Goal: Task Accomplishment & Management: Use online tool/utility

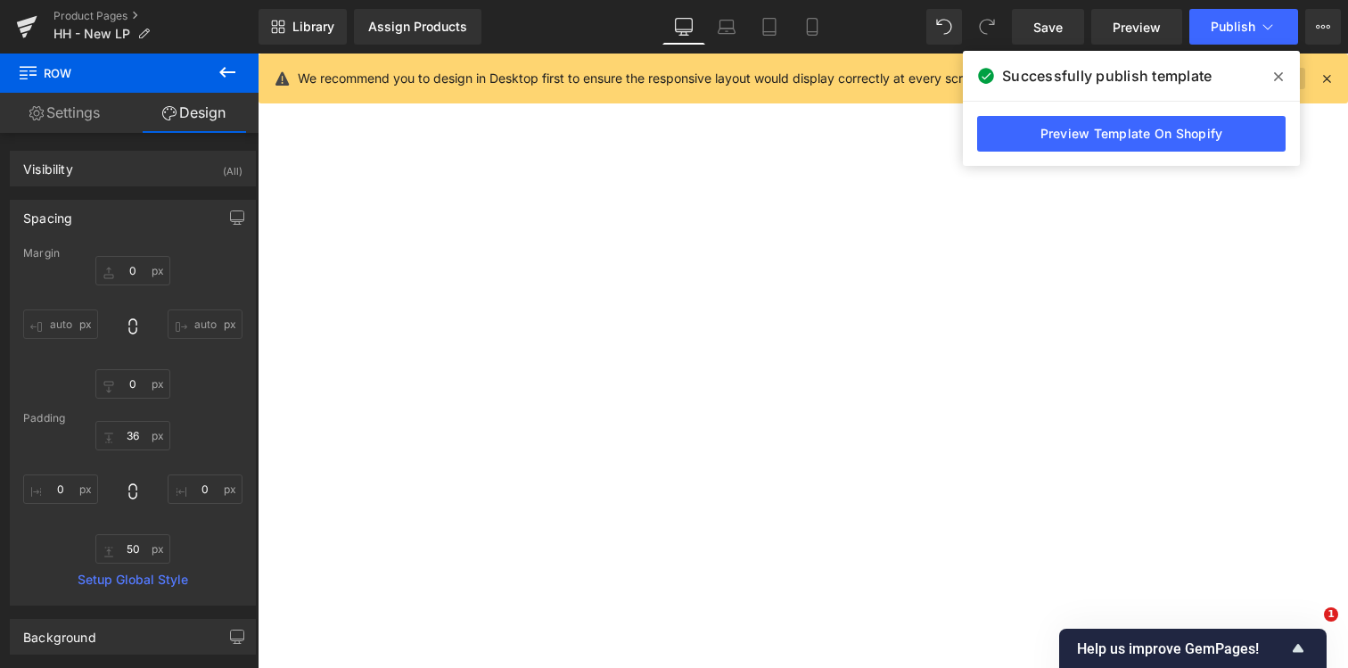
click at [1284, 80] on span at bounding box center [1279, 76] width 29 height 29
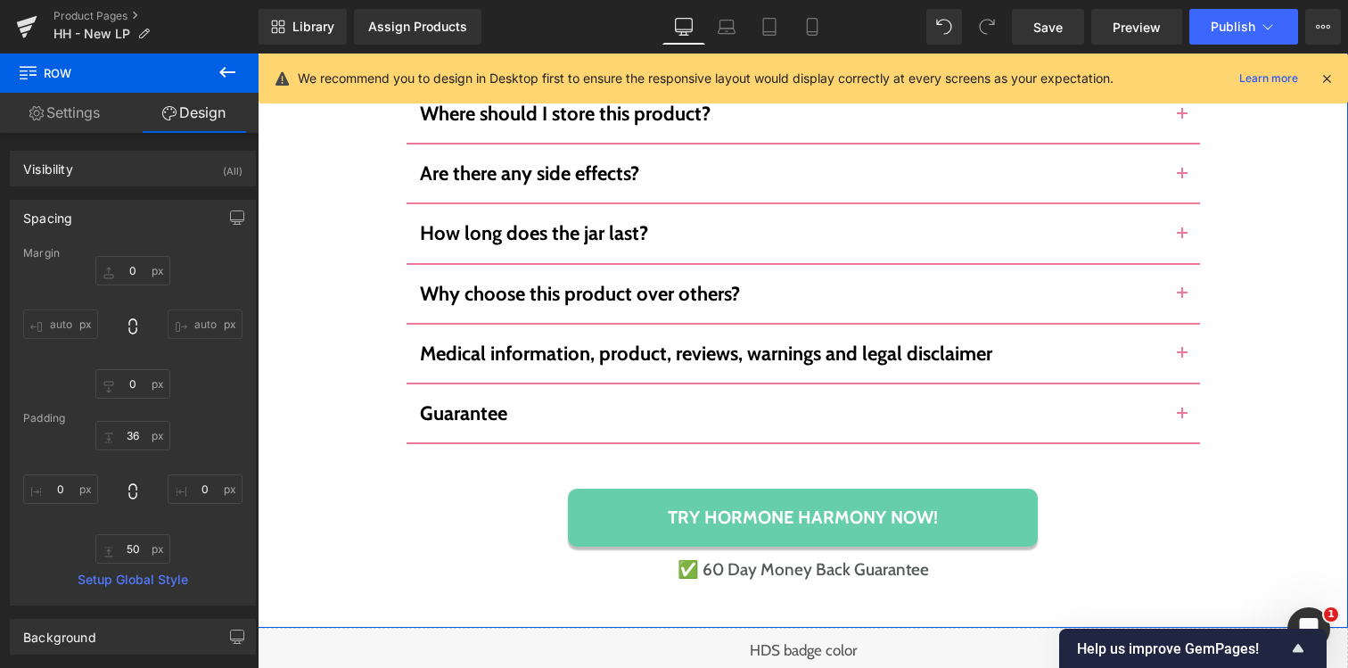
scroll to position [12244, 0]
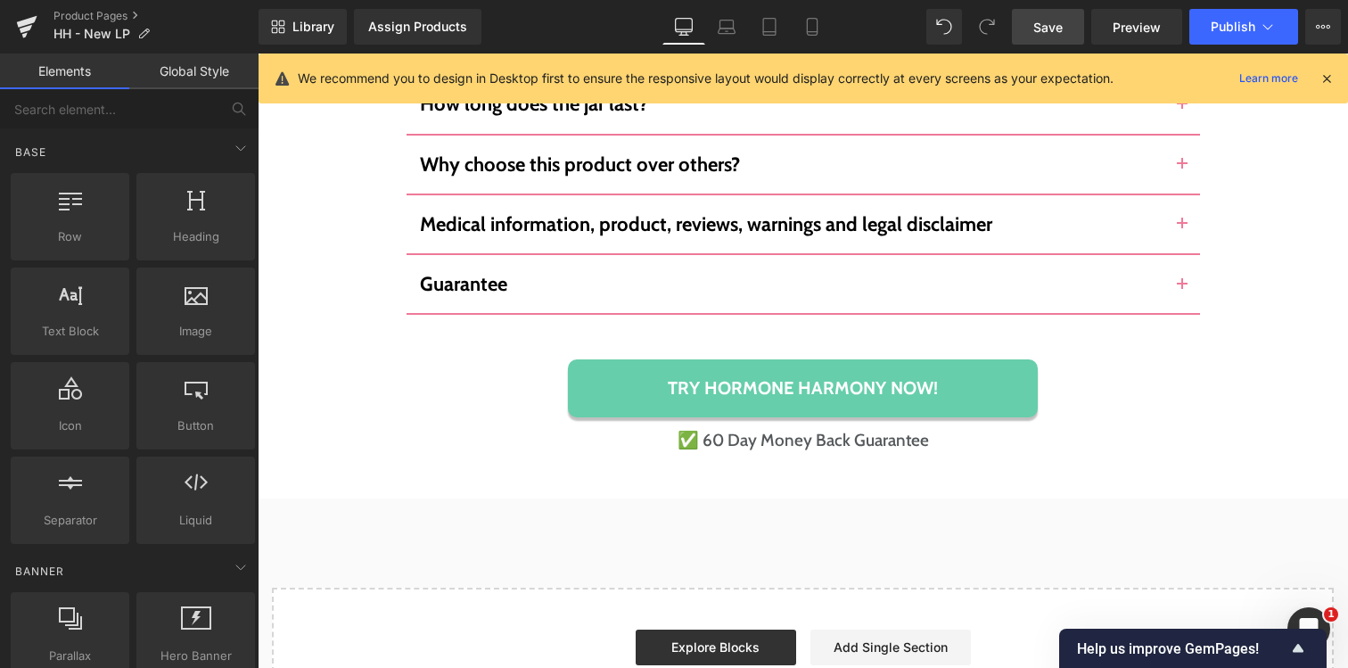
click at [1058, 36] on link "Save" at bounding box center [1048, 27] width 72 height 36
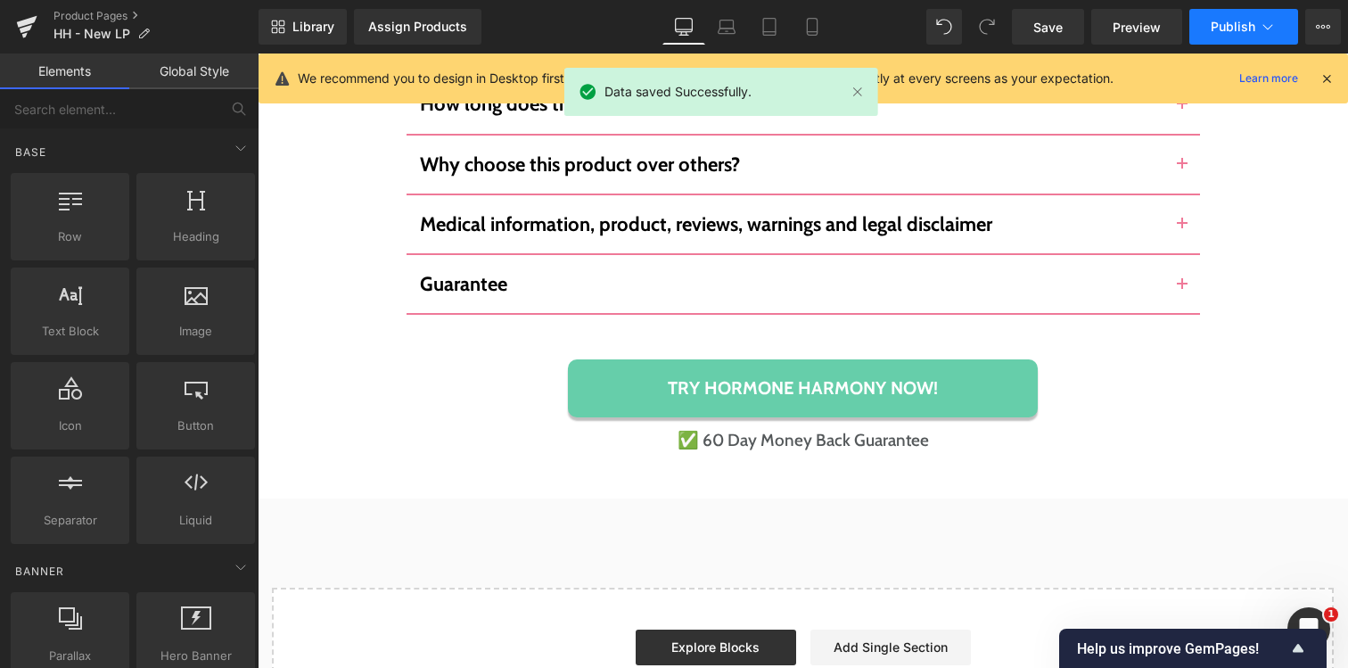
click at [1238, 22] on span "Publish" at bounding box center [1233, 27] width 45 height 14
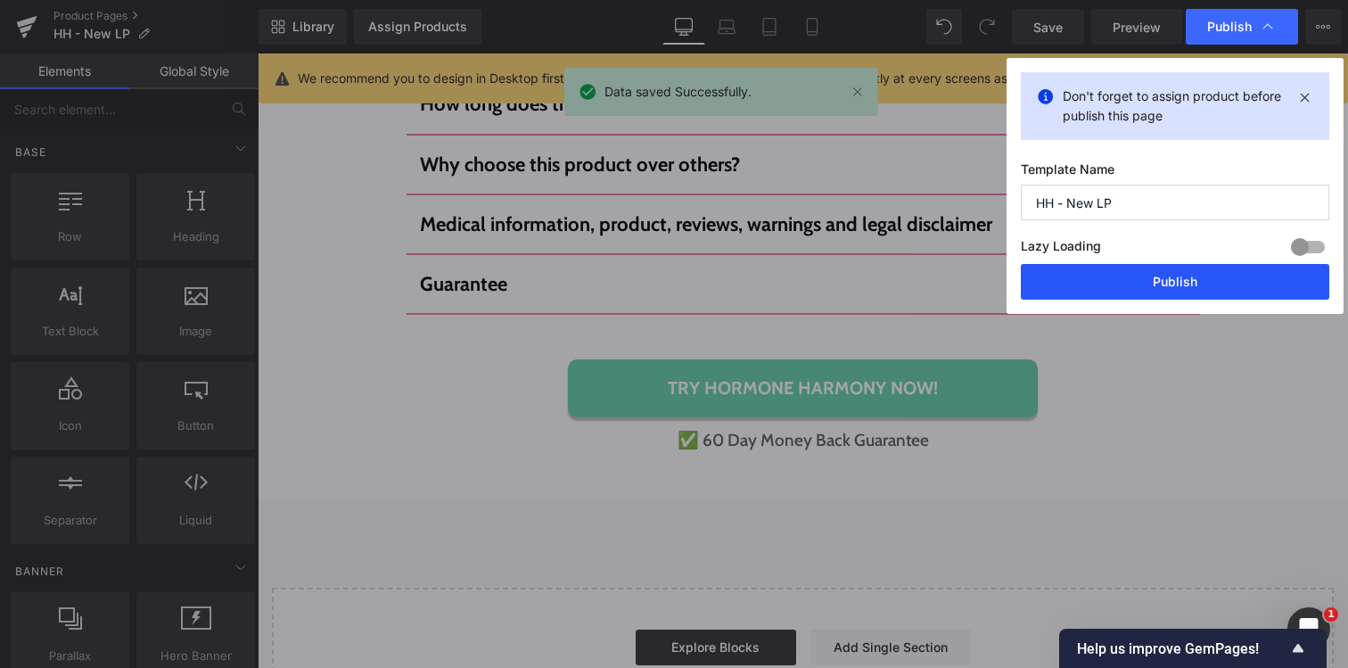
click at [1181, 279] on button "Publish" at bounding box center [1175, 282] width 309 height 36
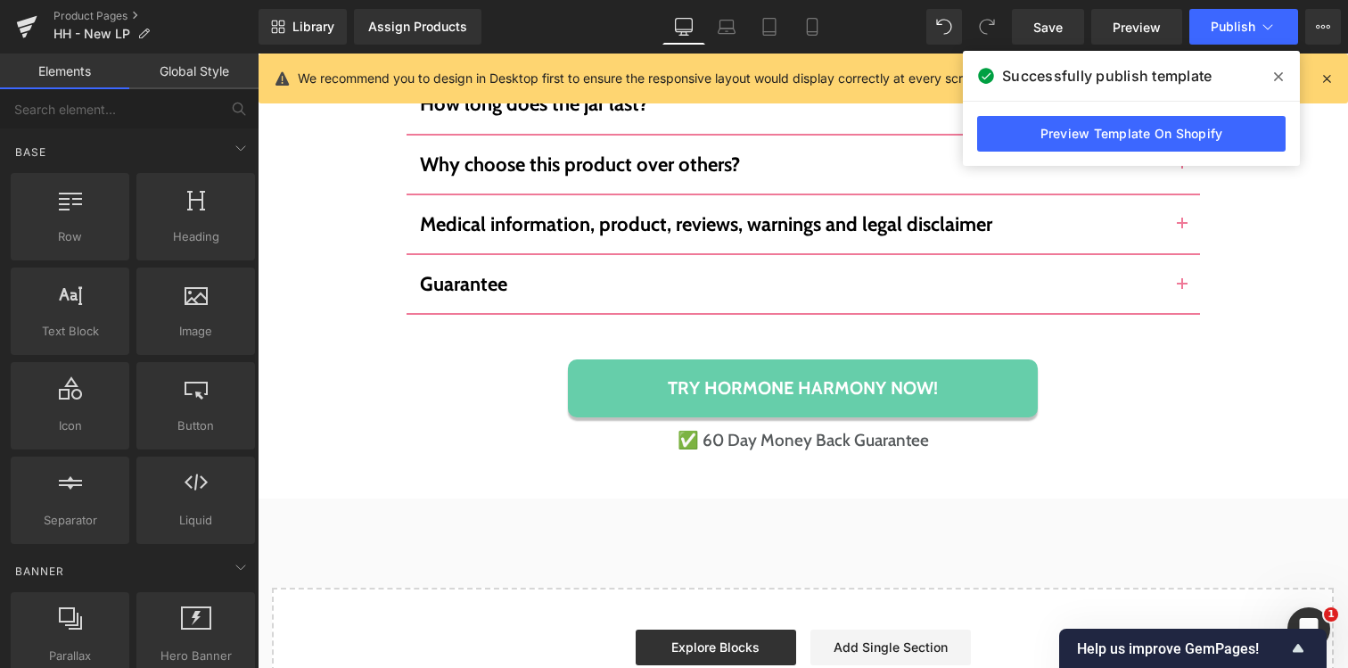
click at [1280, 75] on icon at bounding box center [1278, 76] width 9 height 9
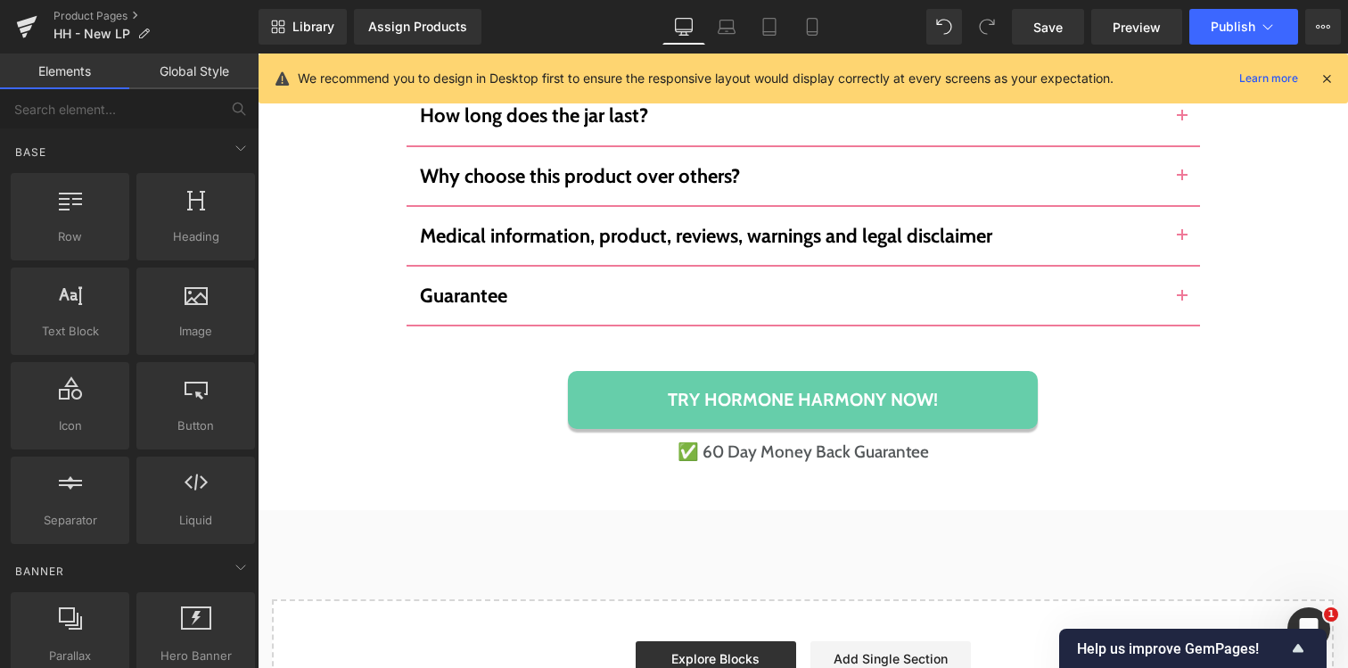
scroll to position [11858, 0]
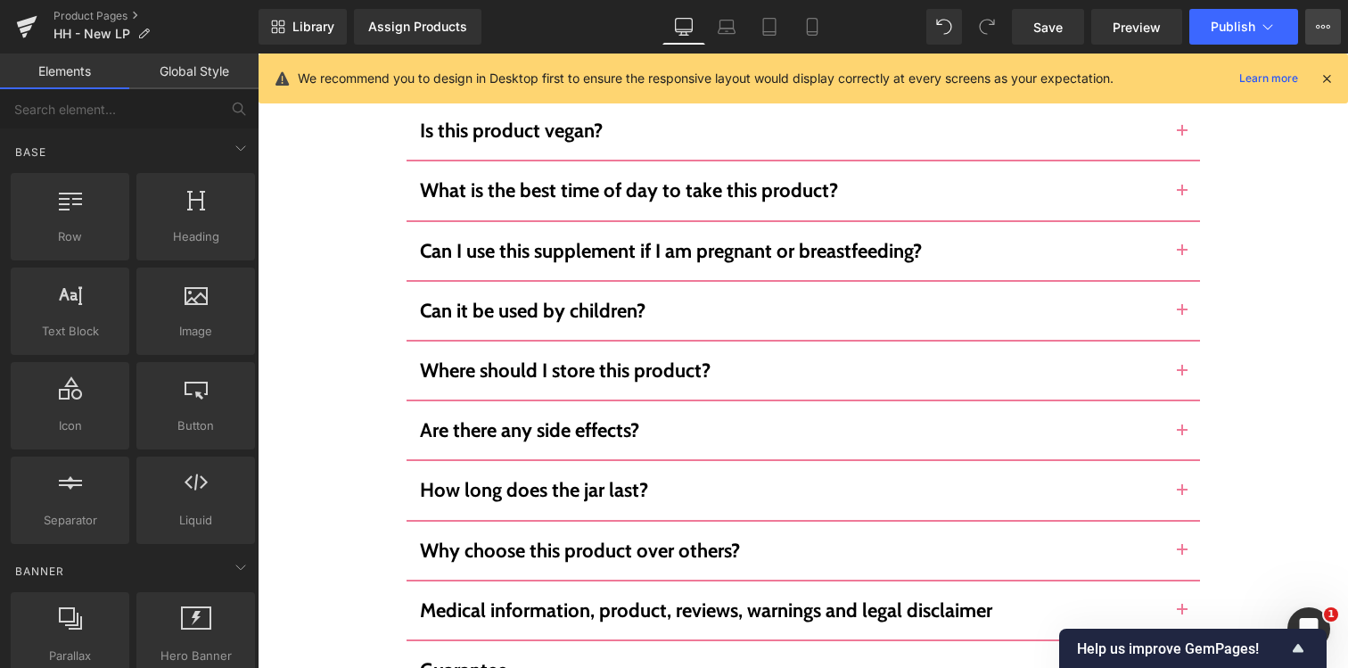
click at [1327, 29] on icon at bounding box center [1323, 27] width 14 height 14
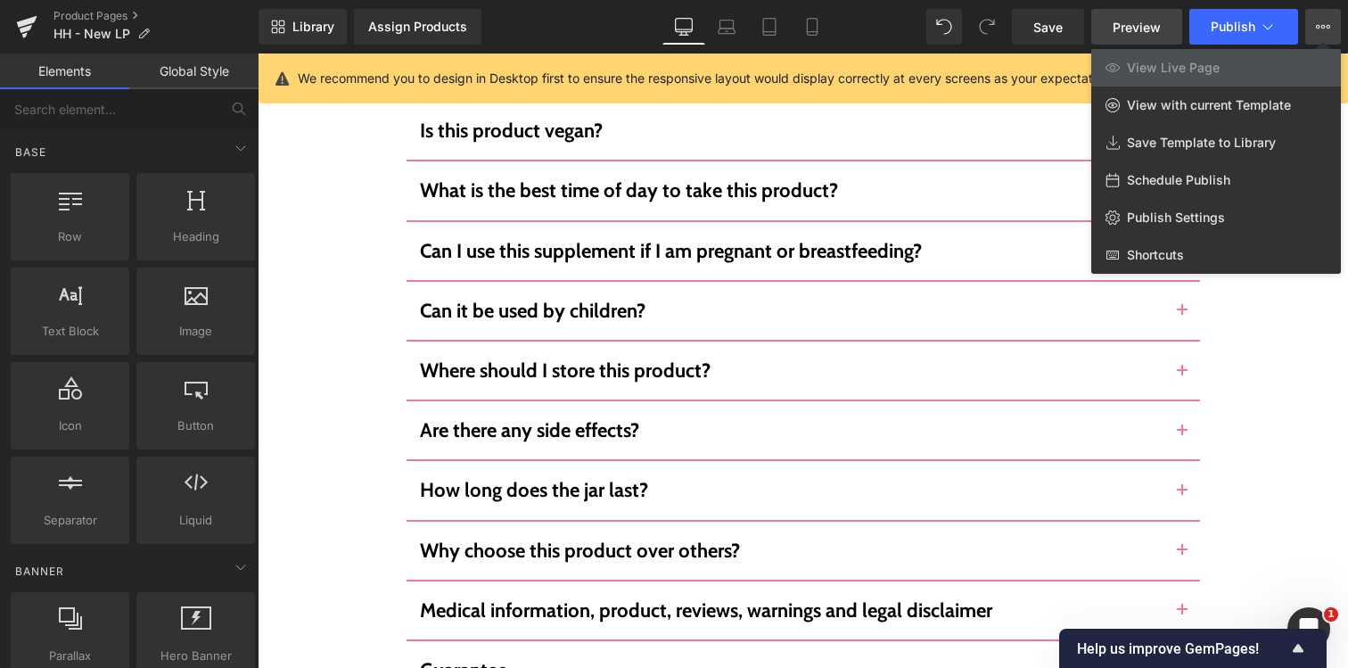
click at [1165, 31] on link "Preview" at bounding box center [1137, 27] width 91 height 36
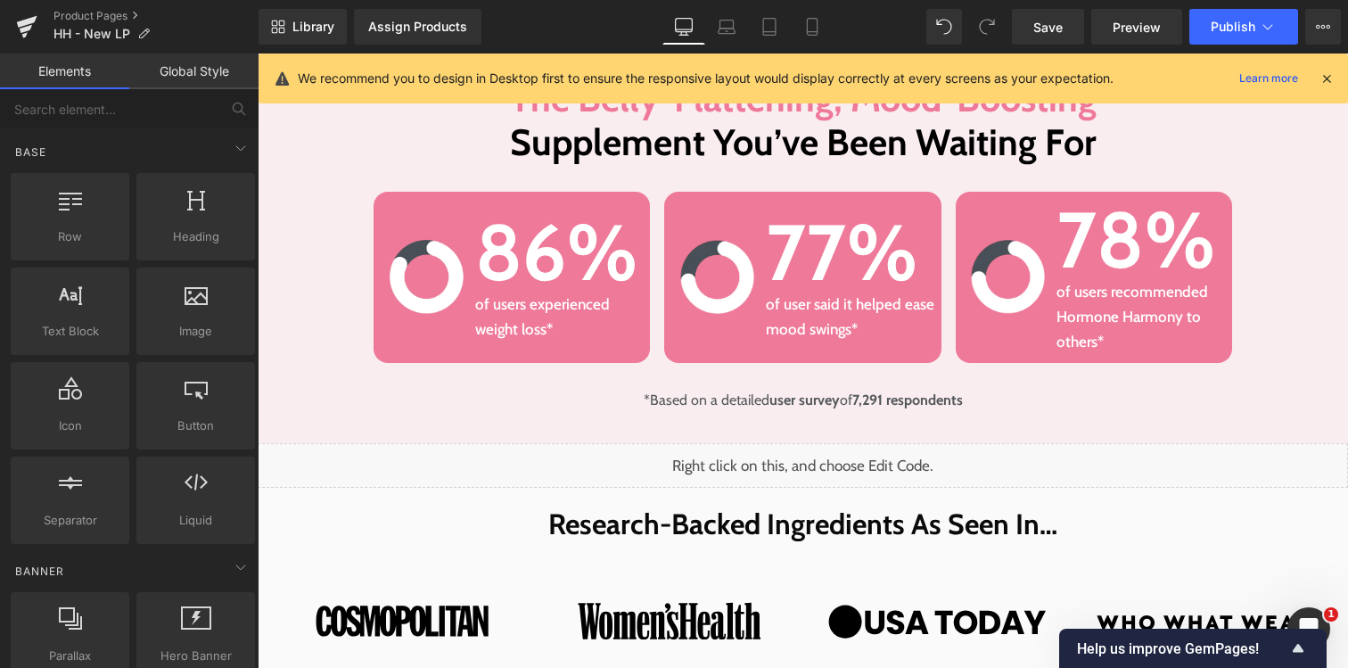
scroll to position [0, 0]
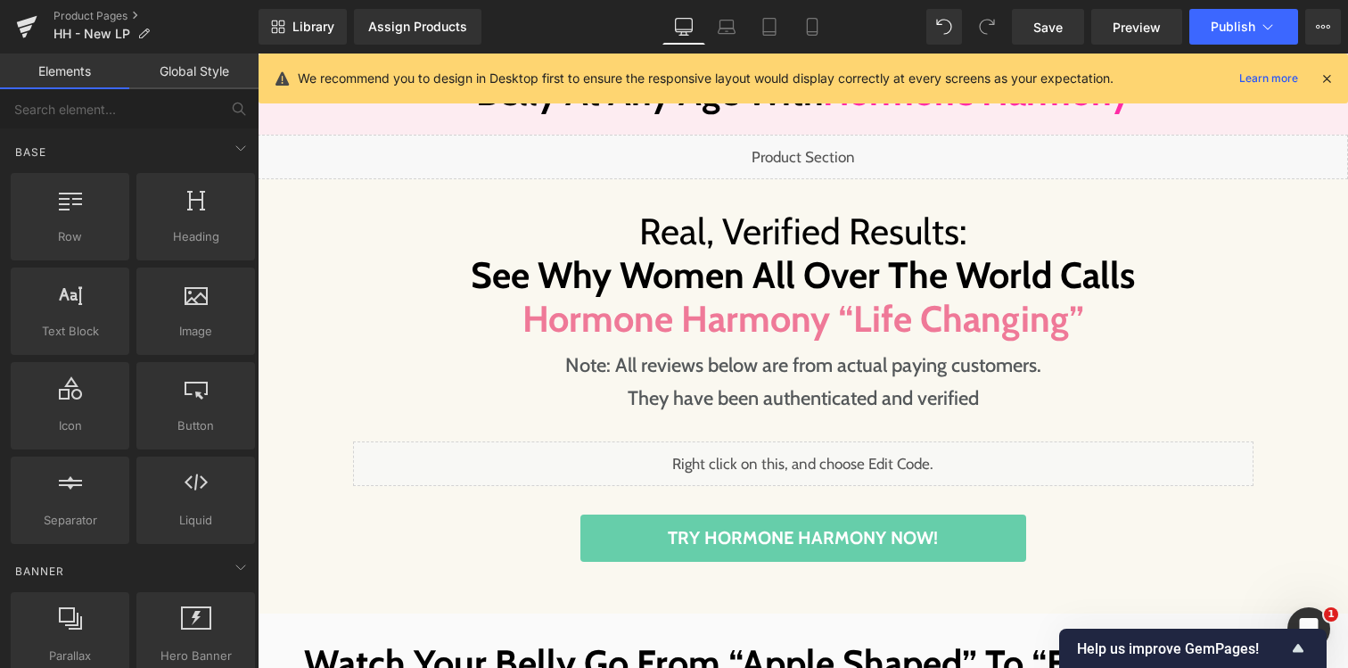
click at [796, 157] on div "Liquid" at bounding box center [803, 157] width 1091 height 45
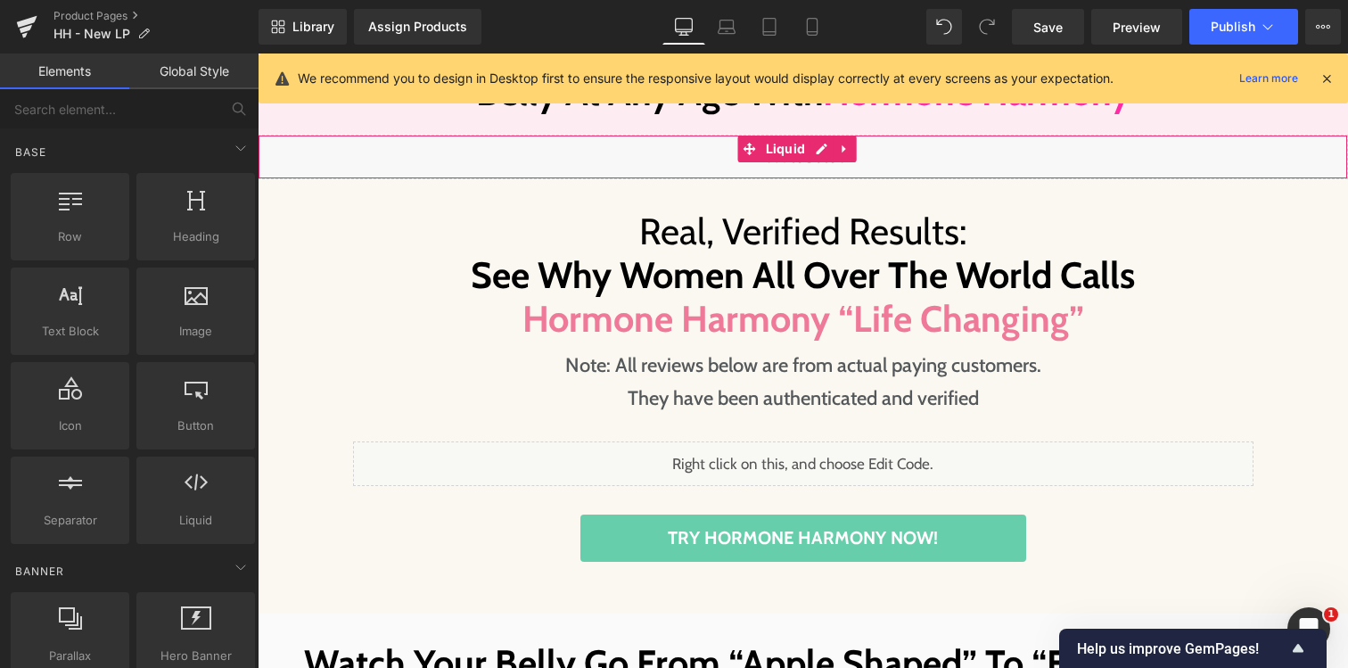
scroll to position [3709, 0]
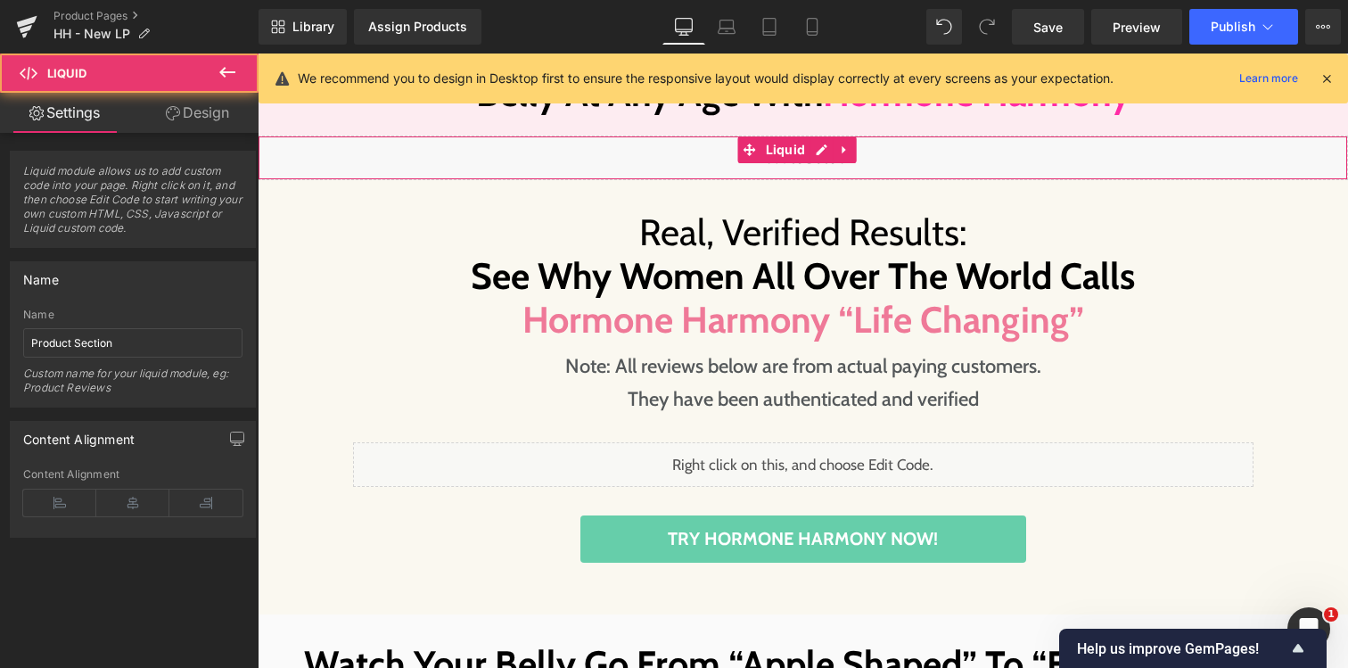
click at [816, 152] on div "Liquid" at bounding box center [803, 158] width 1091 height 45
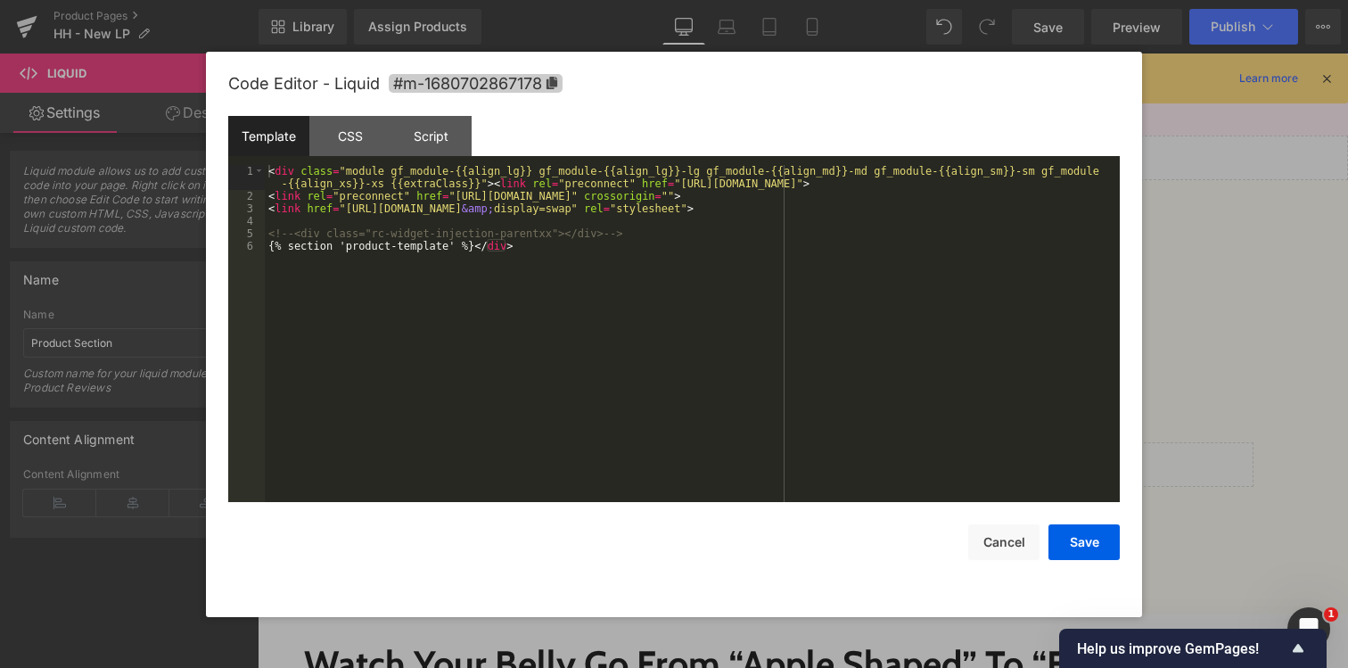
click at [466, 87] on span "#m-1680702867178" at bounding box center [476, 83] width 174 height 19
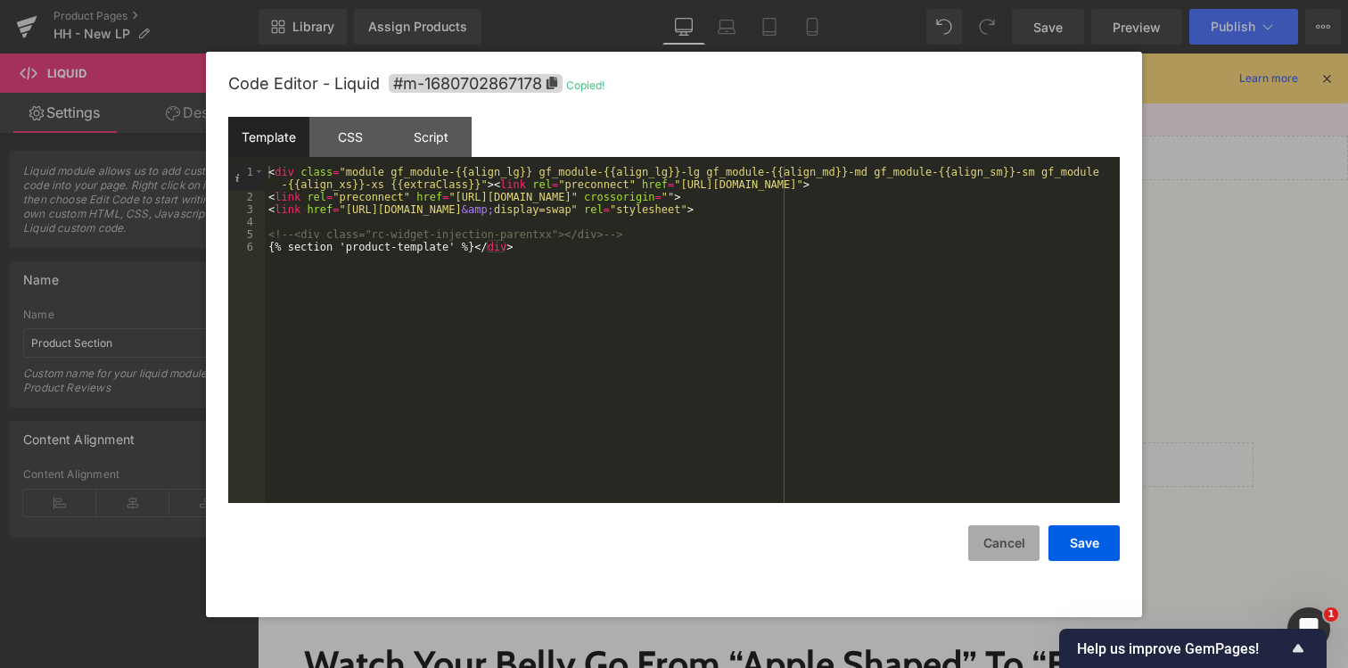
click at [1013, 541] on button "Cancel" at bounding box center [1004, 543] width 71 height 36
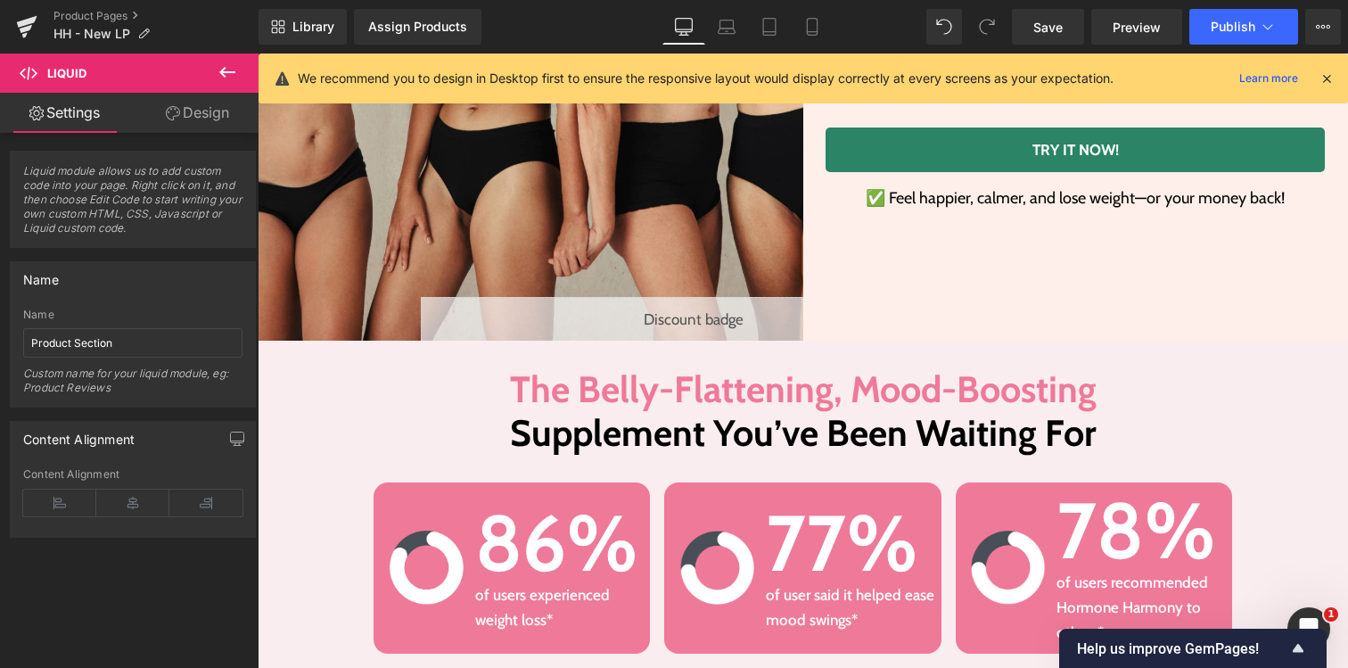
scroll to position [438, 0]
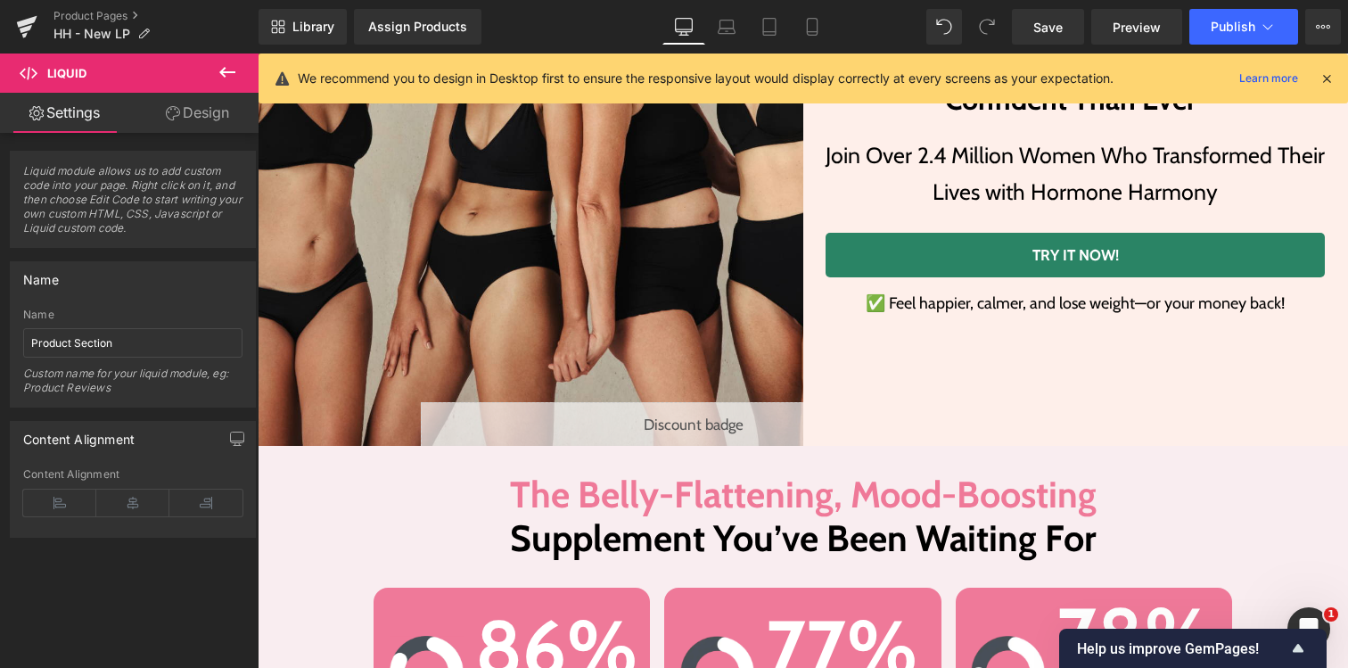
click at [870, 243] on link "TRY IT NOW!" at bounding box center [1075, 255] width 499 height 45
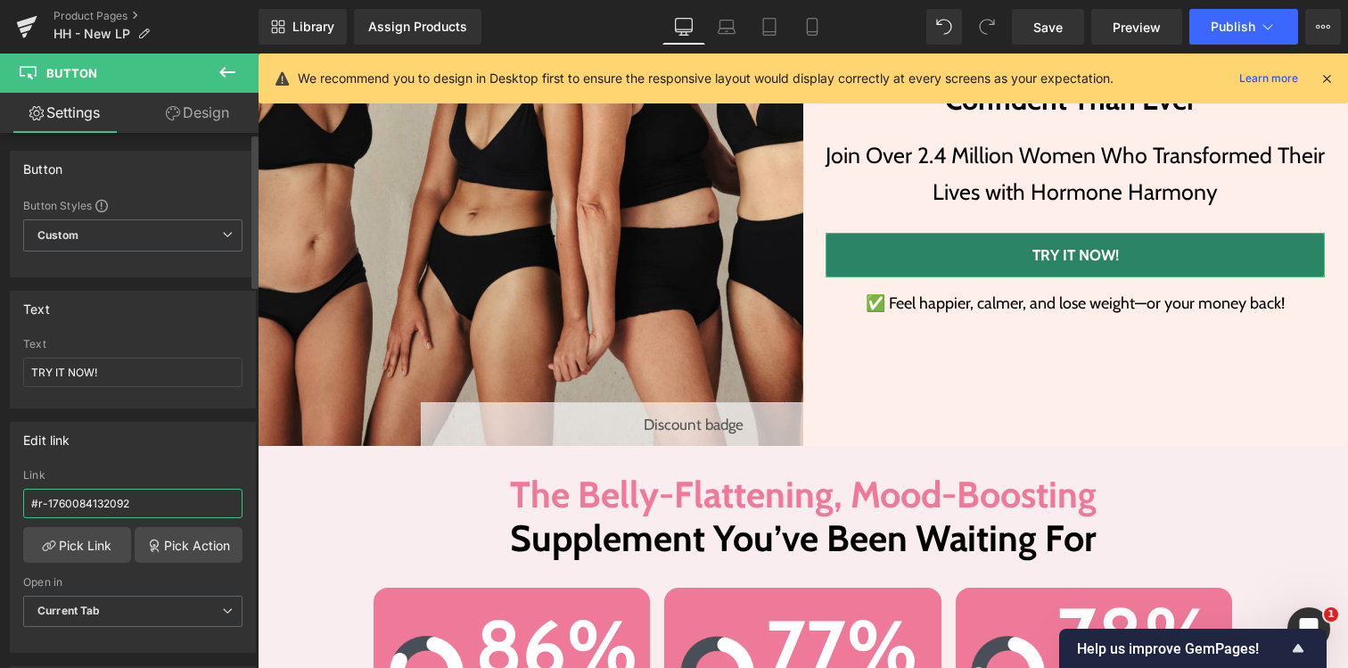
click at [136, 501] on input "#r-1760084132092" at bounding box center [132, 503] width 219 height 29
type input "#m-1680702867178"
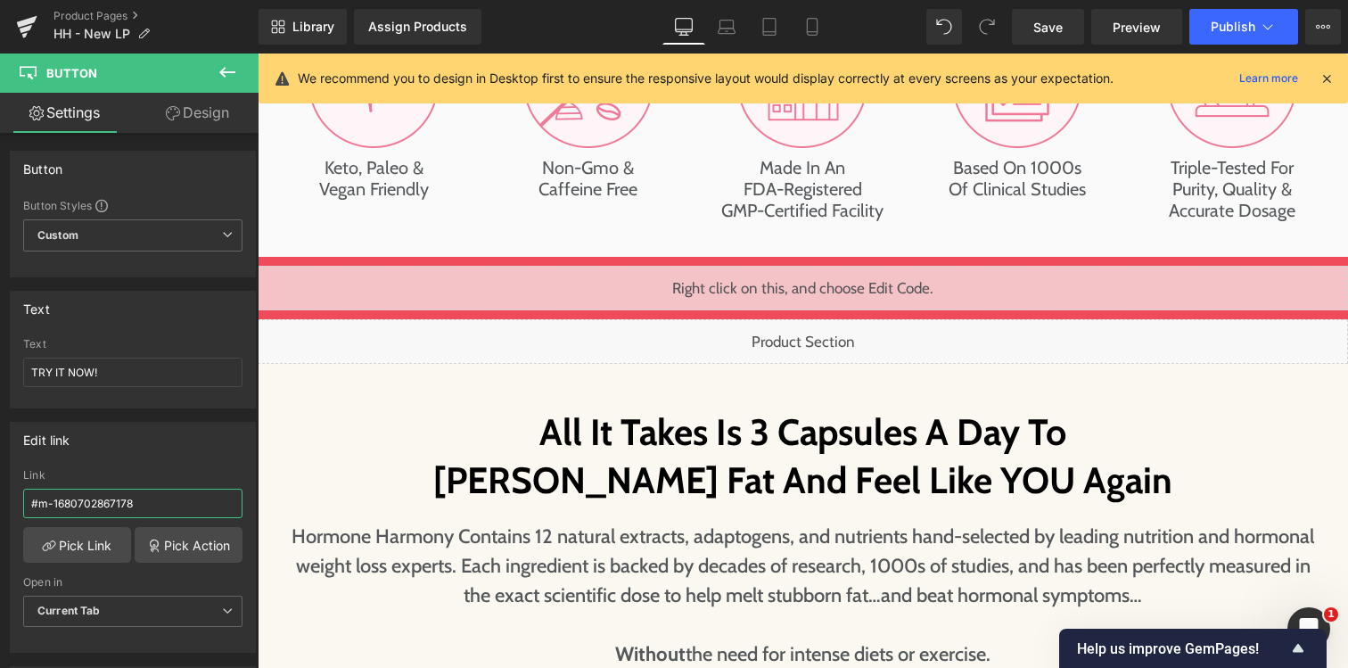
scroll to position [5994, 0]
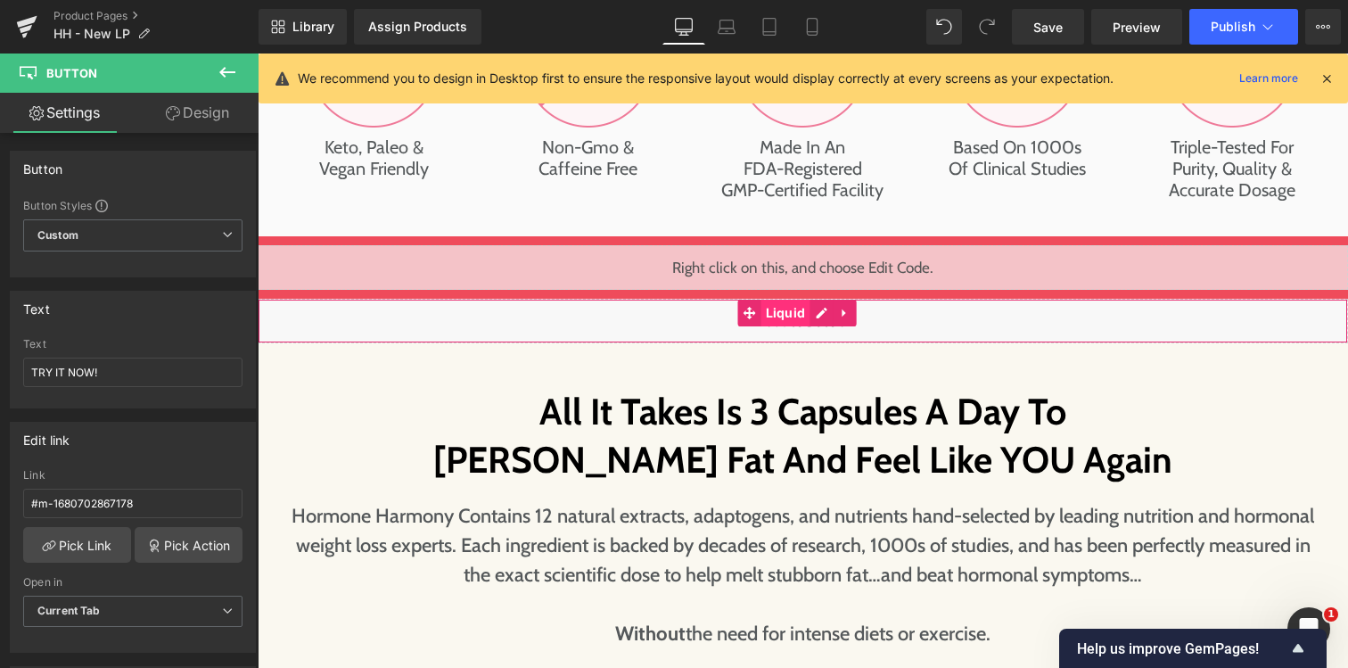
click at [786, 326] on span "Liquid" at bounding box center [786, 313] width 49 height 27
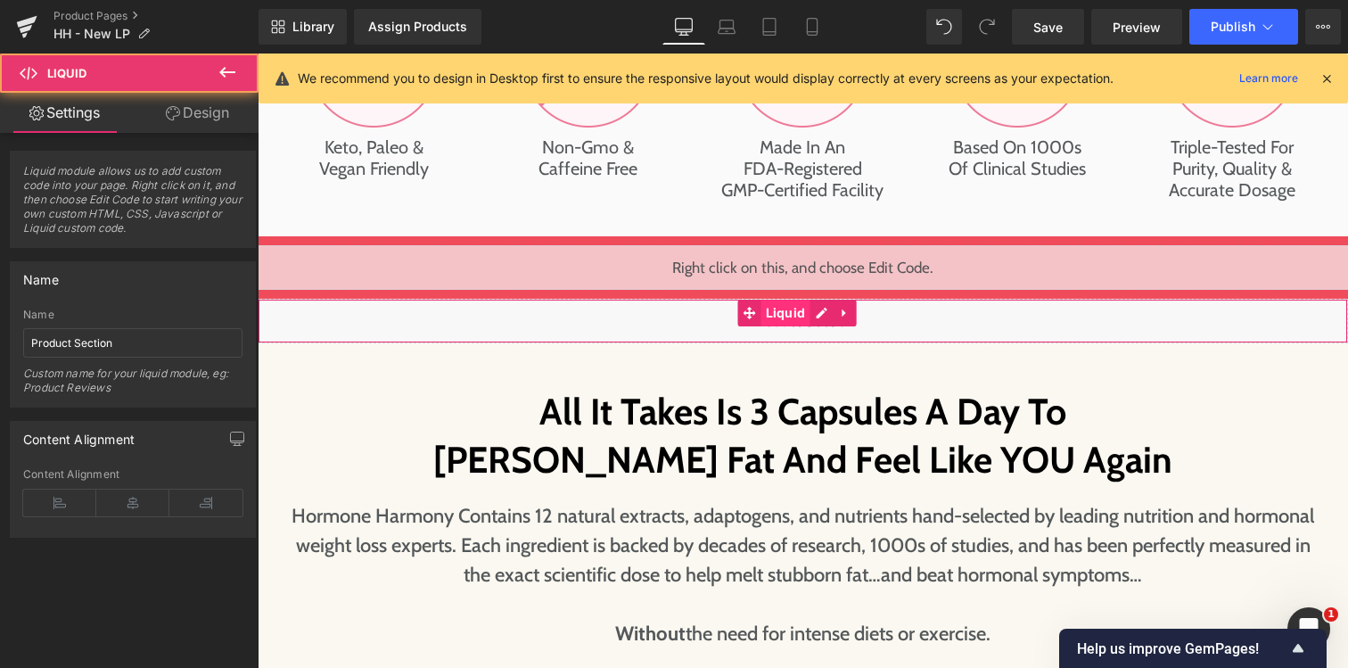
click at [807, 318] on span "Liquid" at bounding box center [786, 313] width 49 height 27
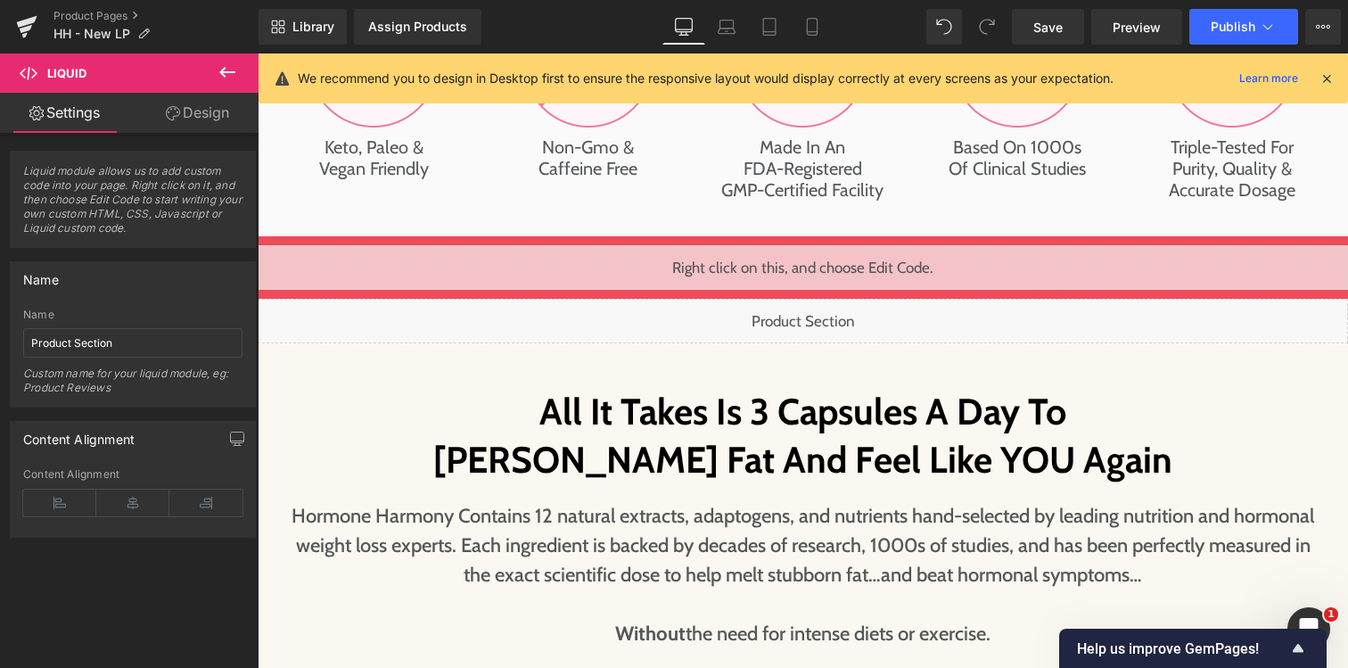
click at [813, 315] on div "Liquid" at bounding box center [803, 321] width 1091 height 45
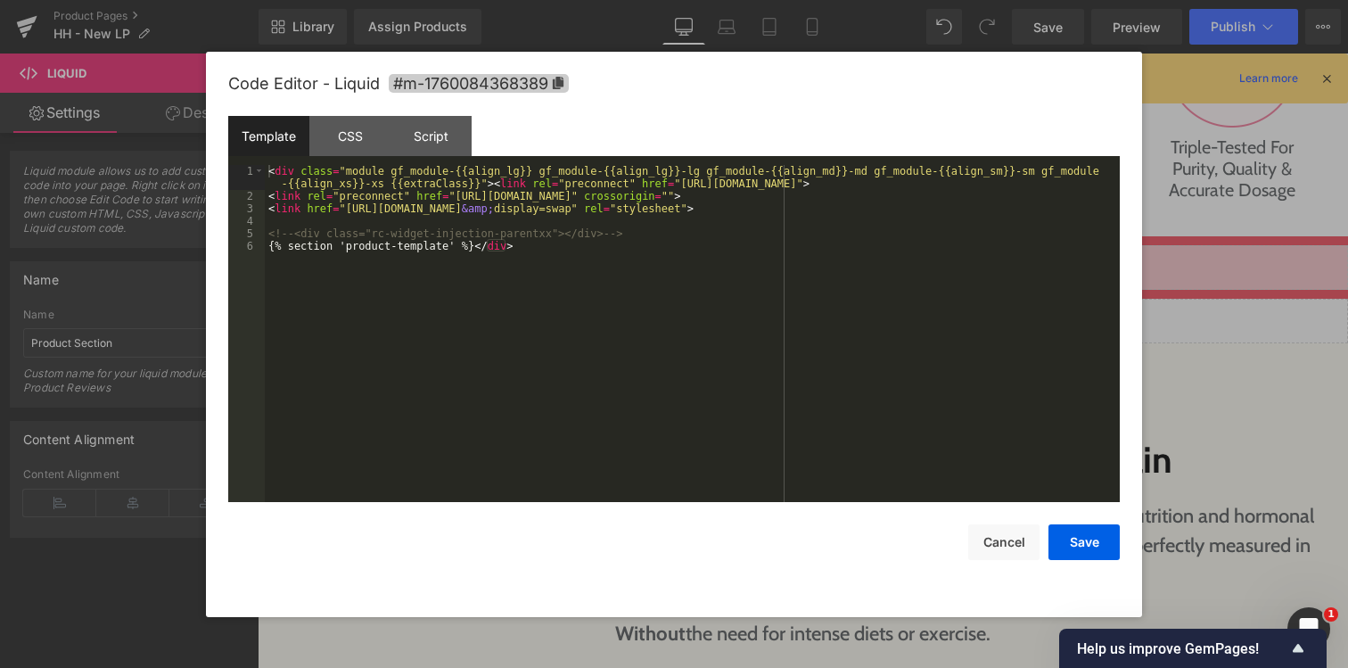
click at [481, 87] on span "#m-1760084368389" at bounding box center [479, 83] width 180 height 19
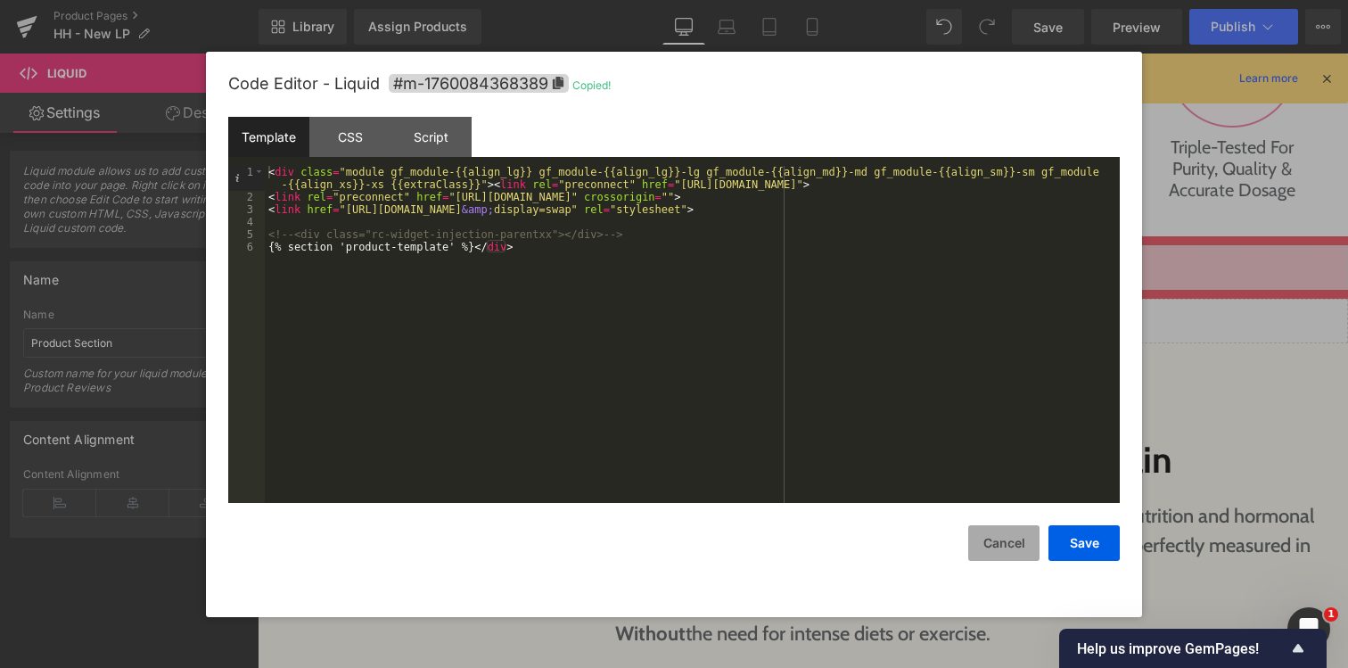
click at [1022, 529] on button "Cancel" at bounding box center [1004, 543] width 71 height 36
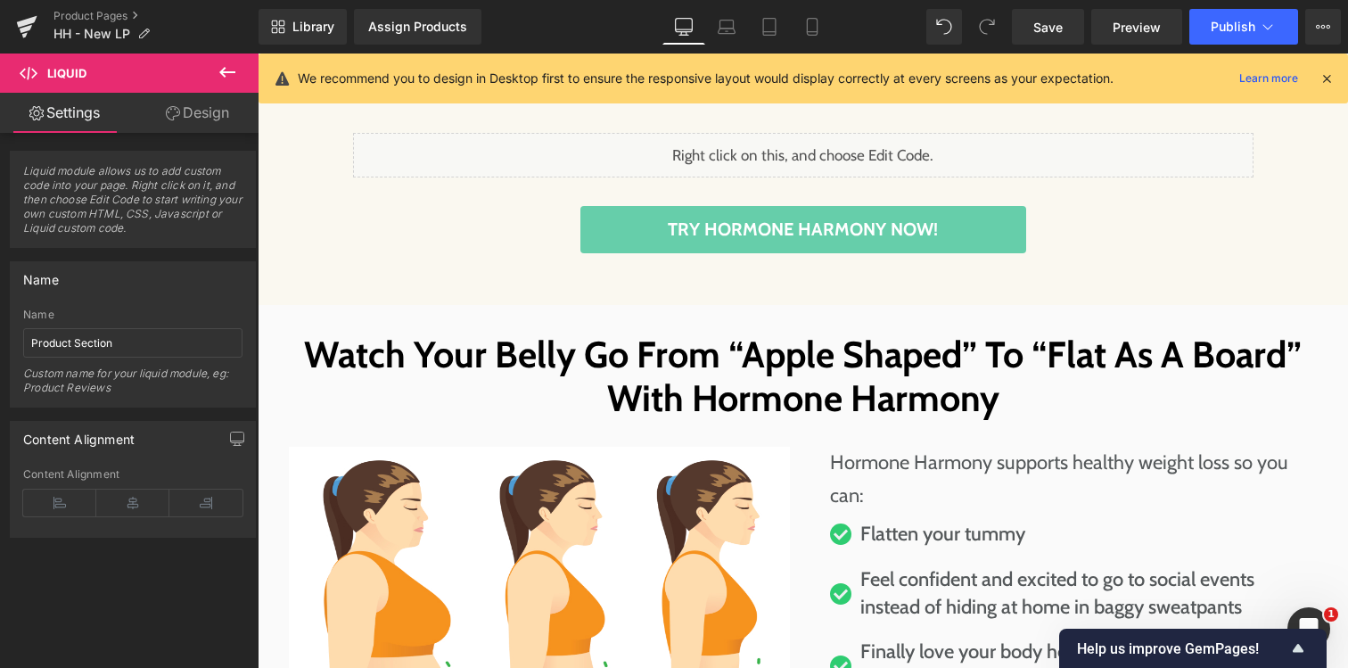
scroll to position [4100, 0]
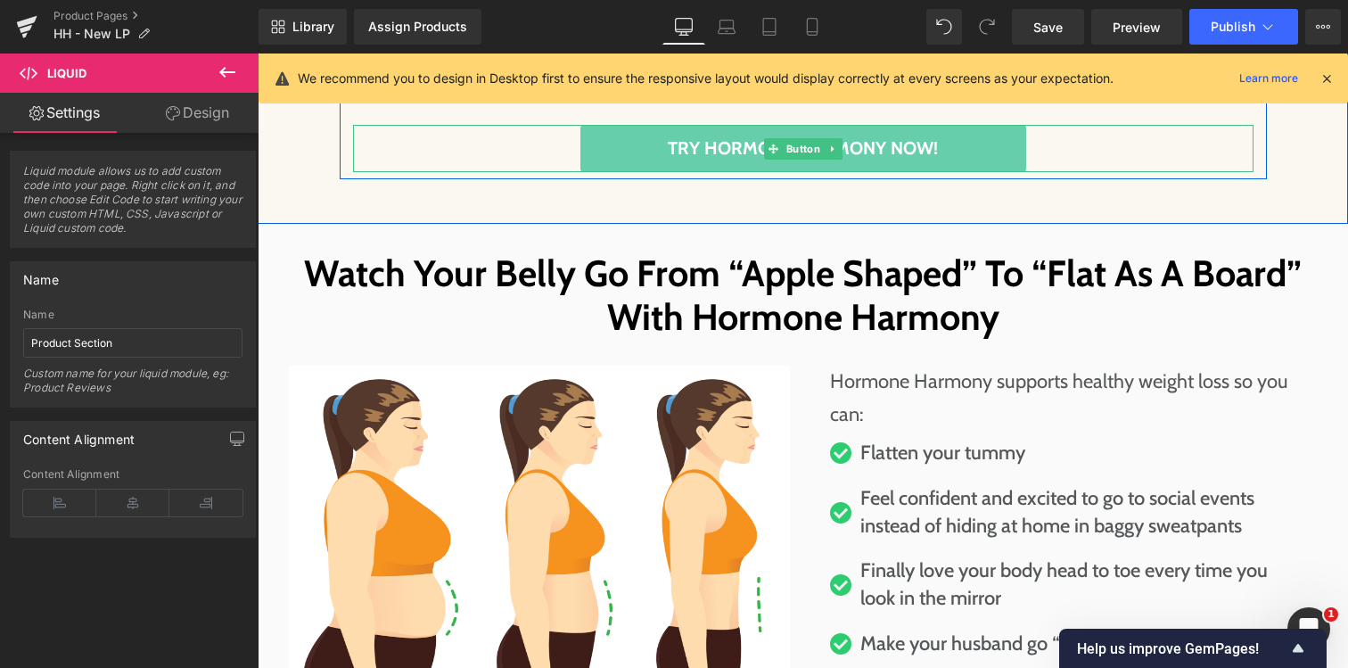
click at [696, 146] on span "Try Hormone Harmony Now!" at bounding box center [803, 148] width 270 height 29
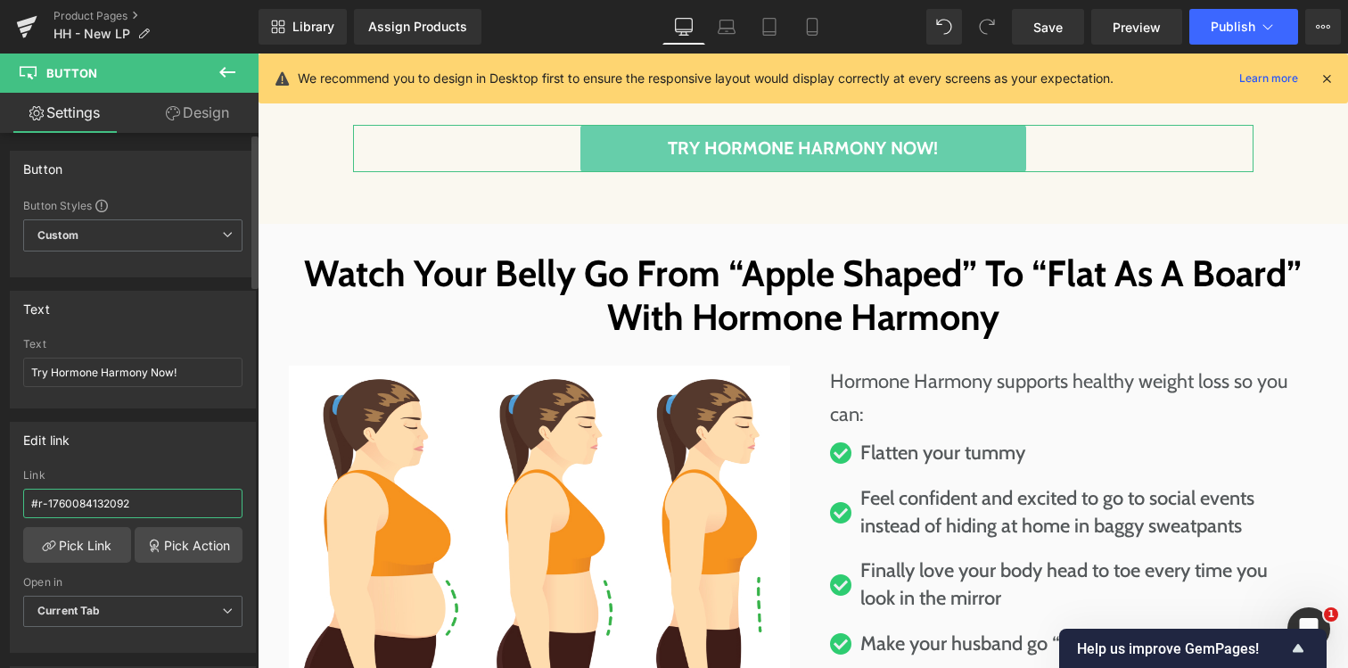
click at [155, 506] on input "#r-1760084132092" at bounding box center [132, 503] width 219 height 29
type input "#m-1760084368389"
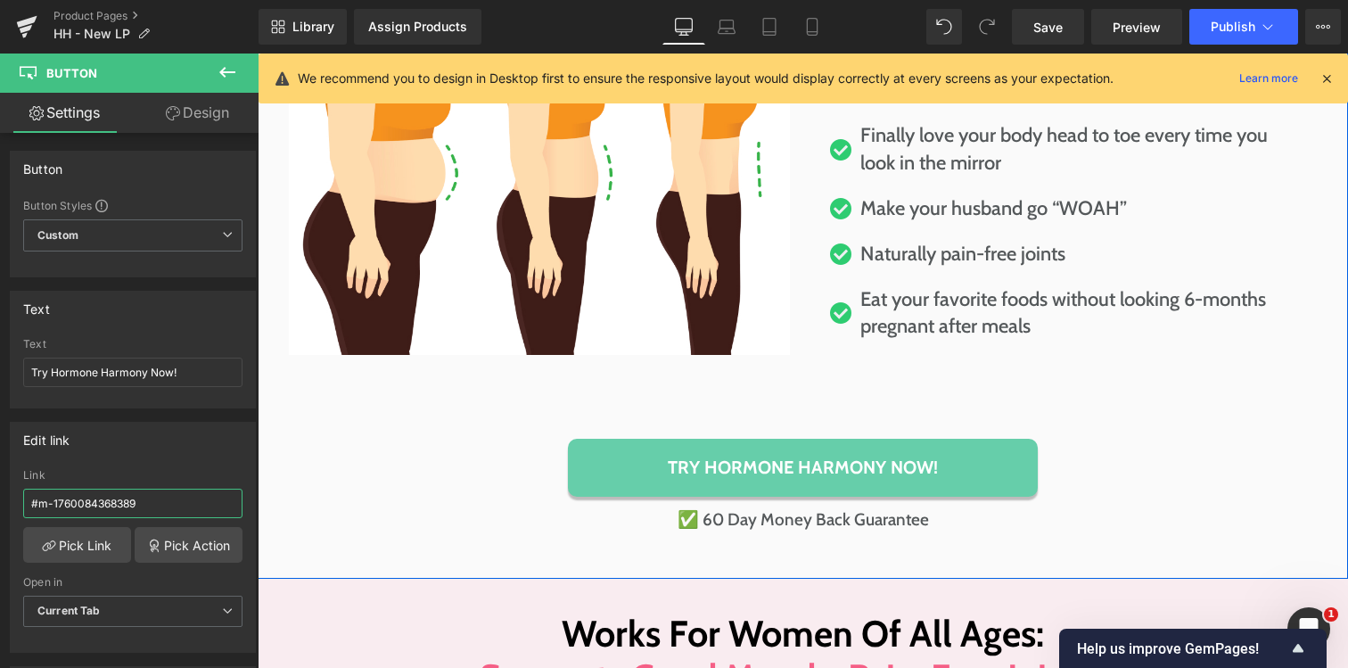
scroll to position [4555, 0]
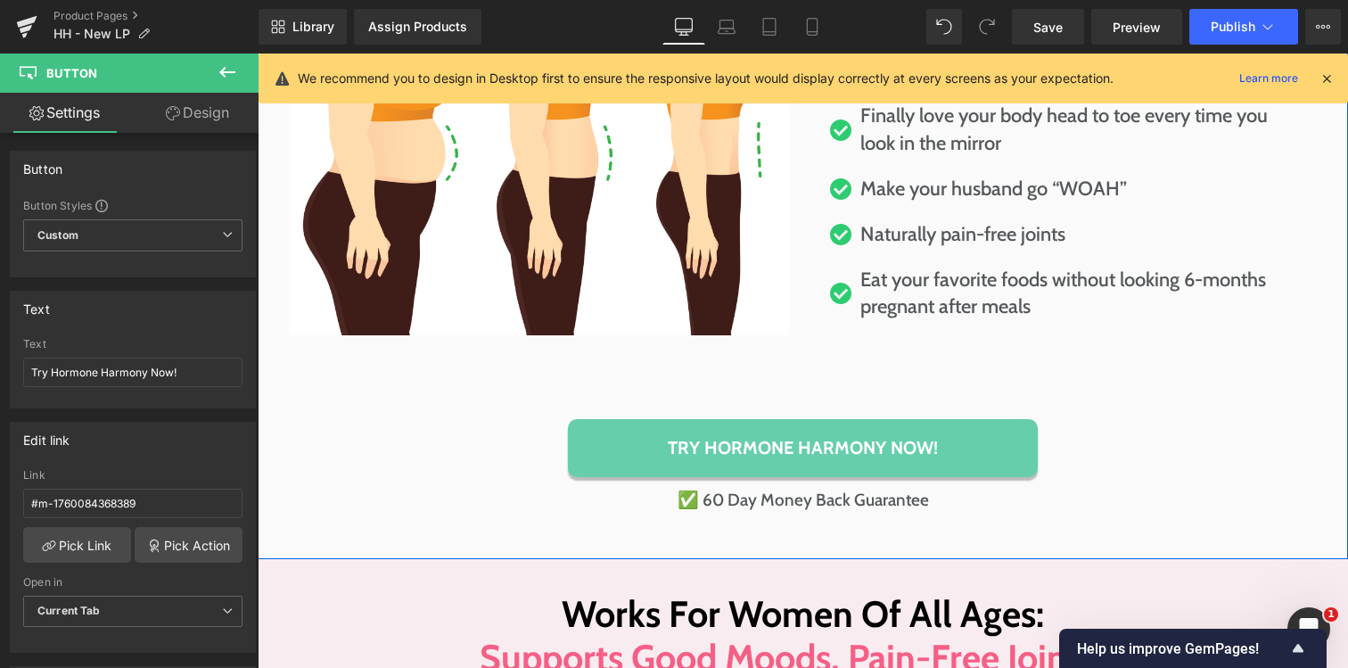
click at [689, 444] on span "Try Hormone Harmony Now!" at bounding box center [803, 447] width 270 height 29
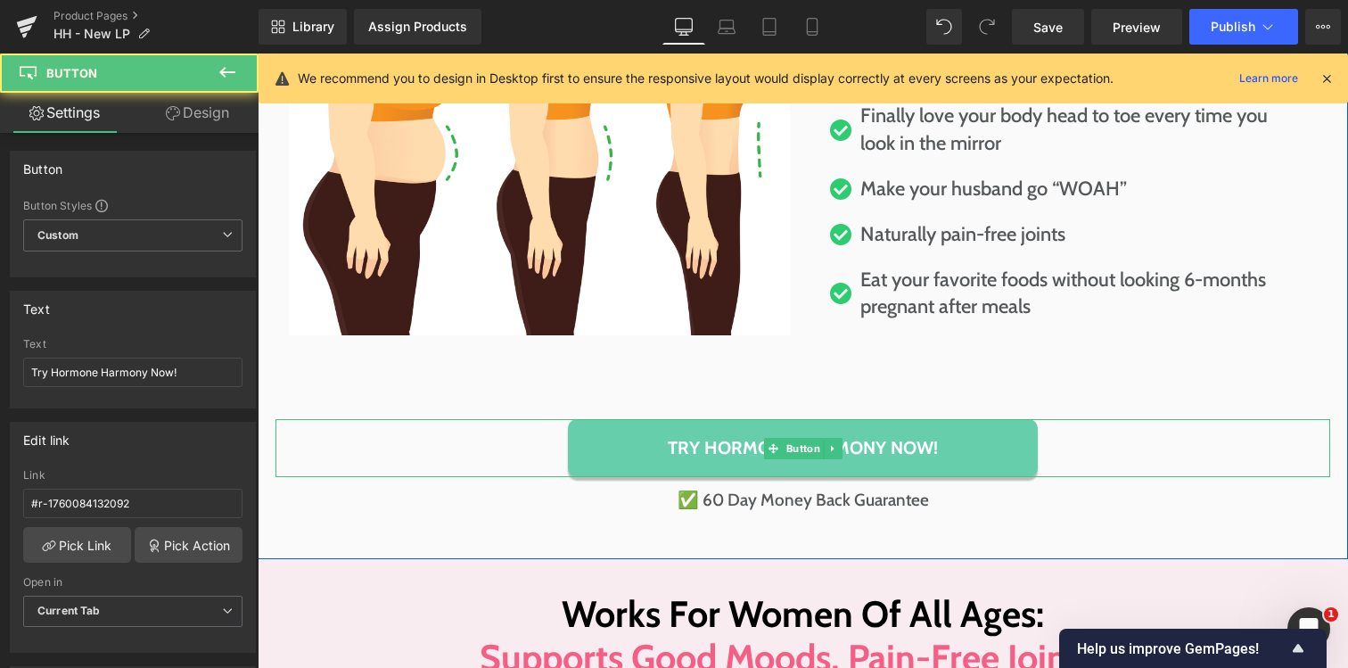
click at [718, 439] on span "Try Hormone Harmony Now!" at bounding box center [803, 447] width 270 height 29
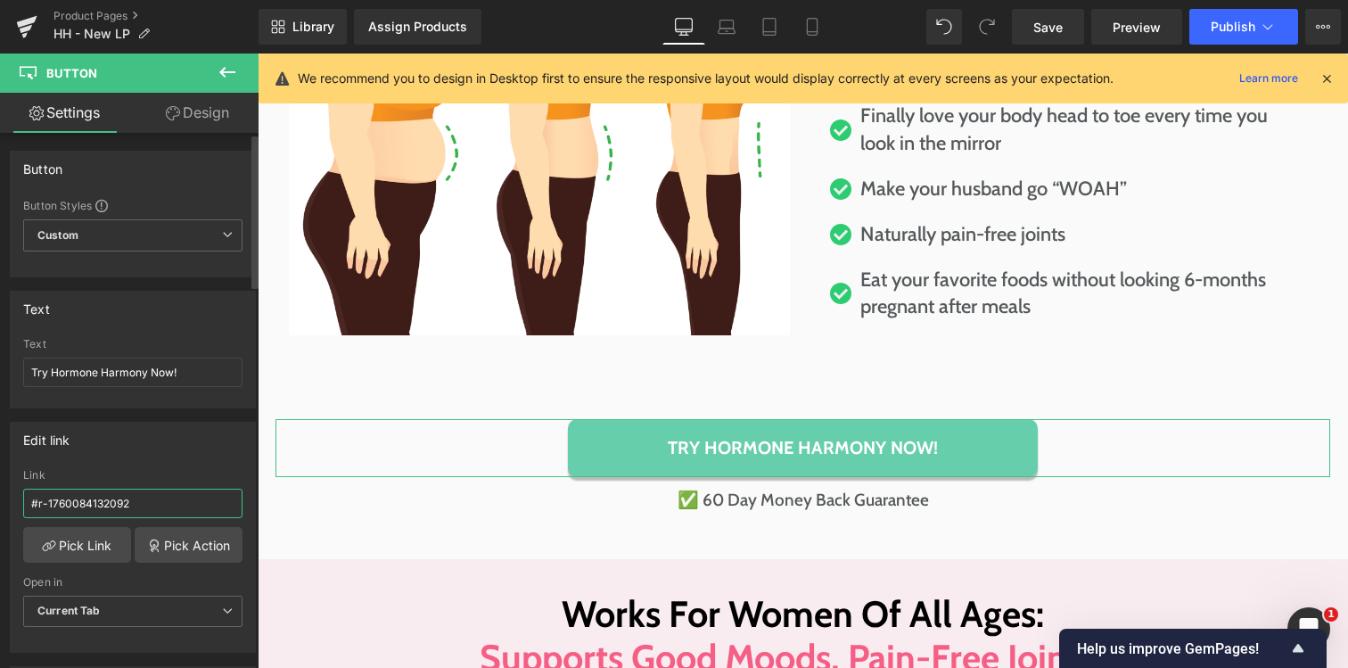
click at [119, 507] on input "#r-1760084132092" at bounding box center [132, 503] width 219 height 29
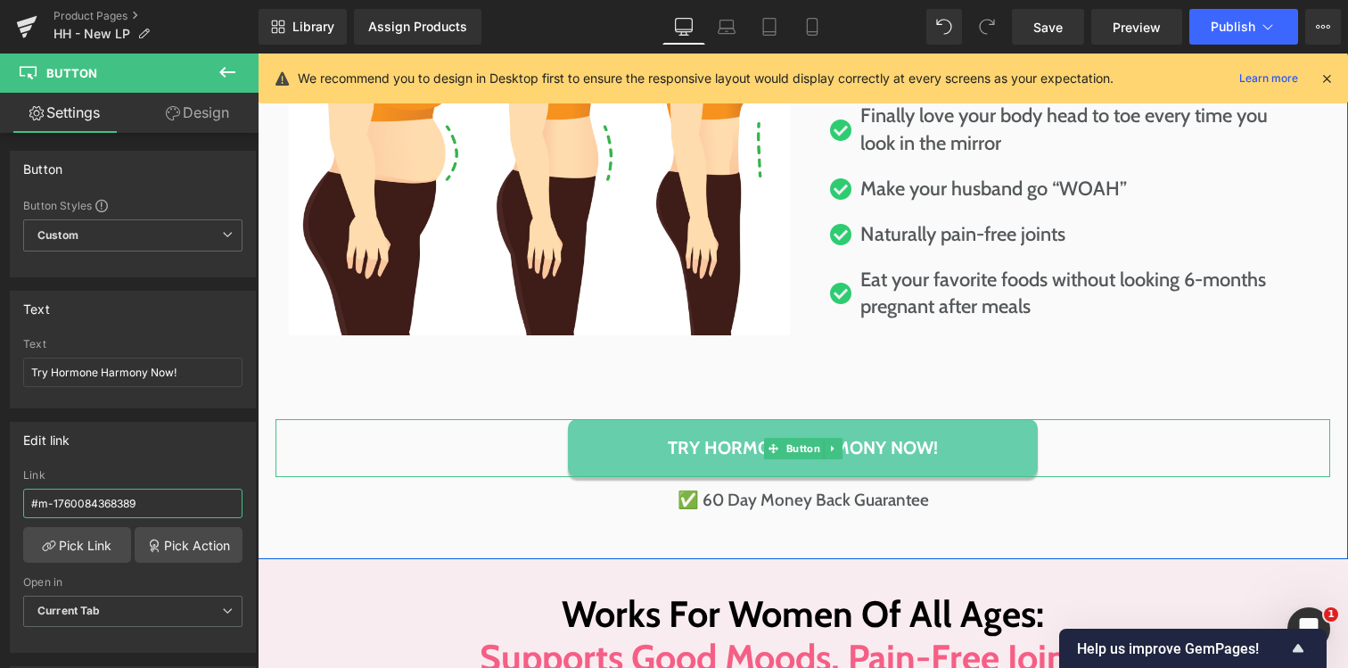
type input "#m-1760084368389"
click at [665, 433] on link "Try Hormone Harmony Now!" at bounding box center [803, 448] width 470 height 58
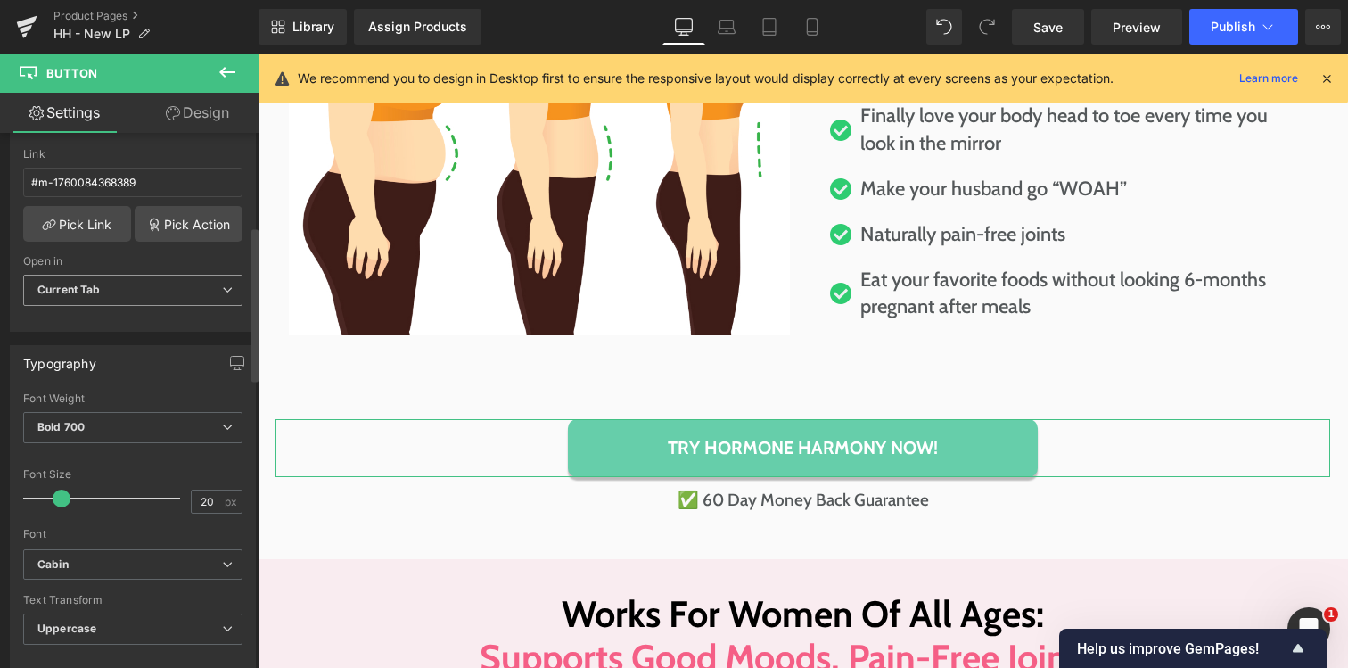
scroll to position [323, 0]
click at [186, 111] on link "Design" at bounding box center [197, 113] width 129 height 40
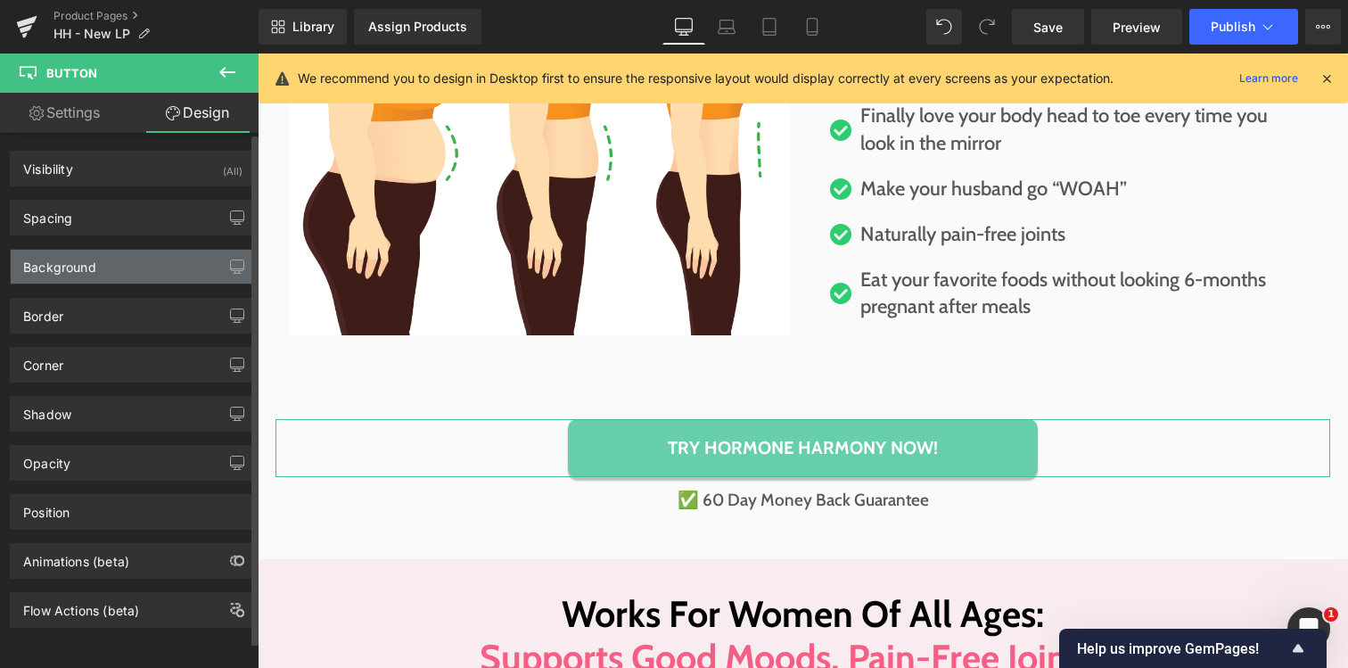
click at [83, 265] on div "Background" at bounding box center [59, 262] width 73 height 25
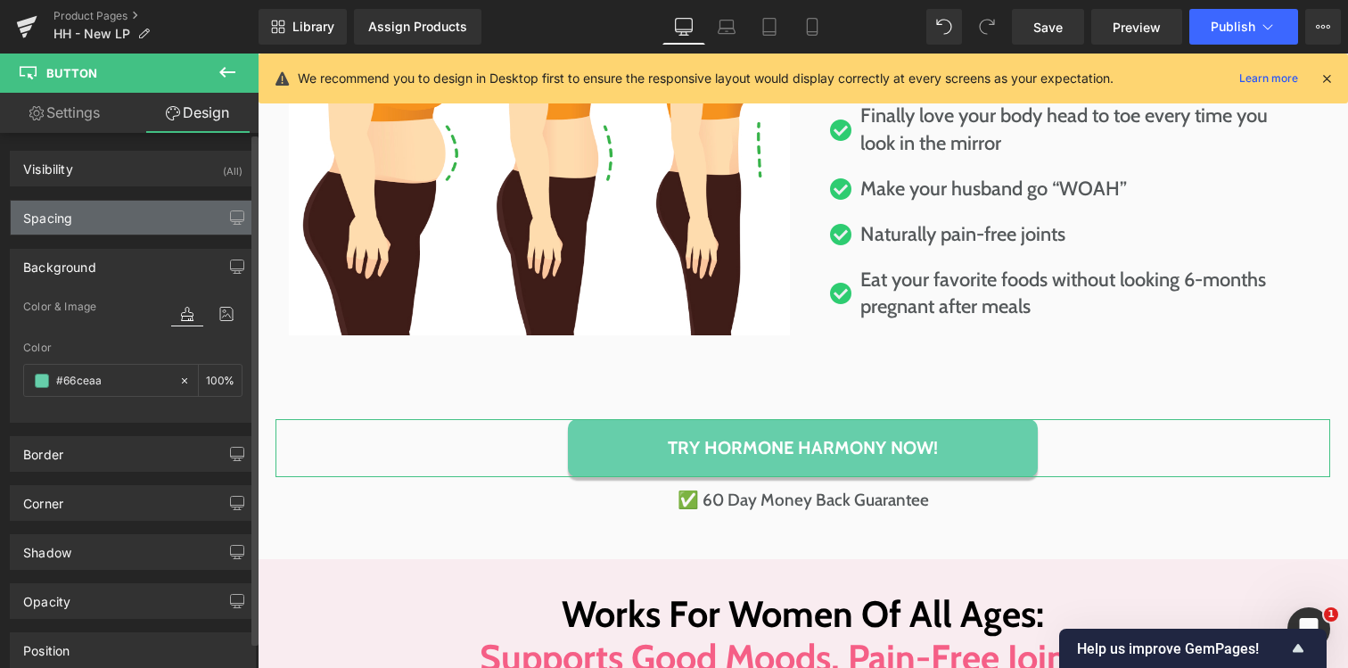
click at [92, 208] on div "Spacing" at bounding box center [133, 218] width 244 height 34
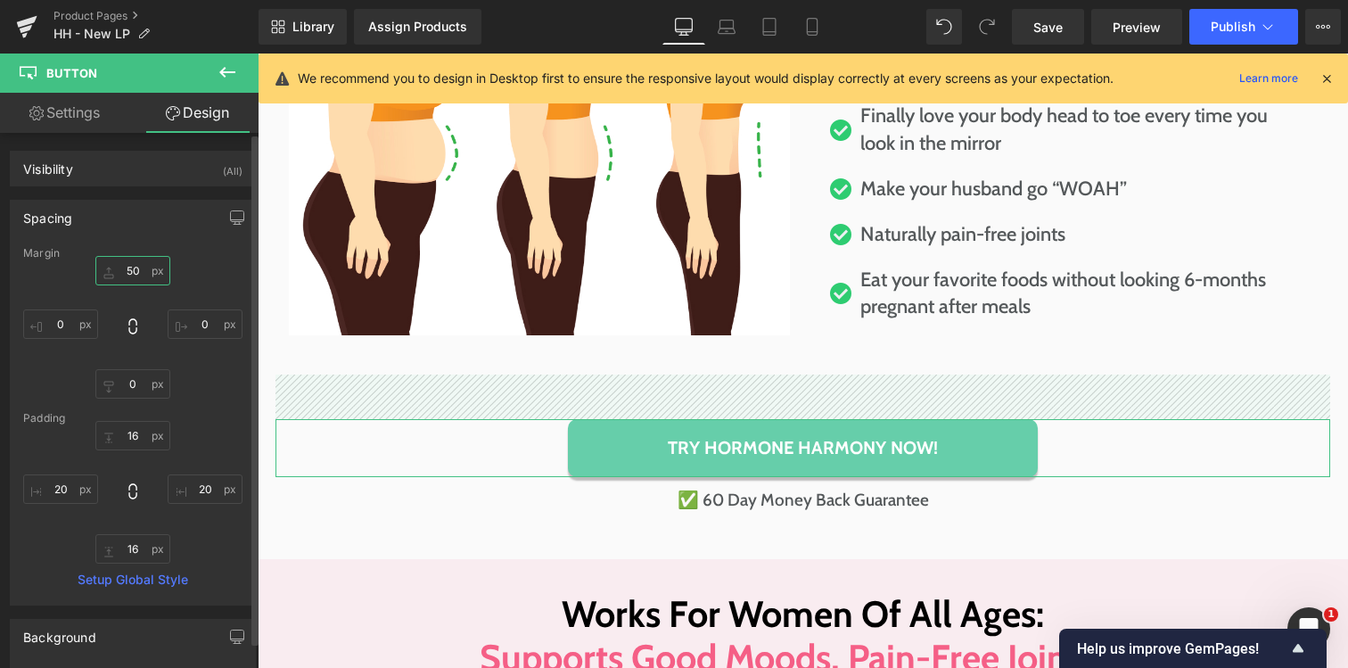
click at [120, 268] on input "50" at bounding box center [132, 270] width 75 height 29
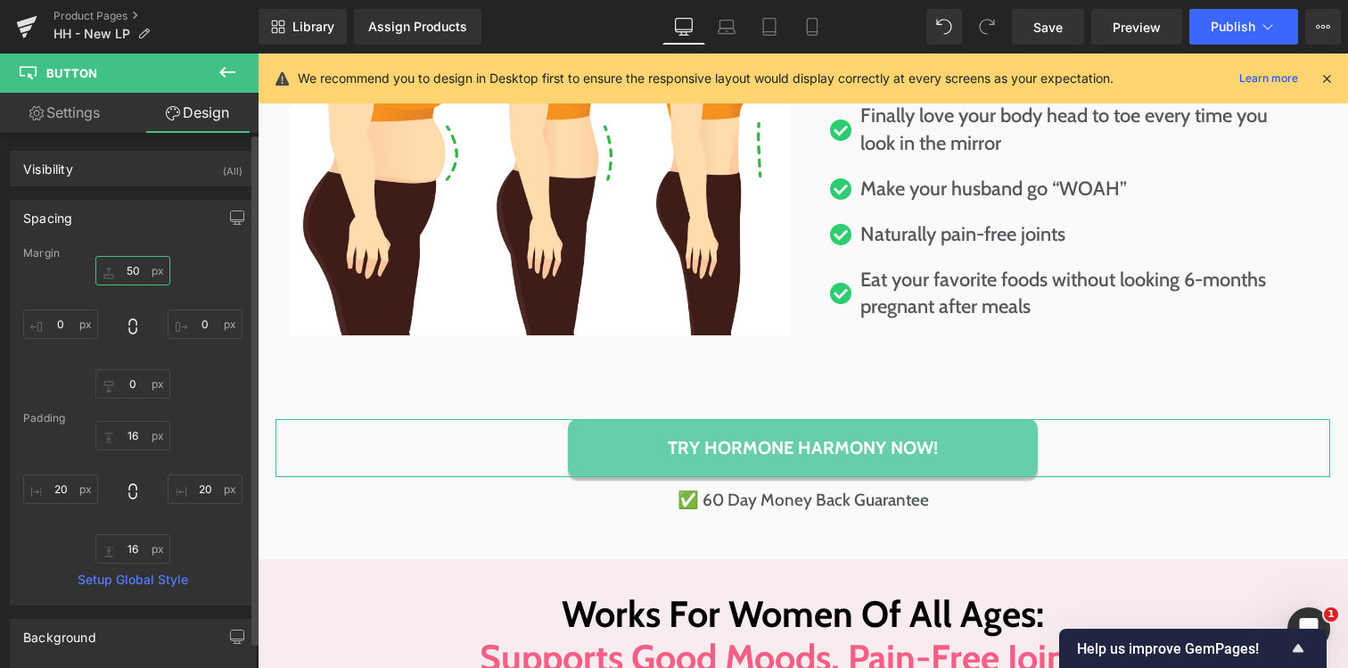
click at [129, 274] on input "50" at bounding box center [132, 270] width 75 height 29
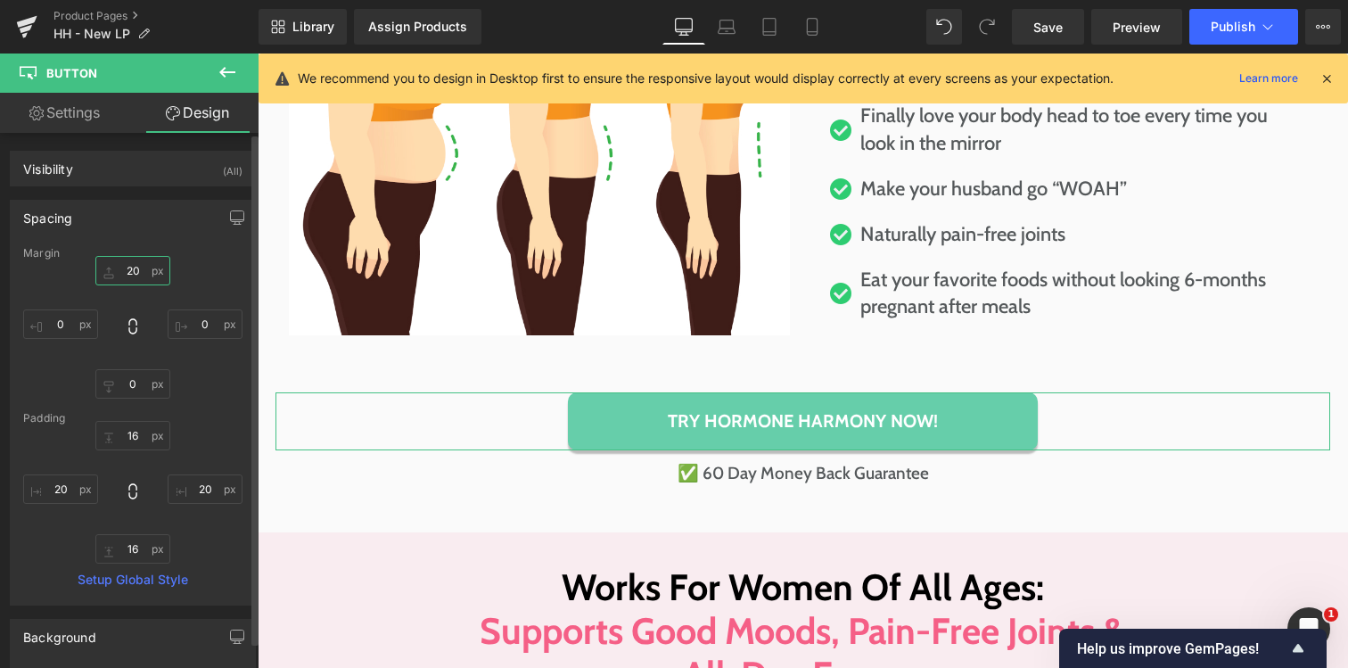
click at [120, 268] on input "20" at bounding box center [132, 270] width 75 height 29
click at [122, 269] on input "20" at bounding box center [132, 270] width 75 height 29
click at [122, 270] on input "20" at bounding box center [132, 270] width 75 height 29
type input "0"
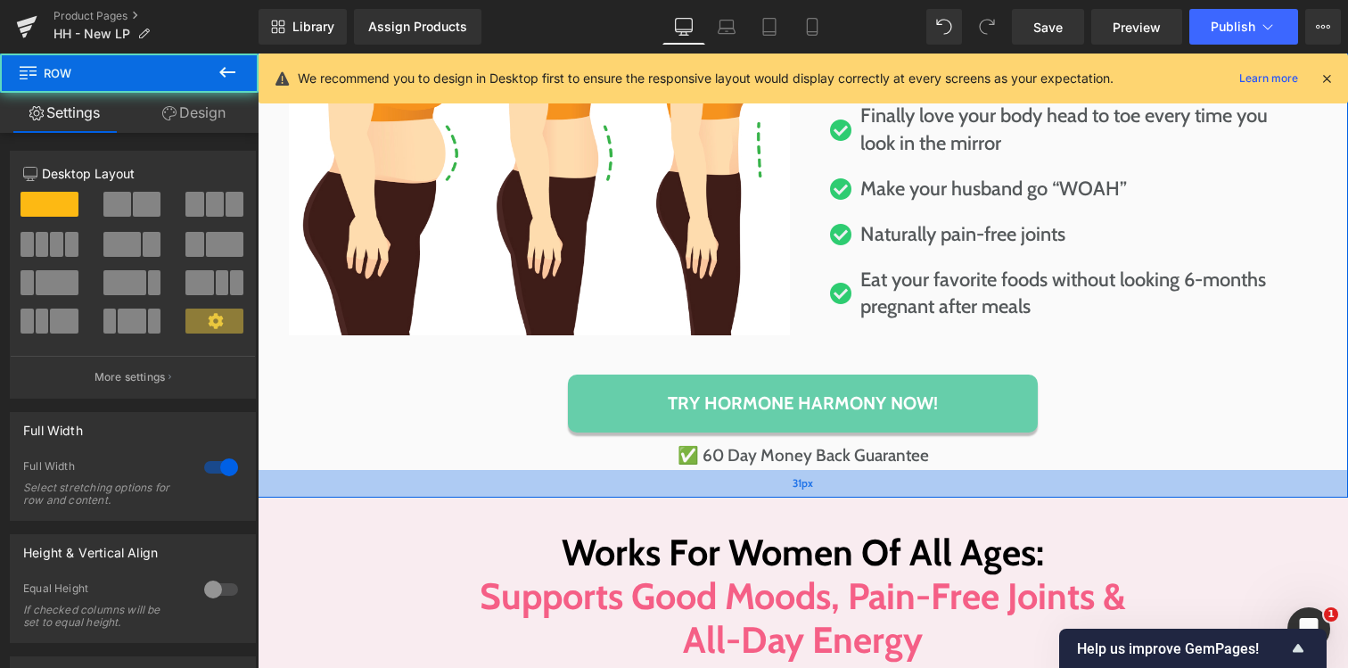
drag, startPoint x: 637, startPoint y: 503, endPoint x: 638, endPoint y: 486, distance: 17.0
click at [638, 486] on div "31px" at bounding box center [803, 484] width 1091 height 28
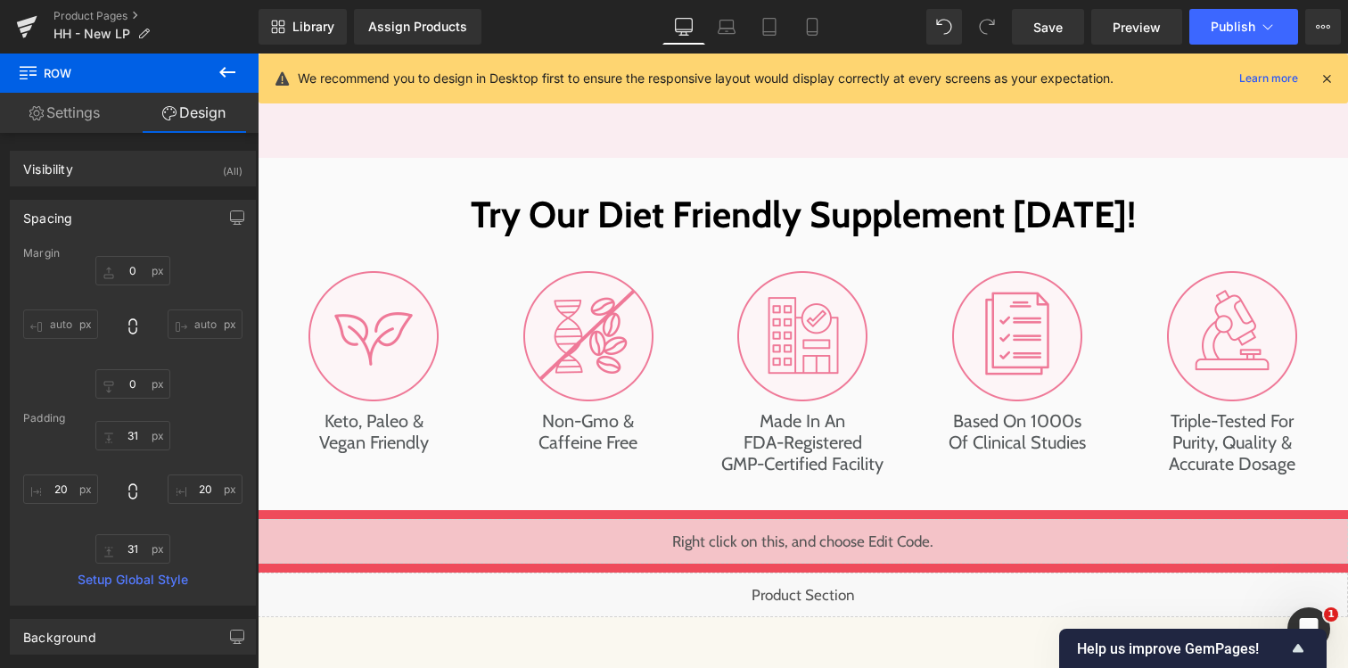
scroll to position [5294, 0]
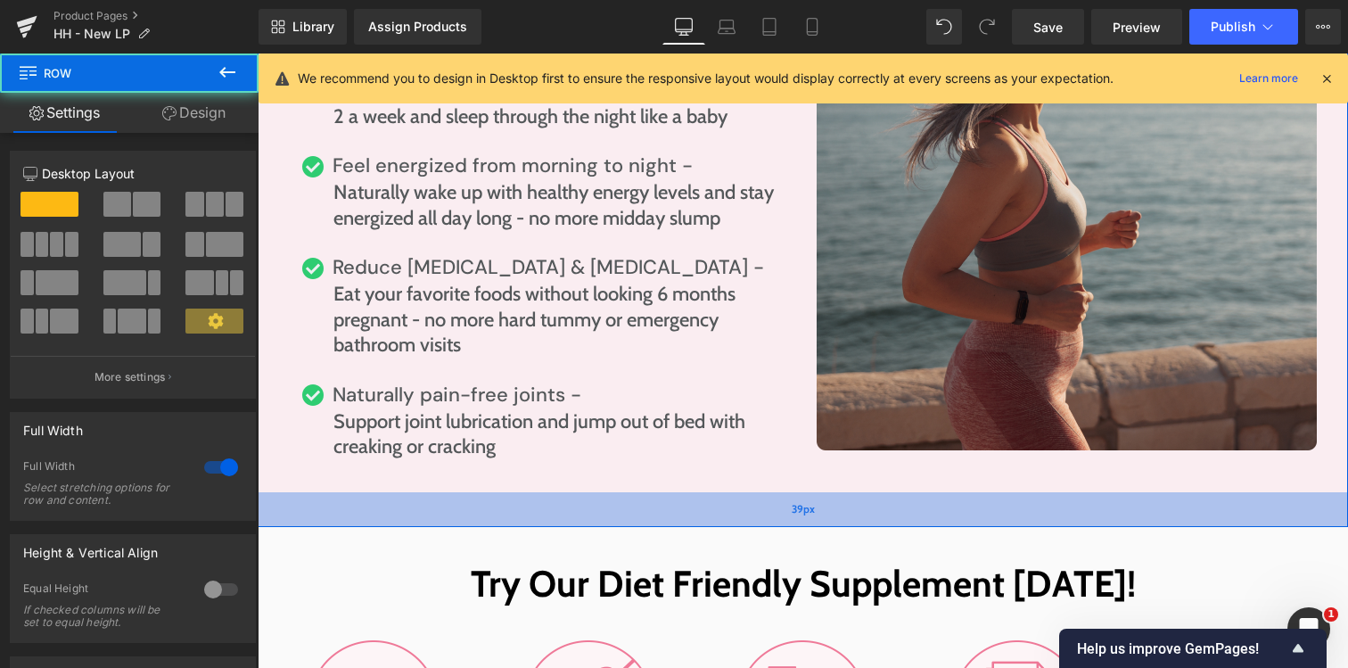
click at [728, 519] on div "39px" at bounding box center [803, 509] width 1091 height 35
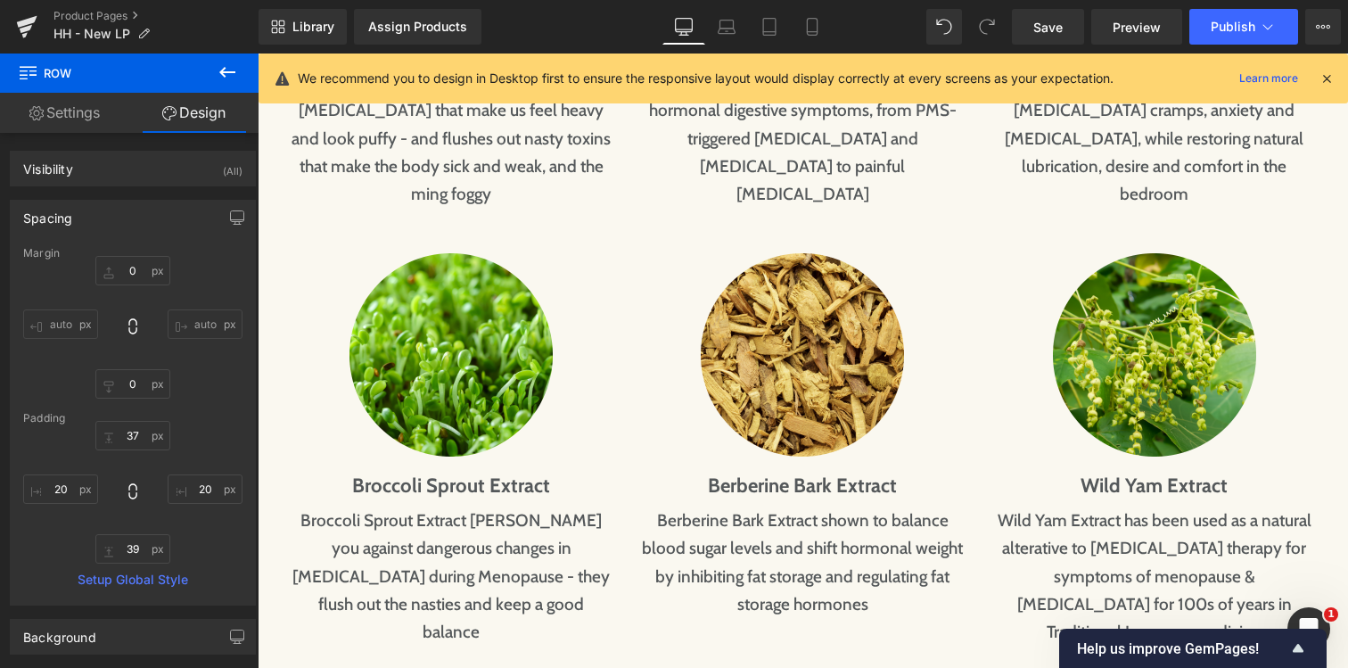
scroll to position [7727, 0]
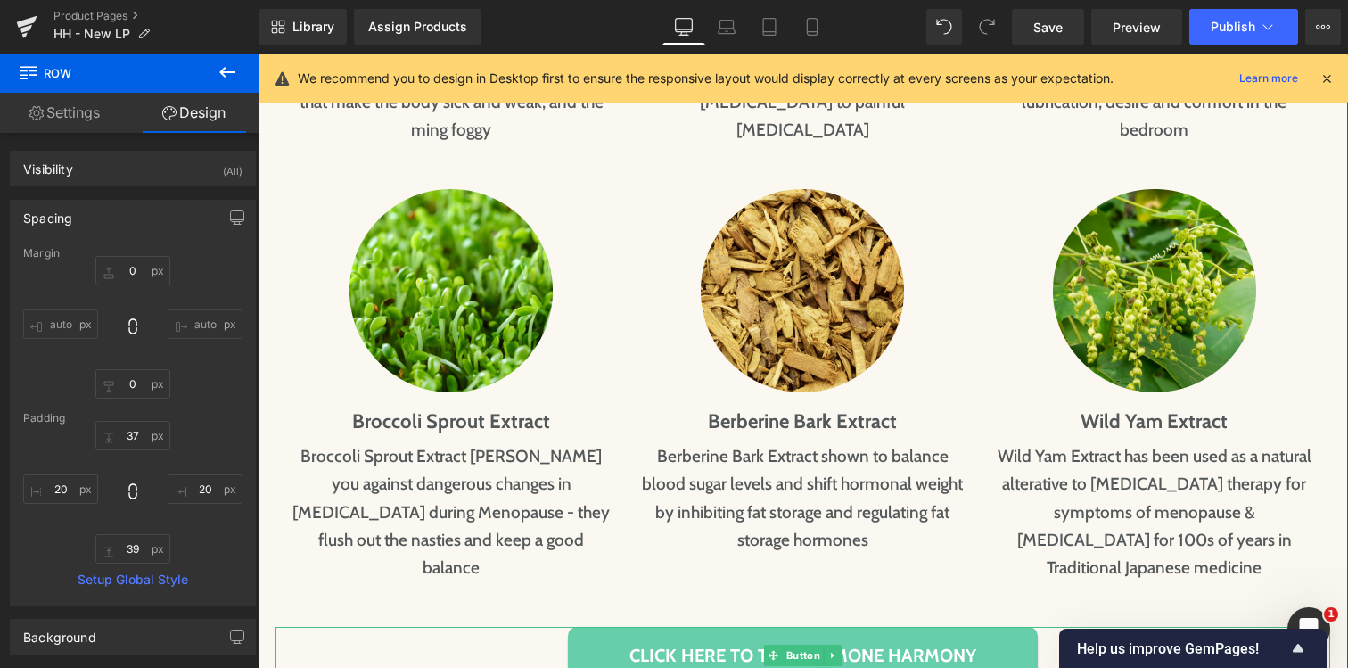
click at [647, 641] on span "Click Here To Try Hormone HARMONY" at bounding box center [803, 655] width 347 height 29
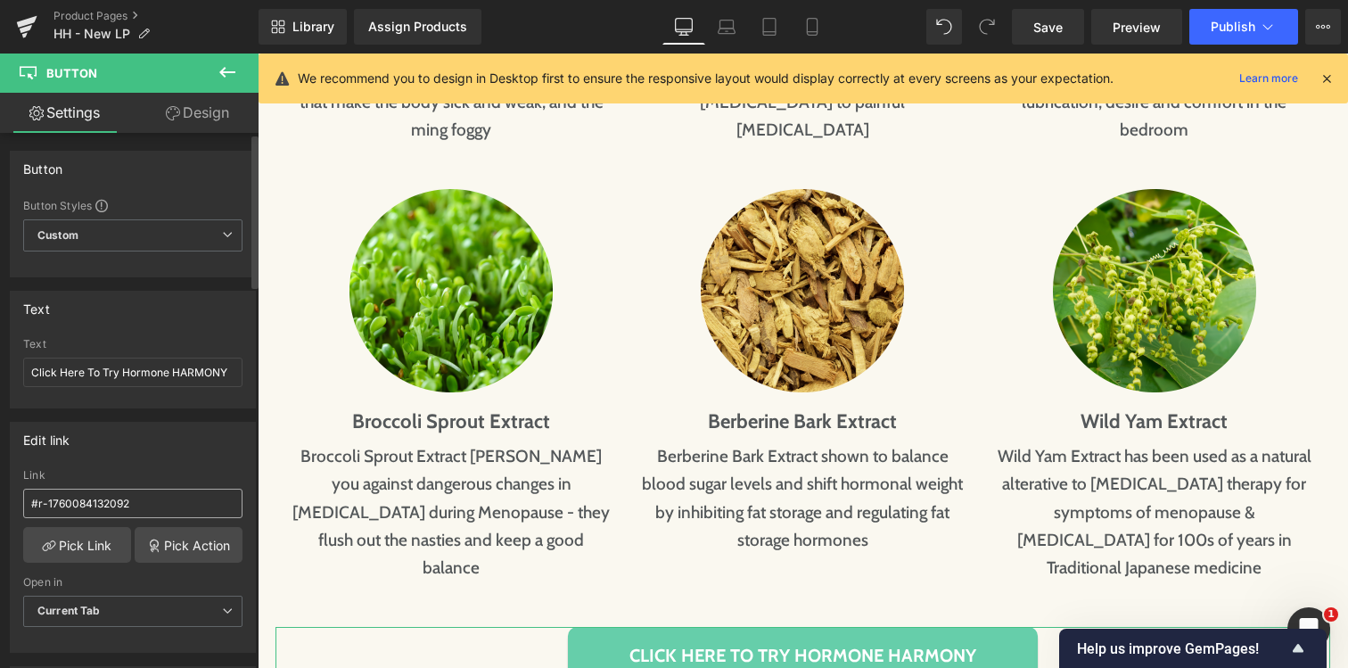
click at [147, 511] on input "#r-1760084132092" at bounding box center [132, 503] width 219 height 29
type input "#m-1760084368389"
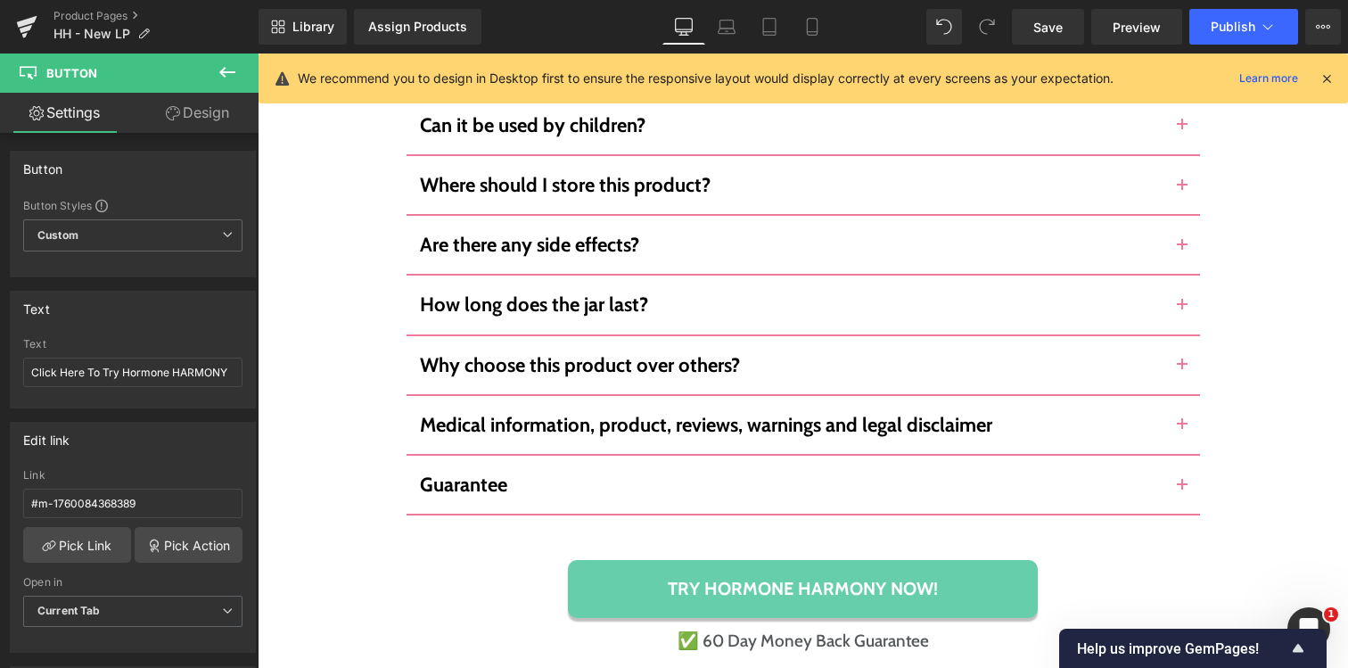
scroll to position [11991, 0]
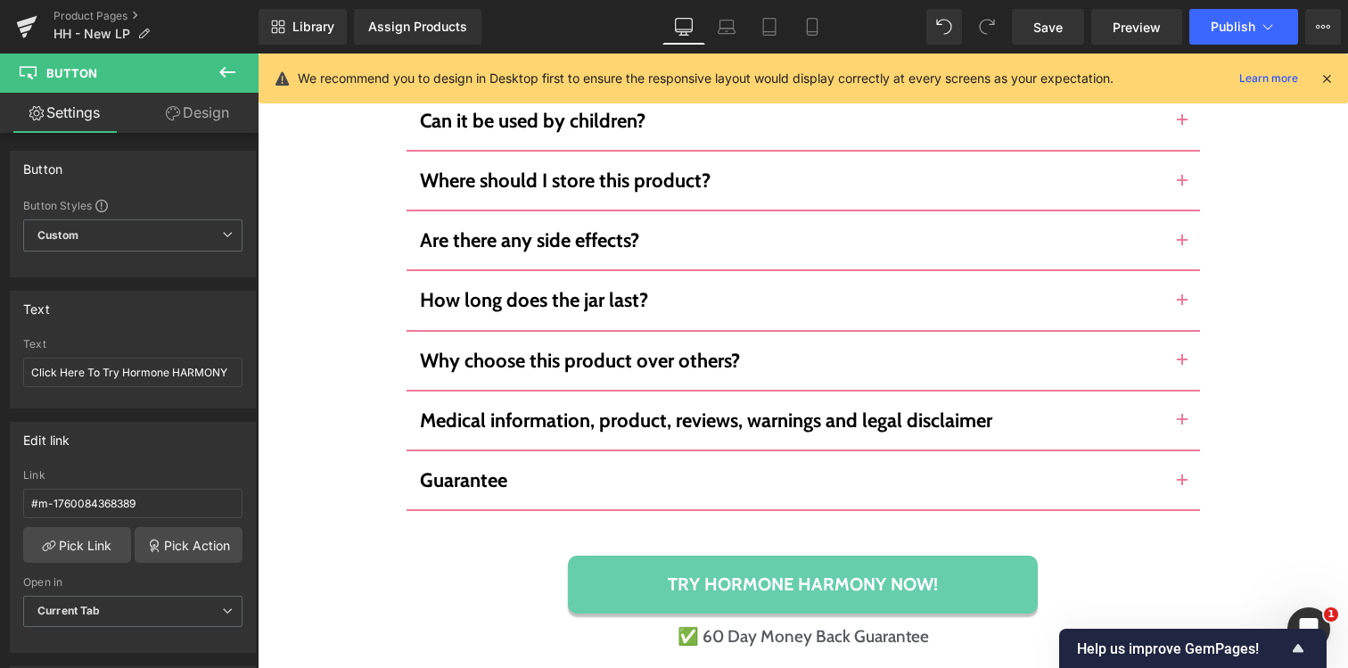
click at [646, 556] on link "Try Hormone Harmony Now!" at bounding box center [803, 585] width 470 height 58
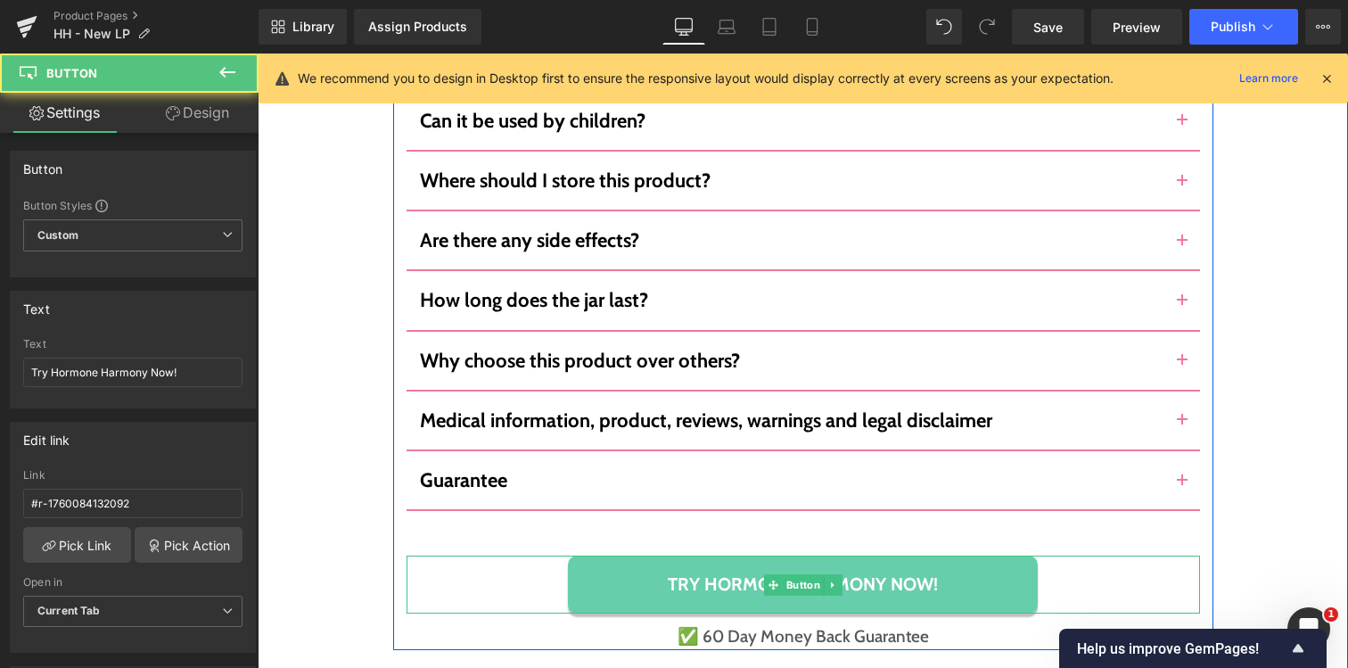
click at [640, 556] on link "Try Hormone Harmony Now!" at bounding box center [803, 585] width 470 height 58
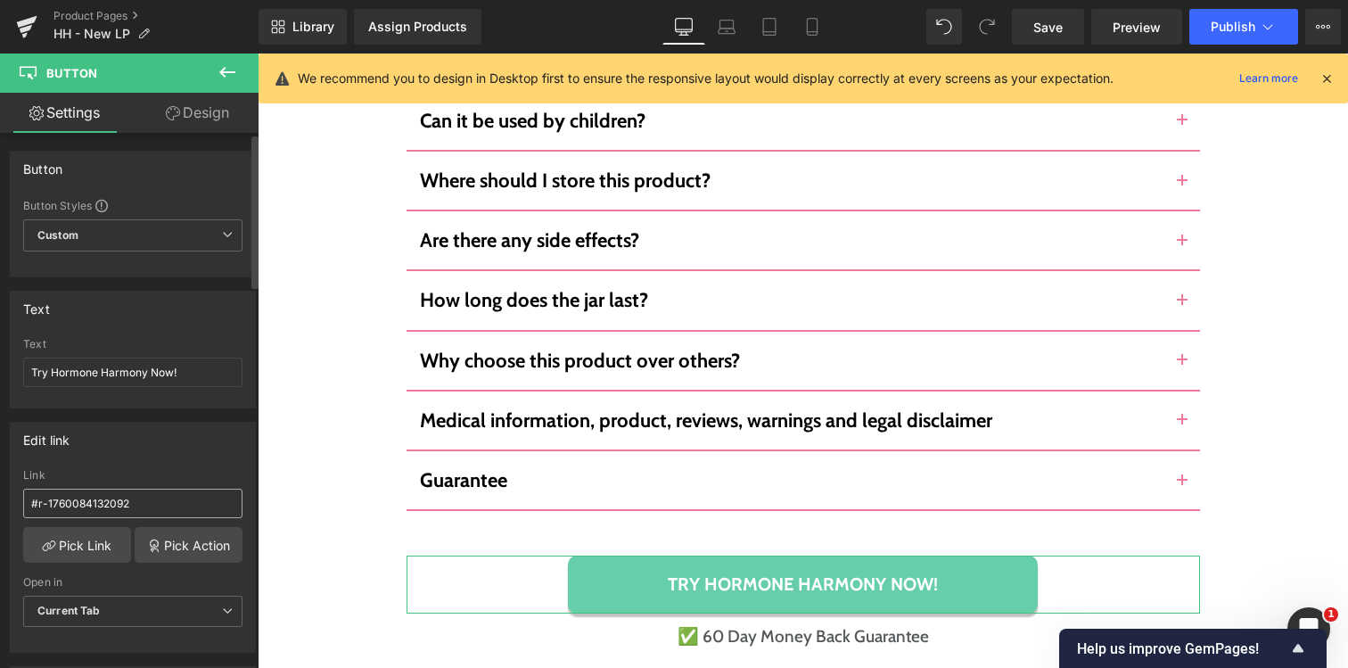
click at [106, 504] on input "#r-1760084132092" at bounding box center [132, 503] width 219 height 29
type input "#m-1760084368389"
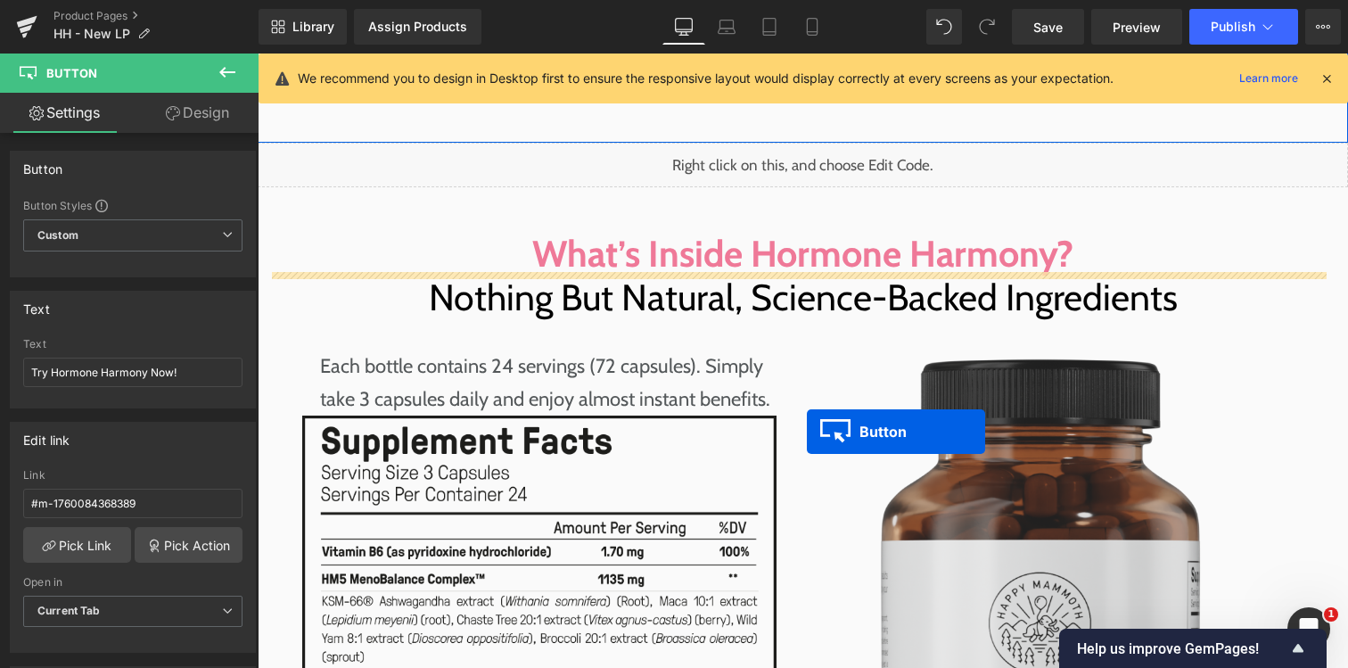
scroll to position [9571, 0]
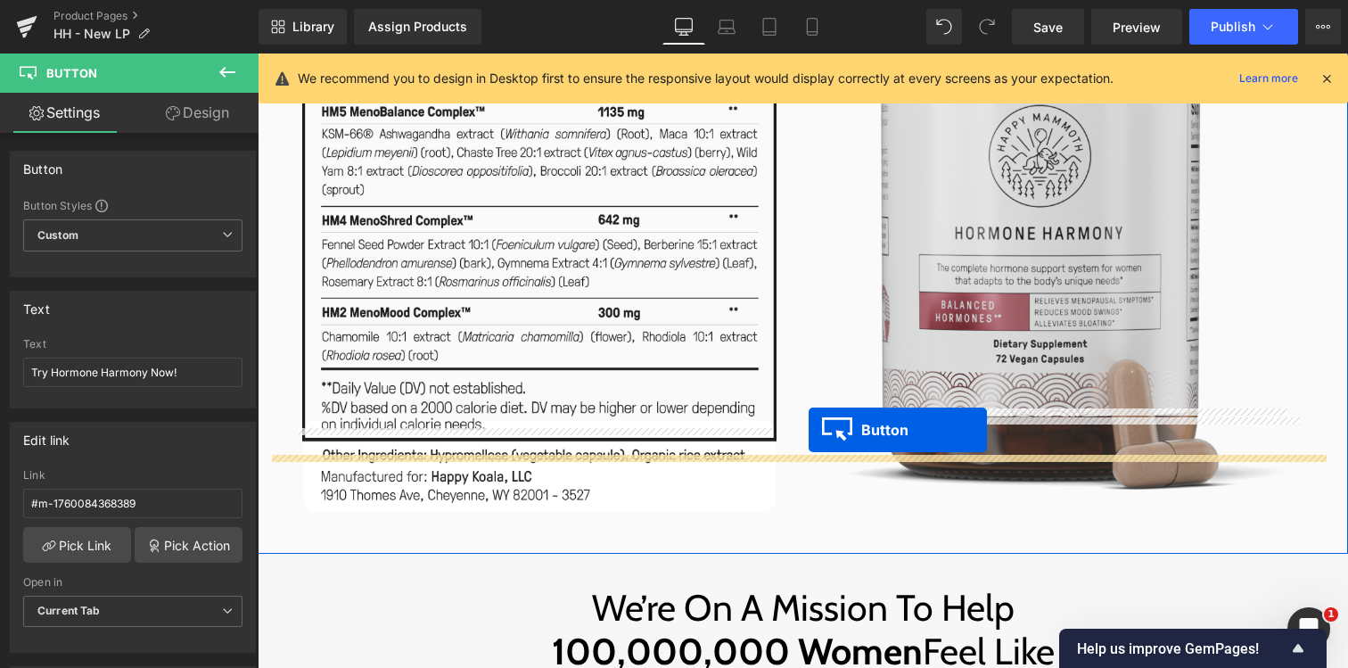
drag, startPoint x: 783, startPoint y: 267, endPoint x: 810, endPoint y: 432, distance: 167.1
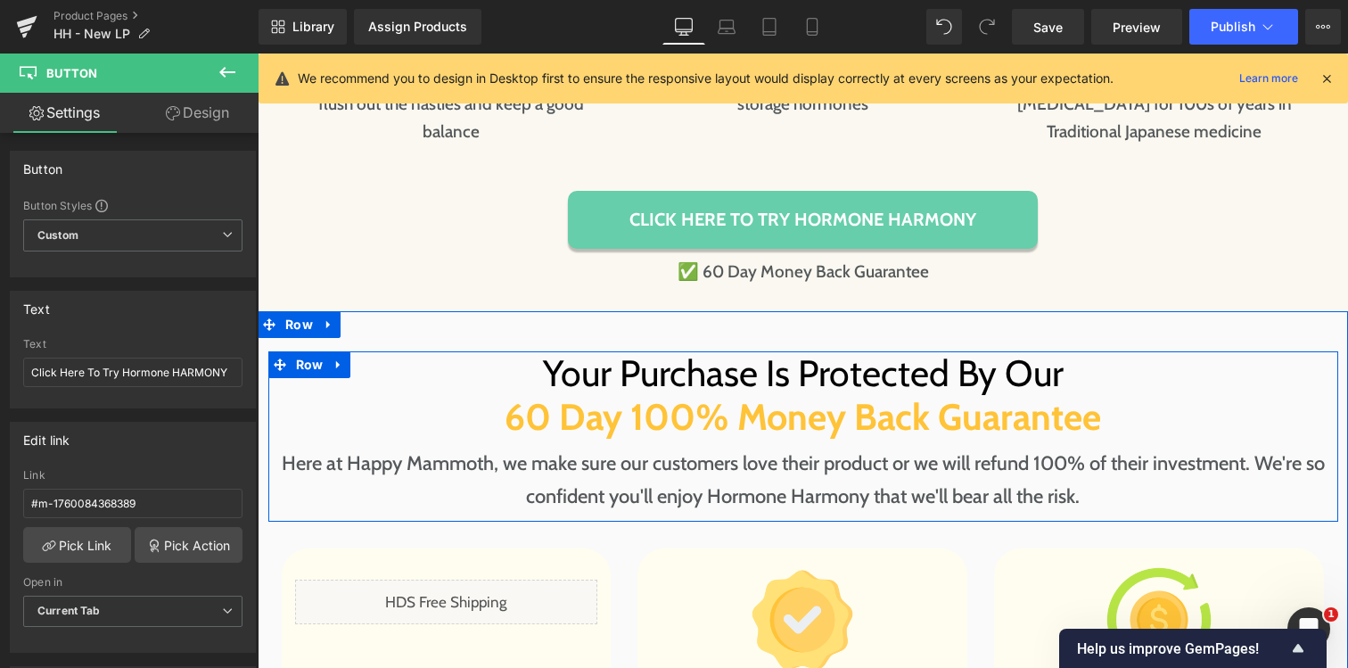
scroll to position [8087, 0]
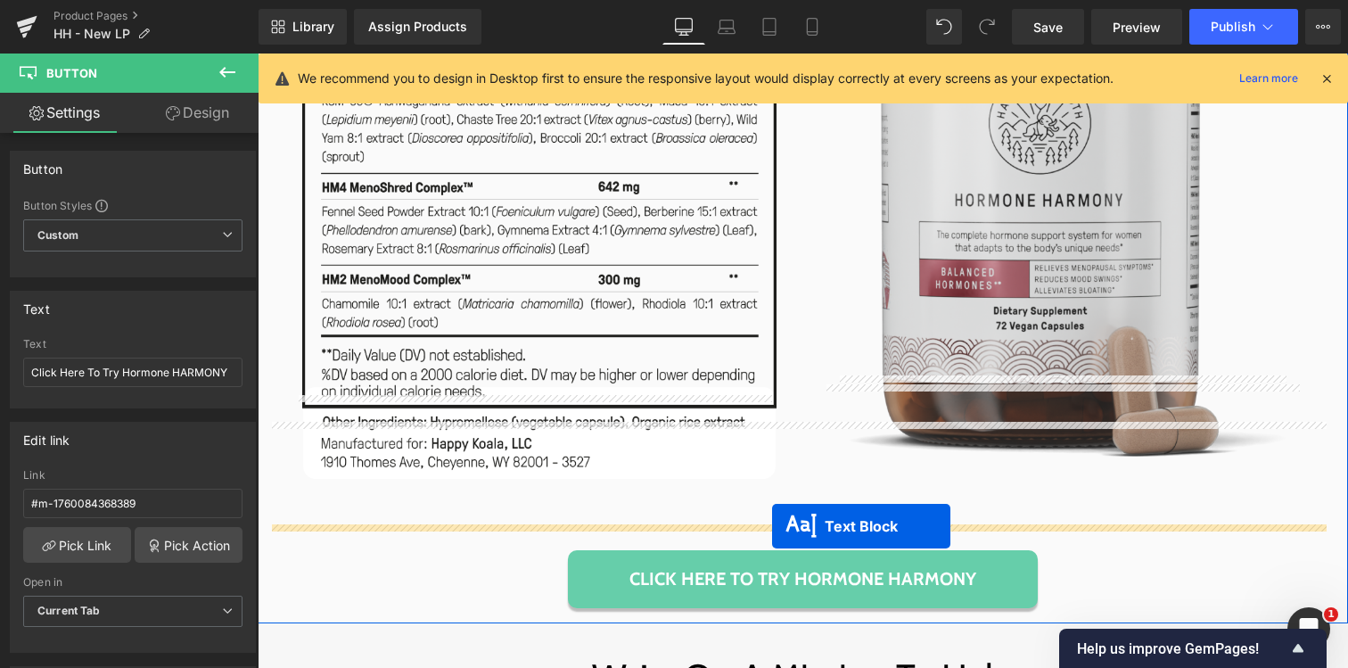
drag, startPoint x: 776, startPoint y: 301, endPoint x: 772, endPoint y: 526, distance: 224.8
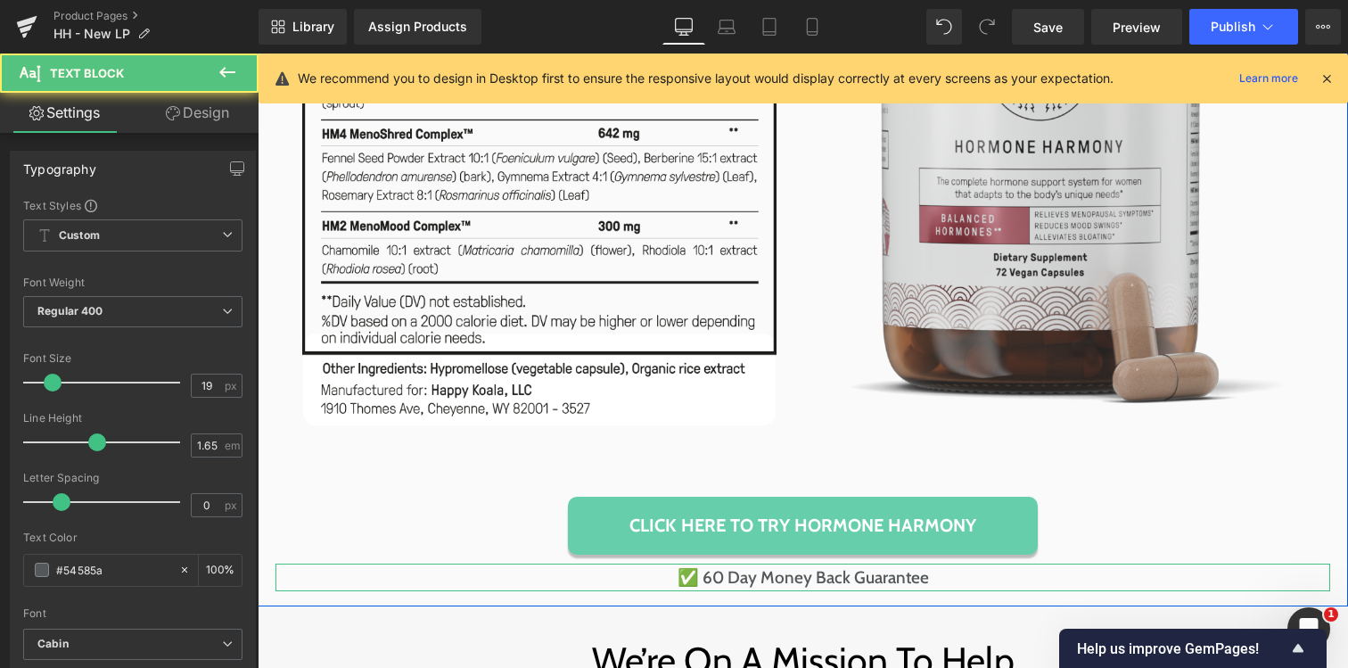
scroll to position [9515, 0]
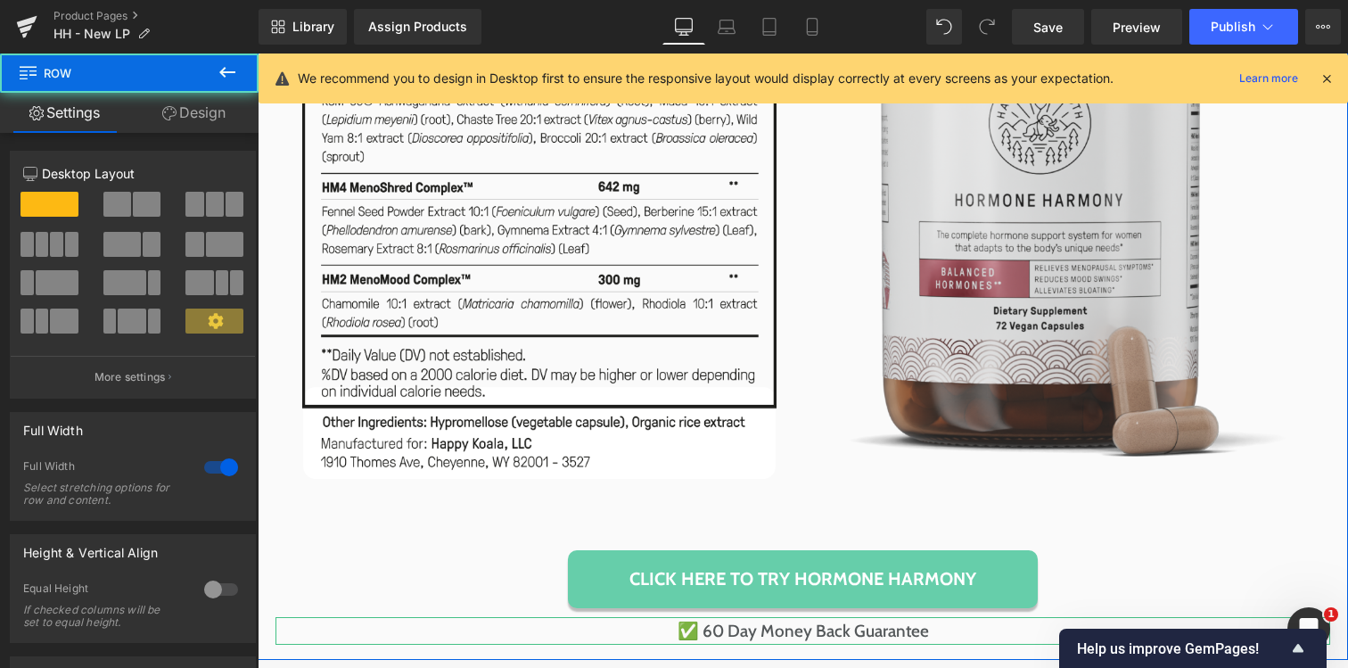
click at [627, 462] on div "What’s Inside Hormone Harmony? Nothing But Natural, Science-Backed Ingredients …" at bounding box center [803, 188] width 1055 height 913
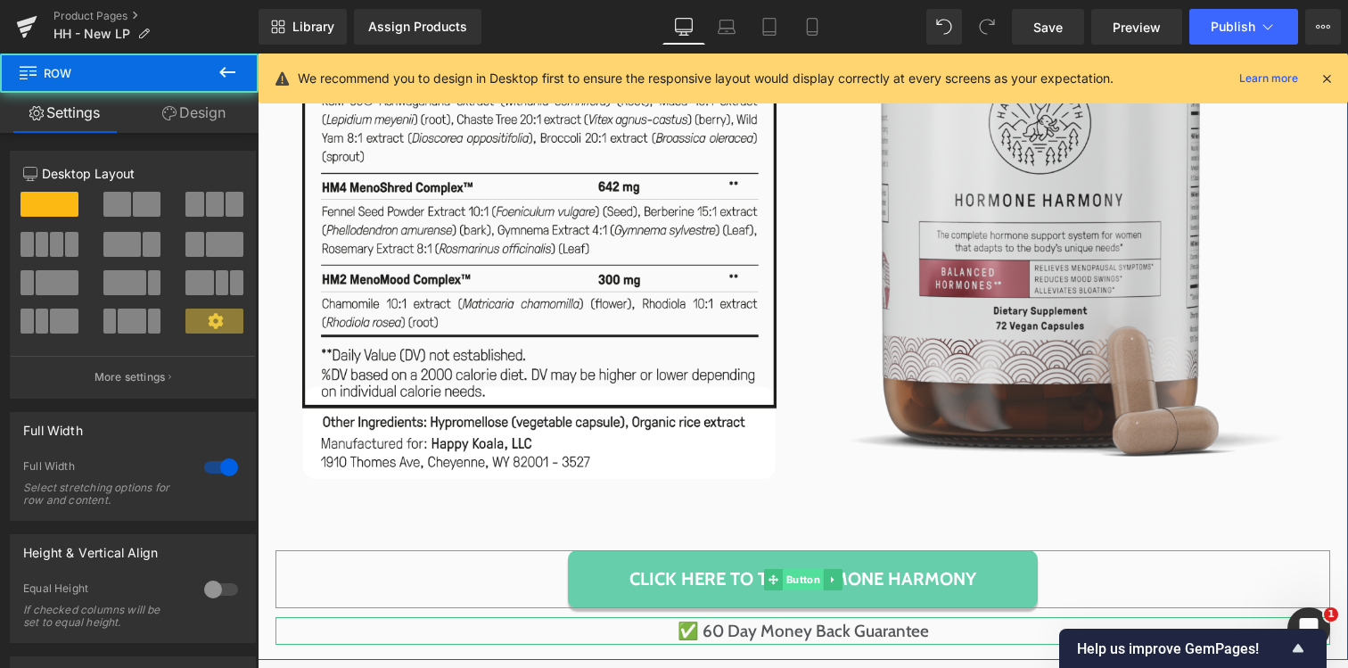
click at [787, 569] on span "Button" at bounding box center [802, 579] width 41 height 21
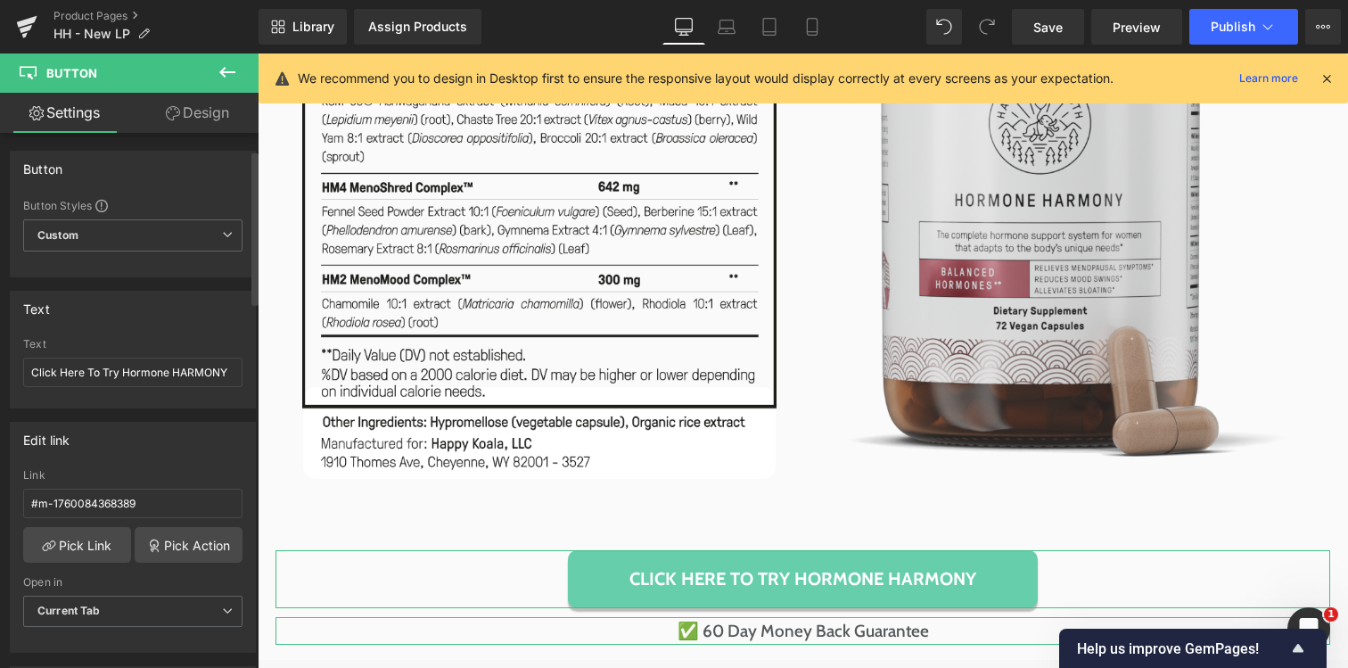
scroll to position [352, 0]
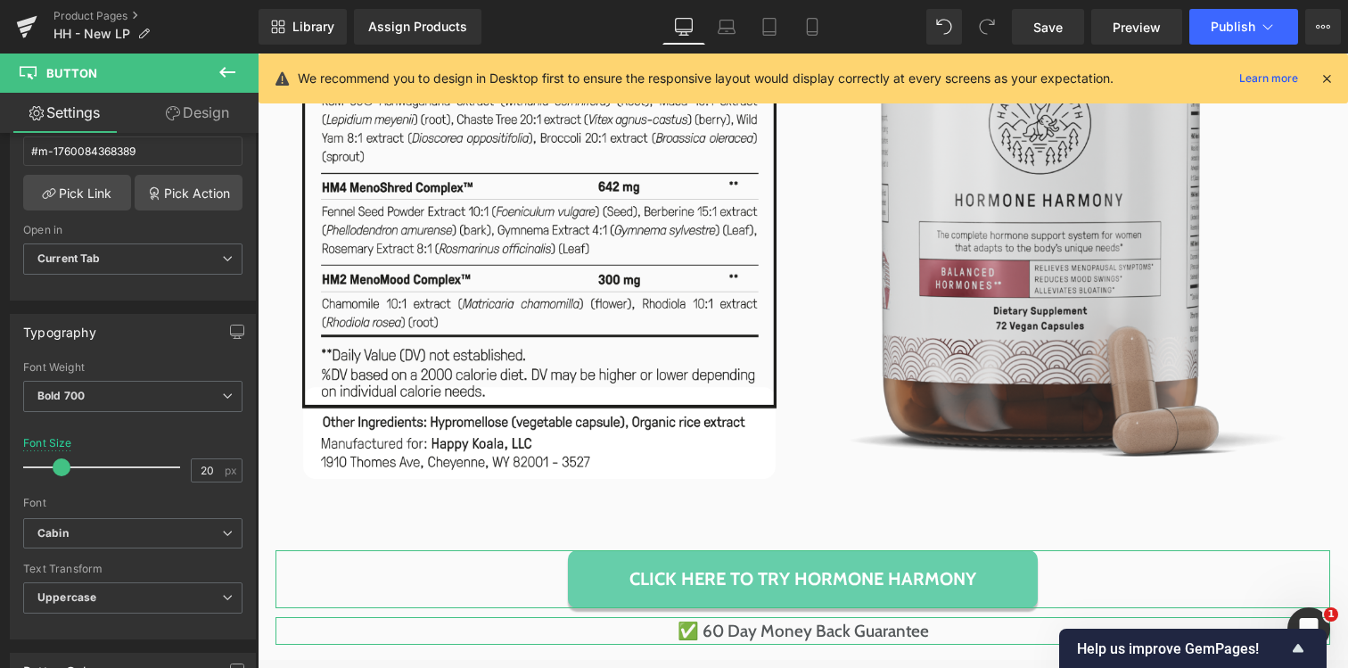
click at [186, 128] on link "Design" at bounding box center [197, 113] width 129 height 40
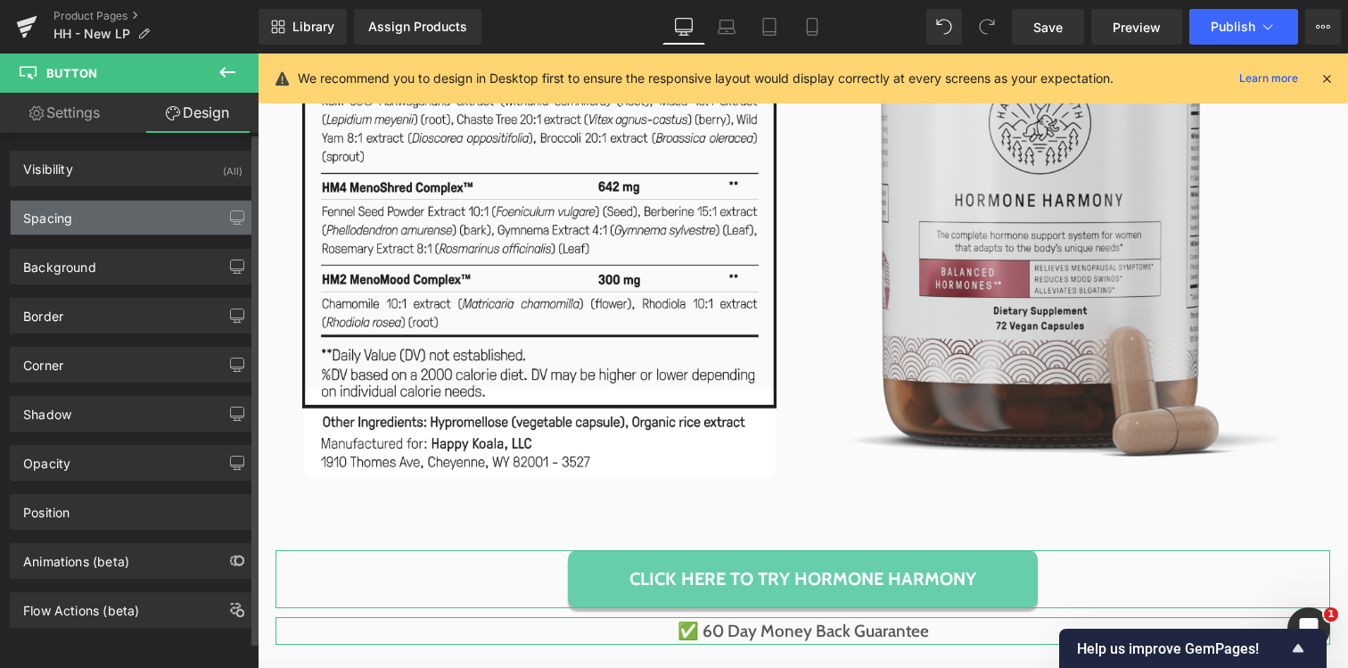
click at [103, 220] on div "Spacing" at bounding box center [133, 218] width 244 height 34
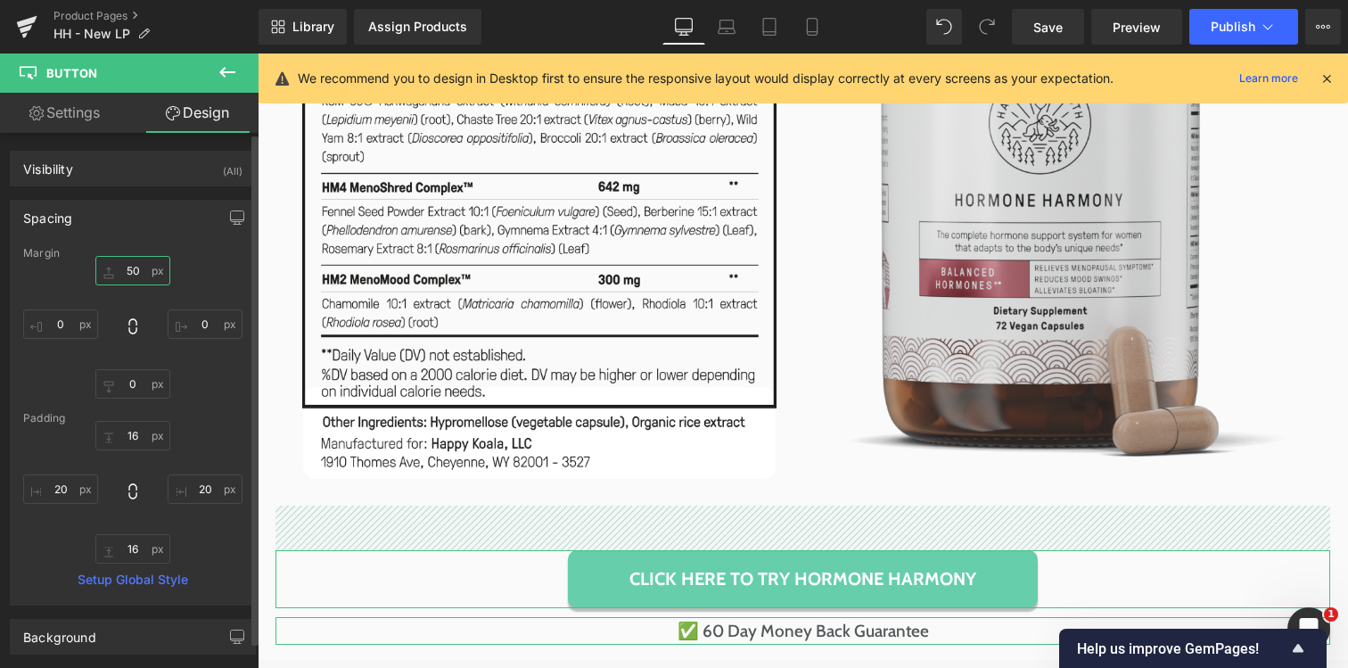
click at [127, 276] on input "50" at bounding box center [132, 270] width 75 height 29
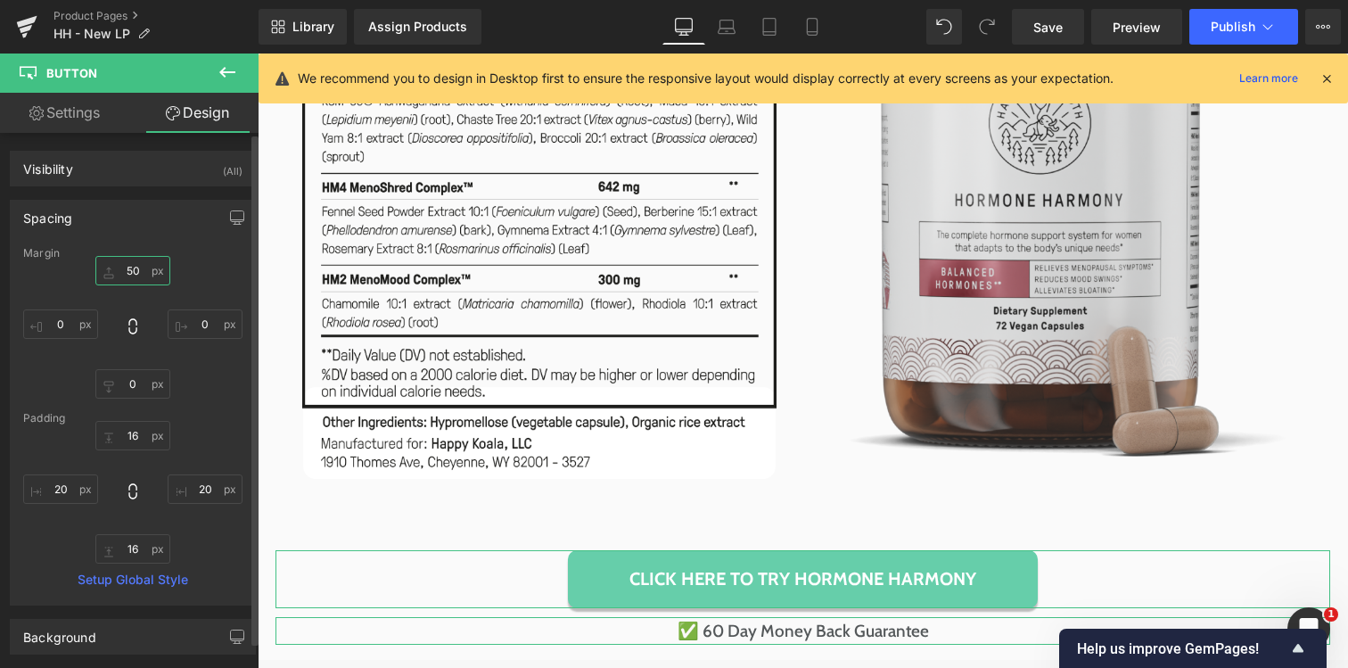
type input "20"
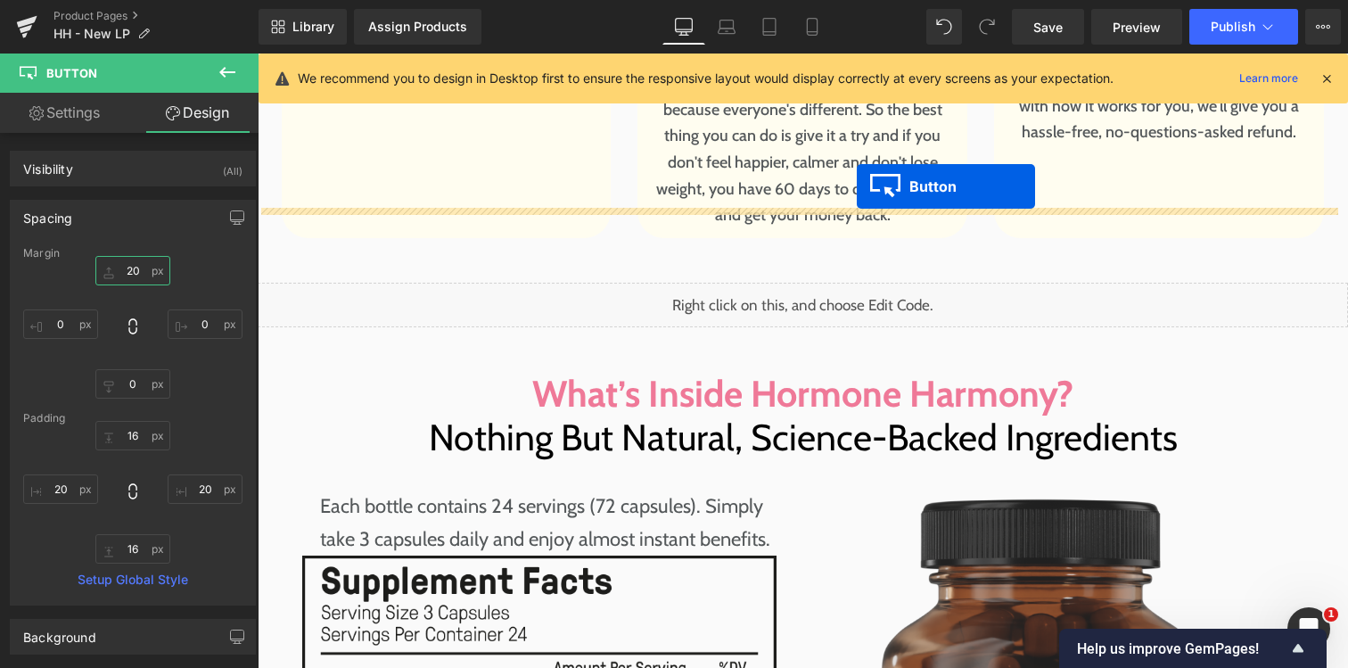
scroll to position [8765, 0]
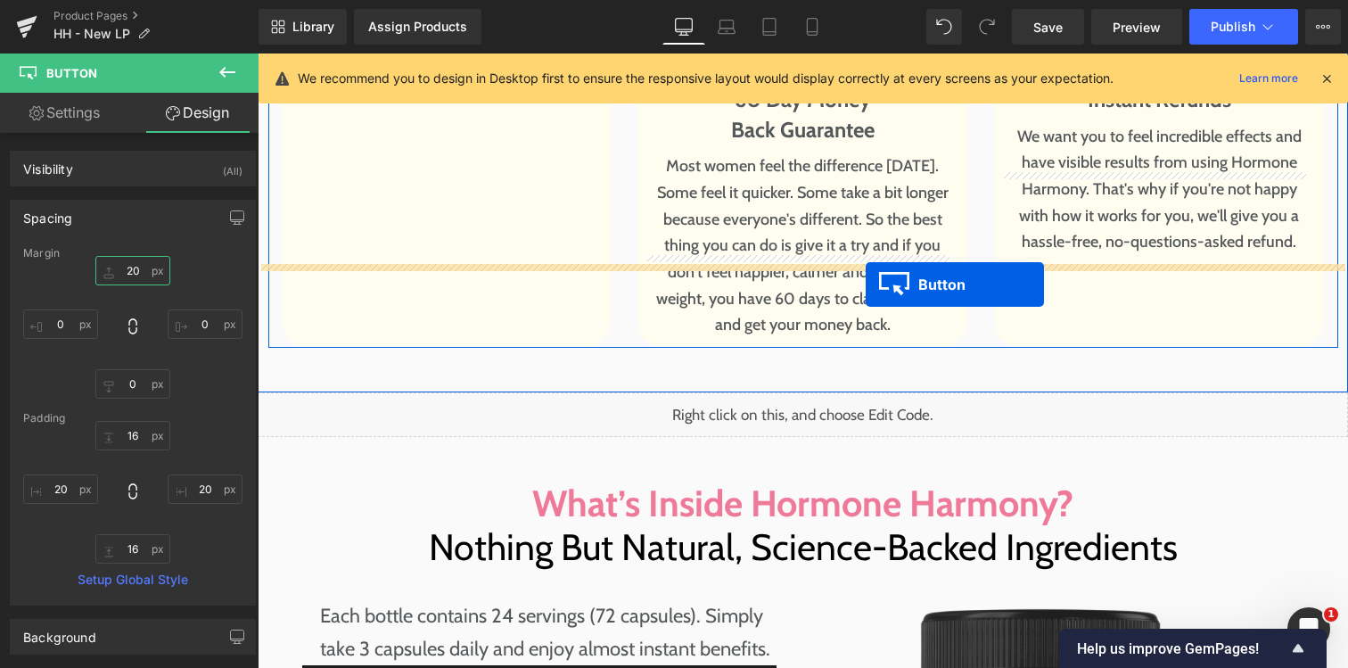
drag, startPoint x: 800, startPoint y: 217, endPoint x: 866, endPoint y: 284, distance: 94.0
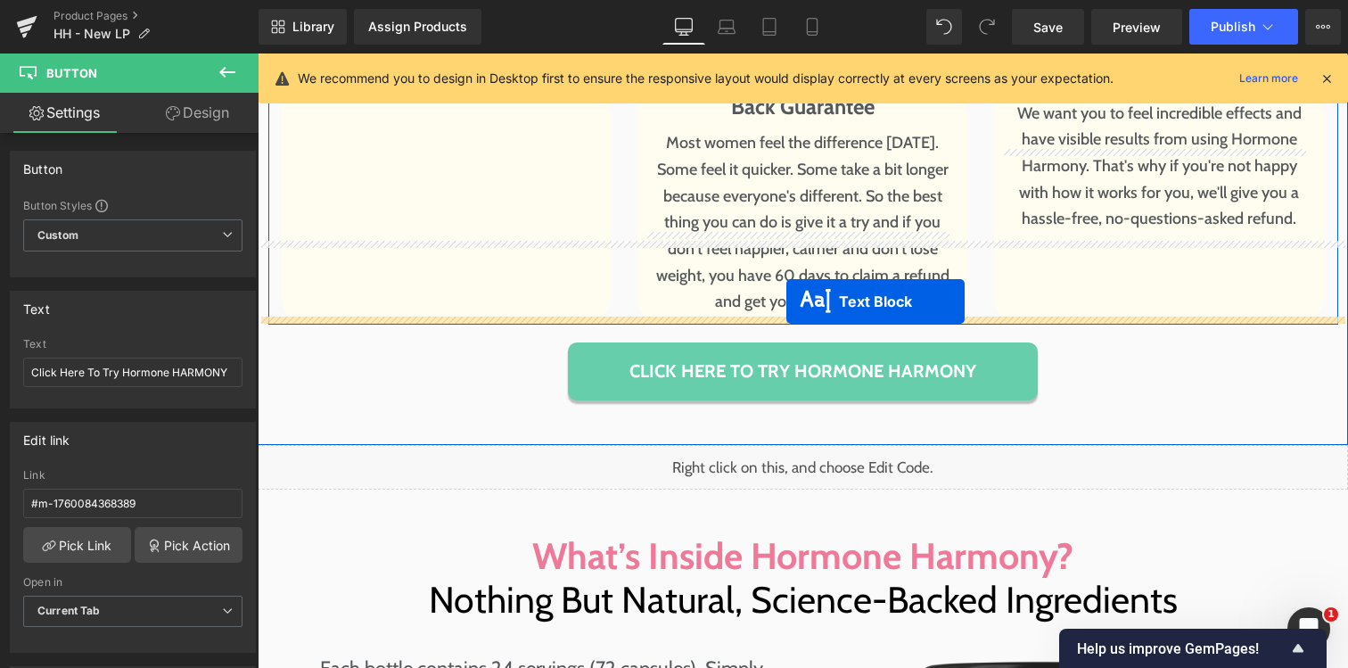
scroll to position [8786, 0]
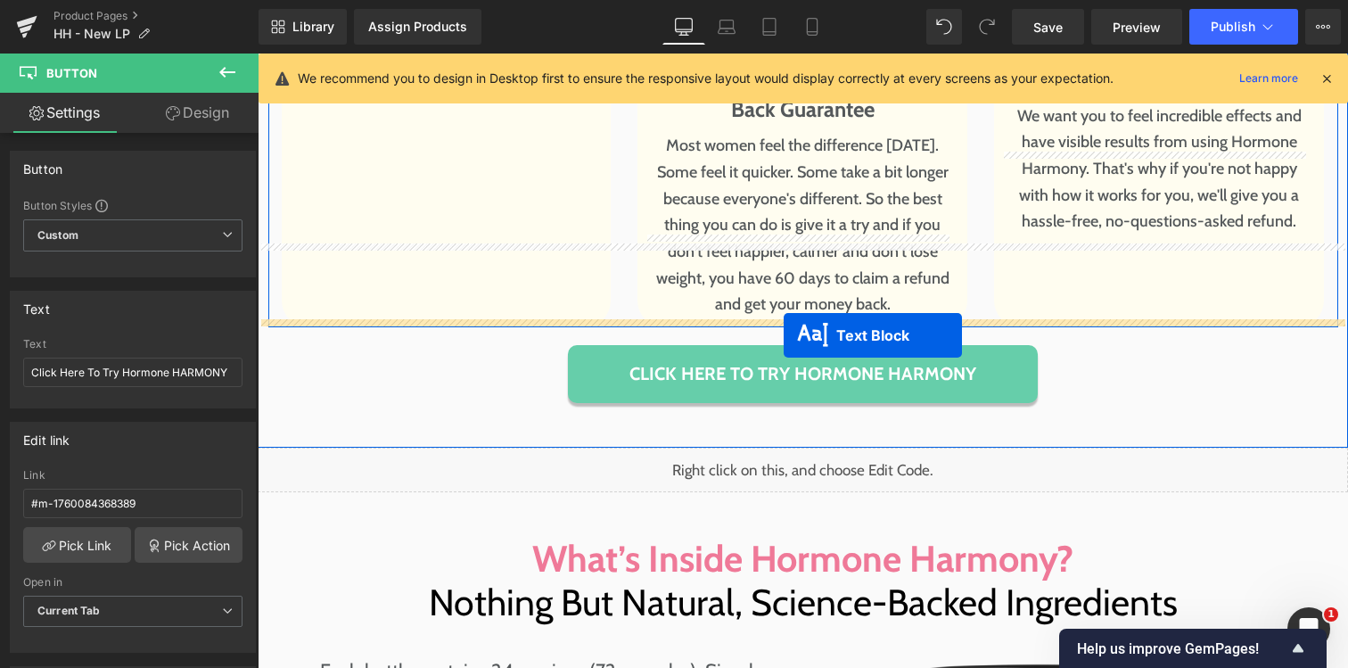
drag, startPoint x: 771, startPoint y: 203, endPoint x: 784, endPoint y: 335, distance: 132.6
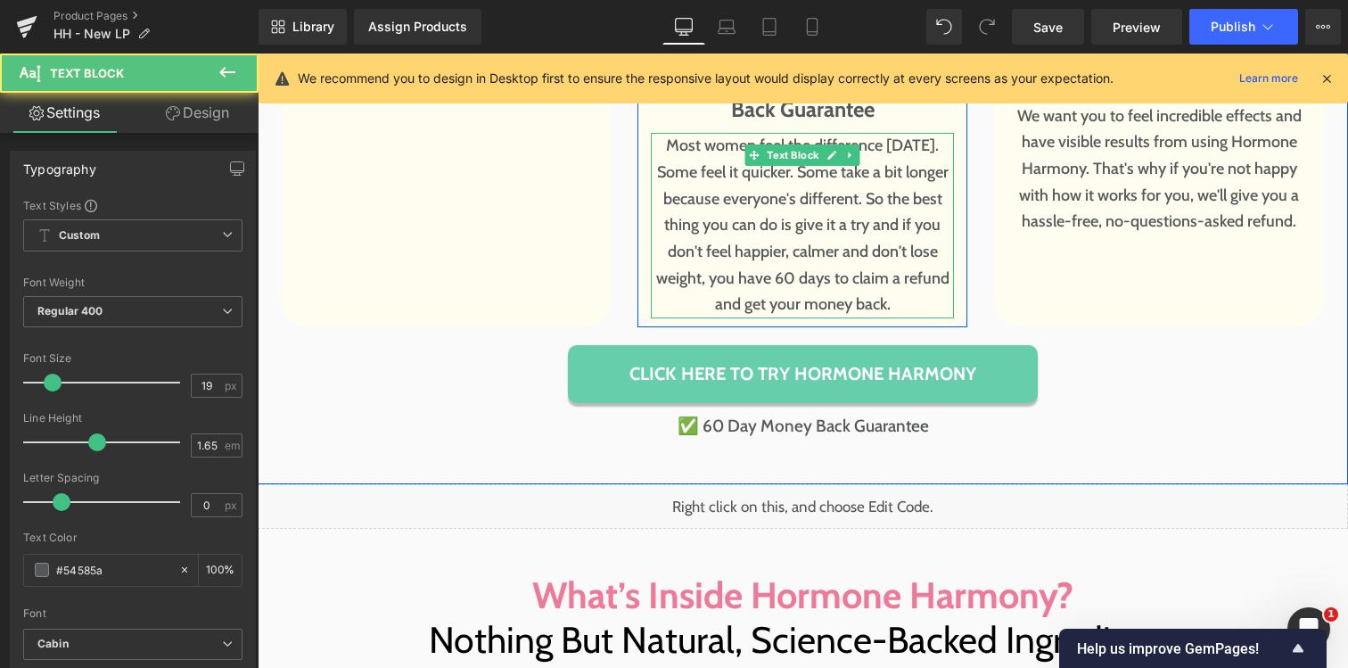
scroll to position [8180, 0]
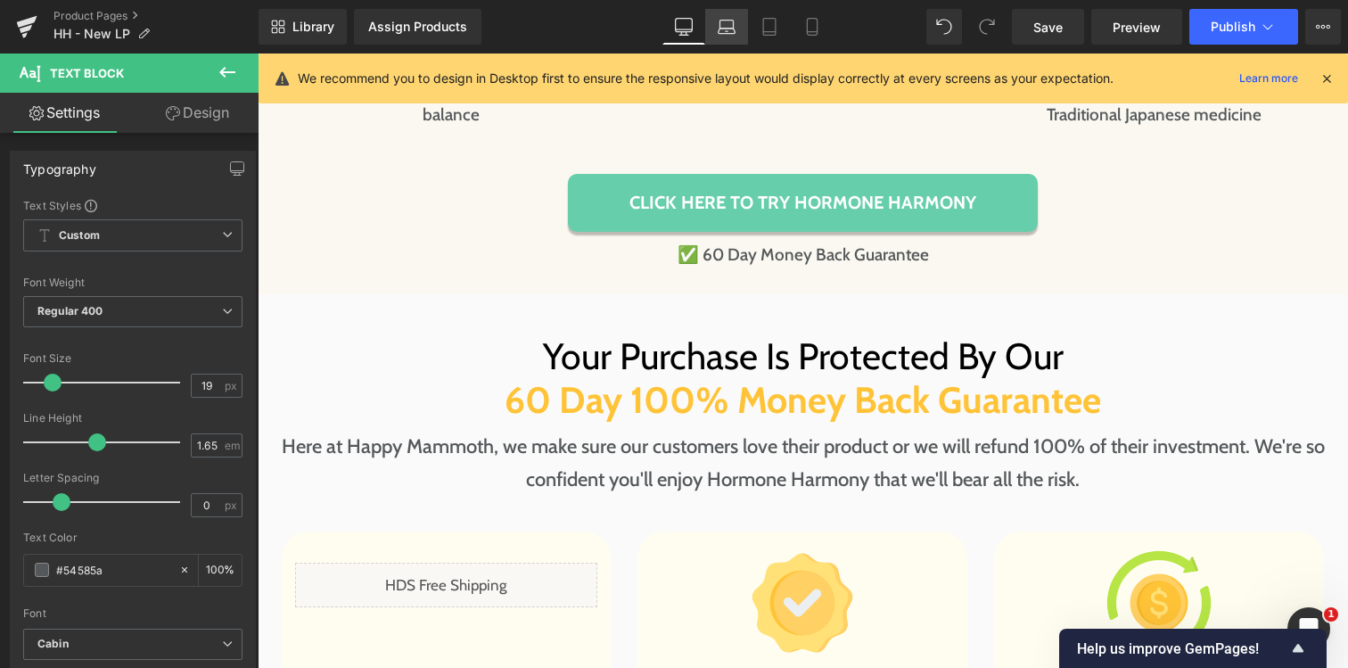
click at [737, 28] on link "Laptop" at bounding box center [726, 27] width 43 height 36
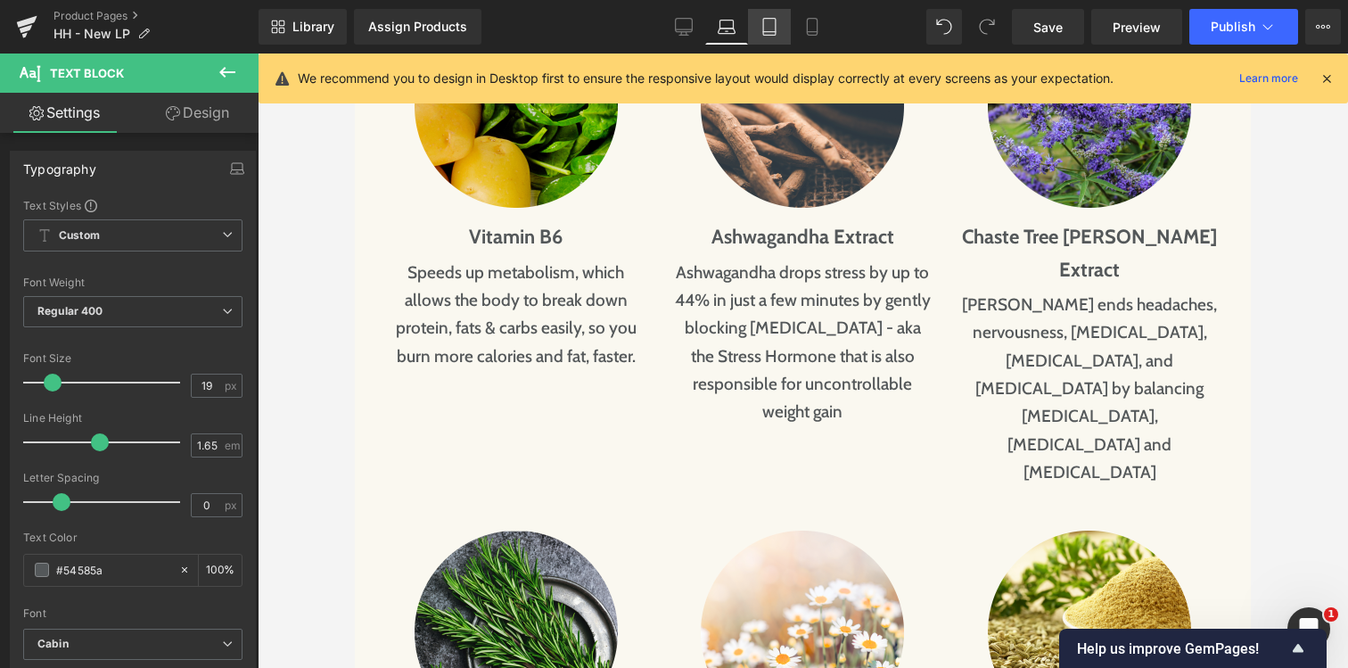
click at [775, 15] on link "Tablet" at bounding box center [769, 27] width 43 height 36
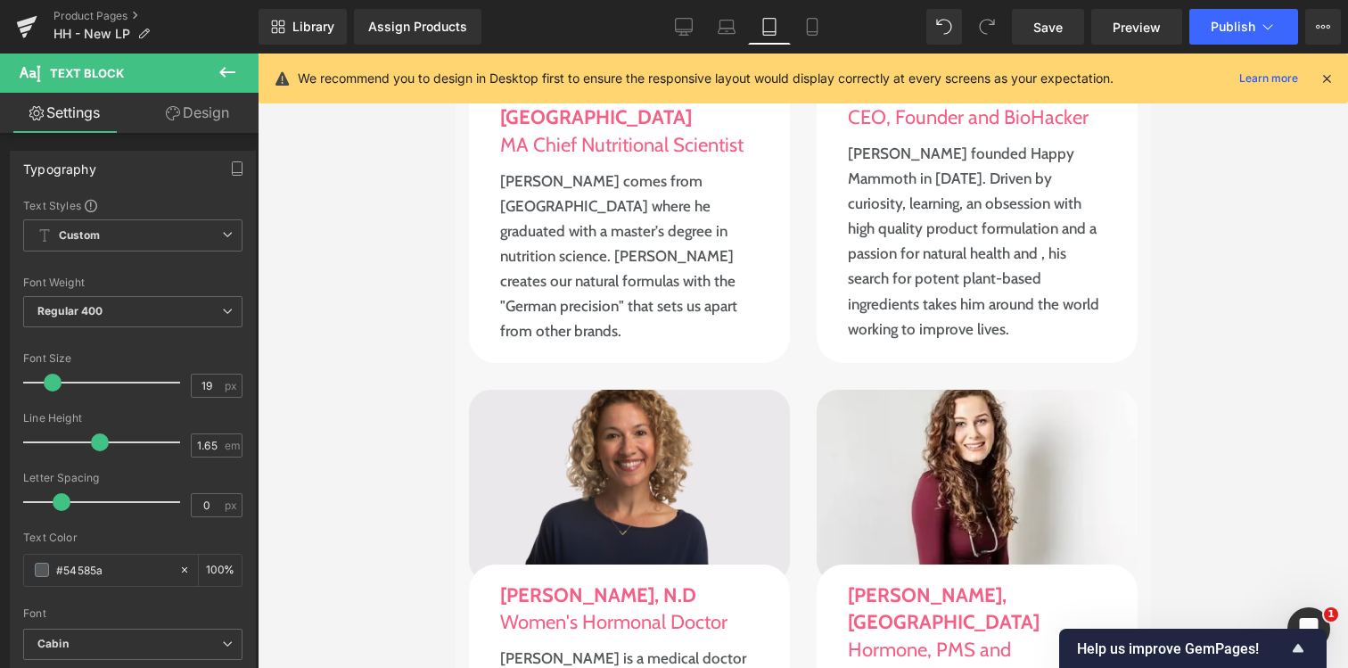
scroll to position [10266, 0]
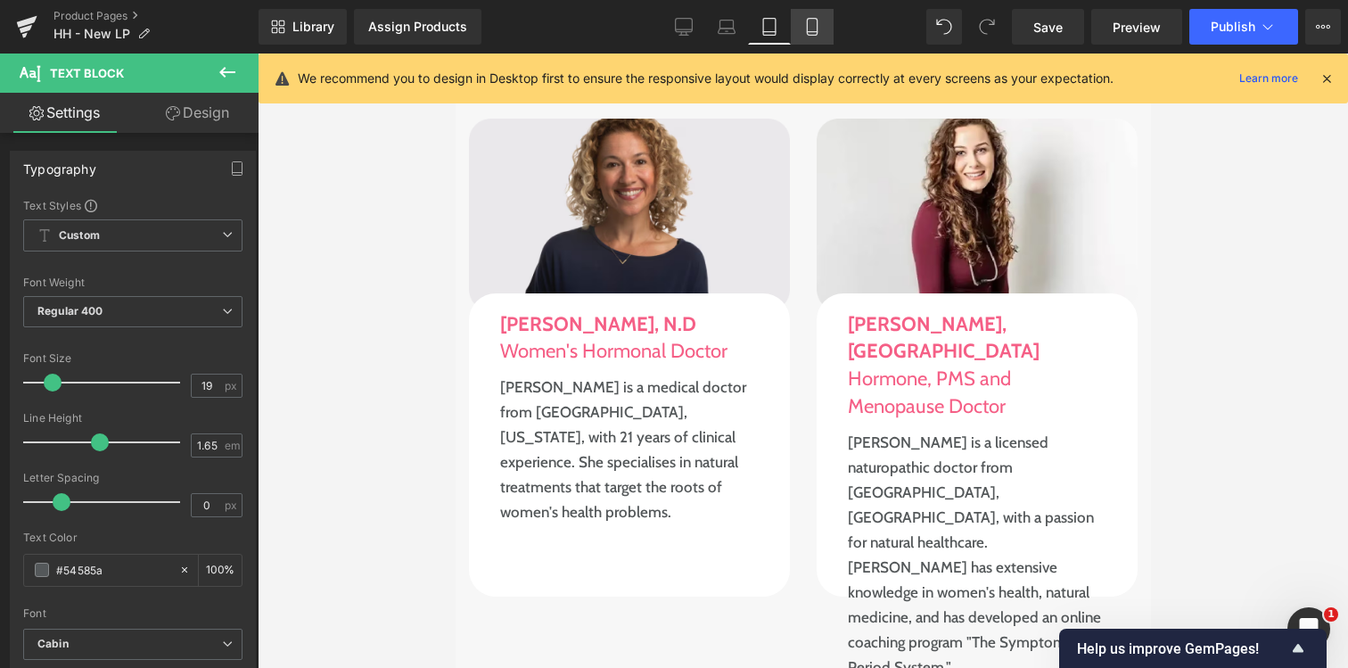
click at [801, 26] on link "Mobile" at bounding box center [812, 27] width 43 height 36
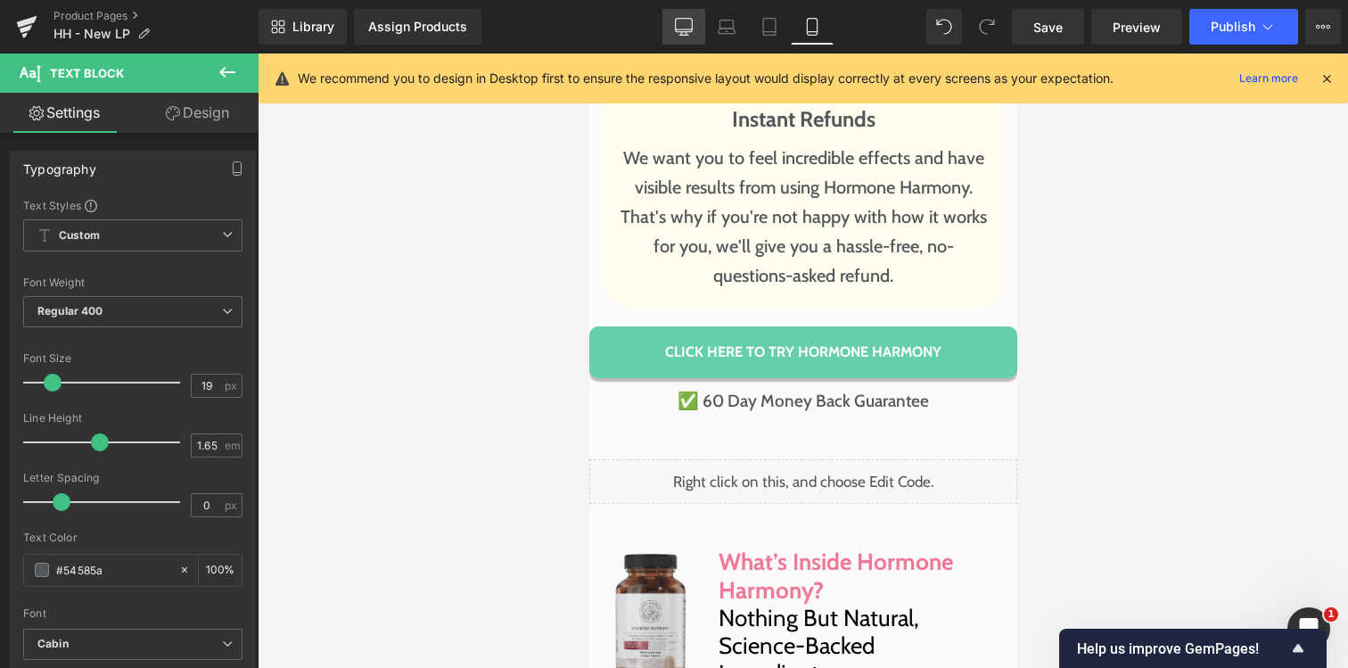
click at [689, 33] on icon at bounding box center [684, 27] width 18 height 18
type input "100"
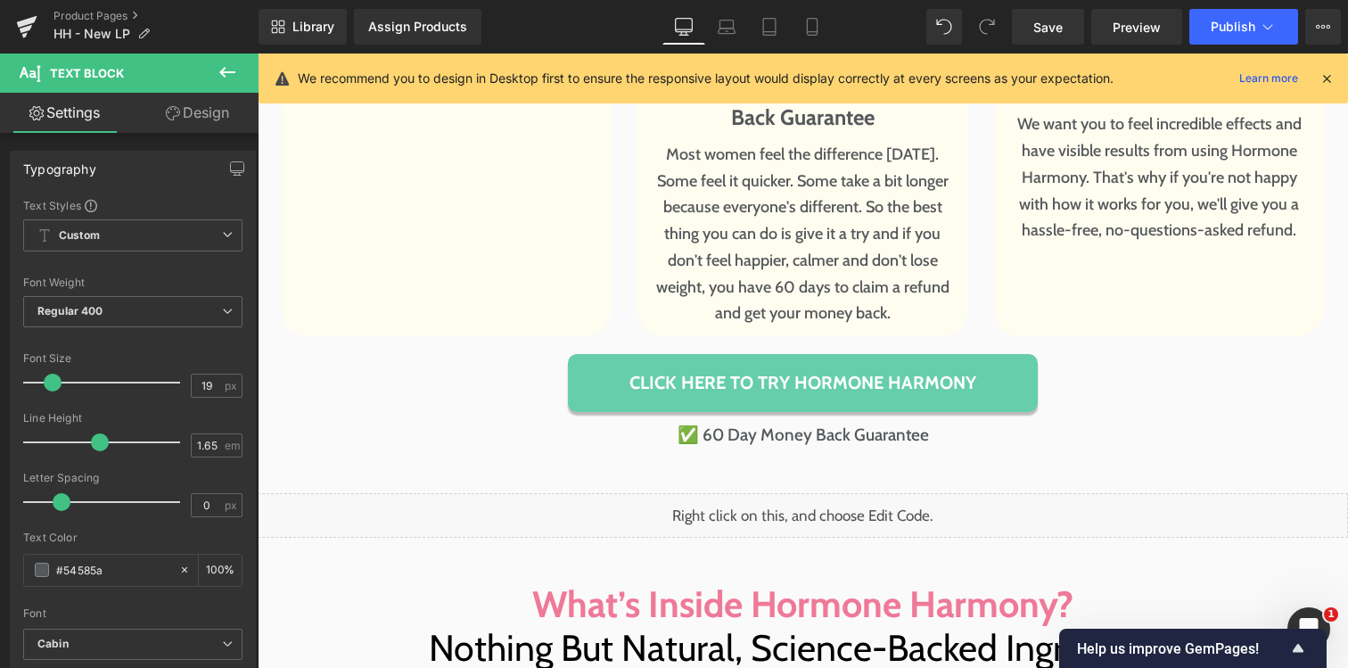
scroll to position [8852, 0]
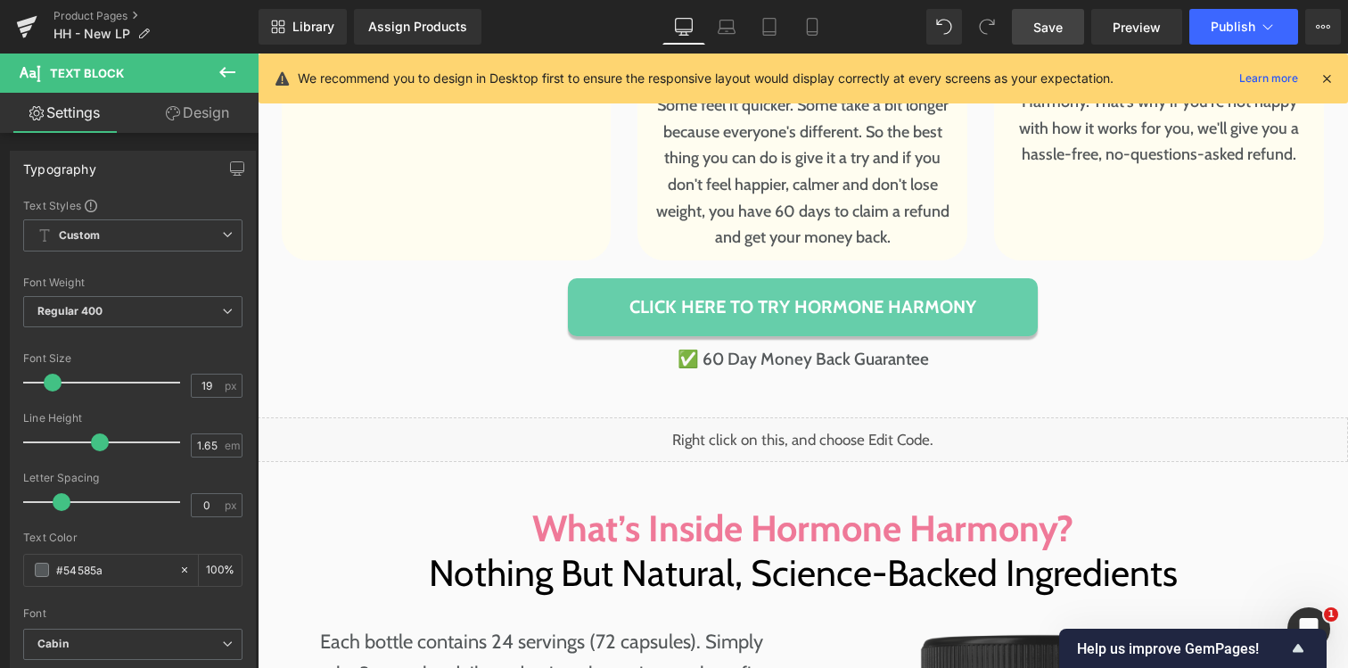
drag, startPoint x: 1021, startPoint y: 29, endPoint x: 767, endPoint y: 62, distance: 256.3
click at [1021, 29] on link "Save" at bounding box center [1048, 27] width 72 height 36
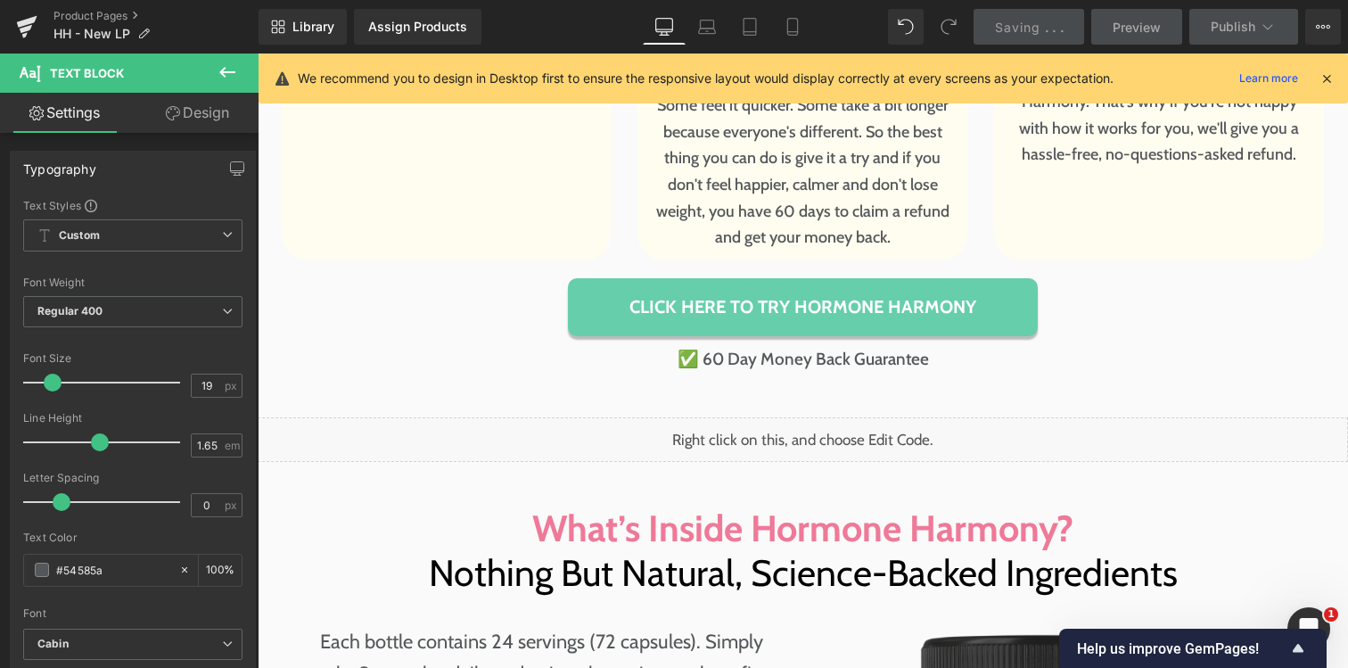
scroll to position [8273, 0]
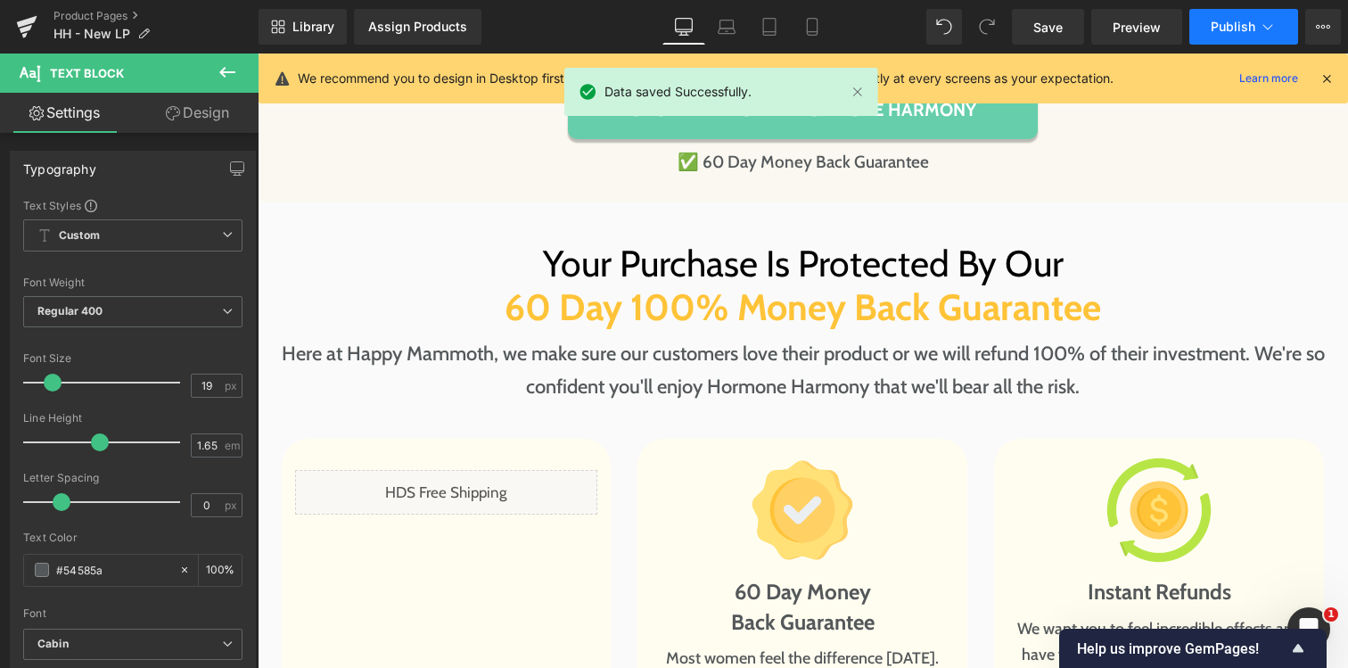
click at [1214, 26] on span "Publish" at bounding box center [1233, 27] width 45 height 14
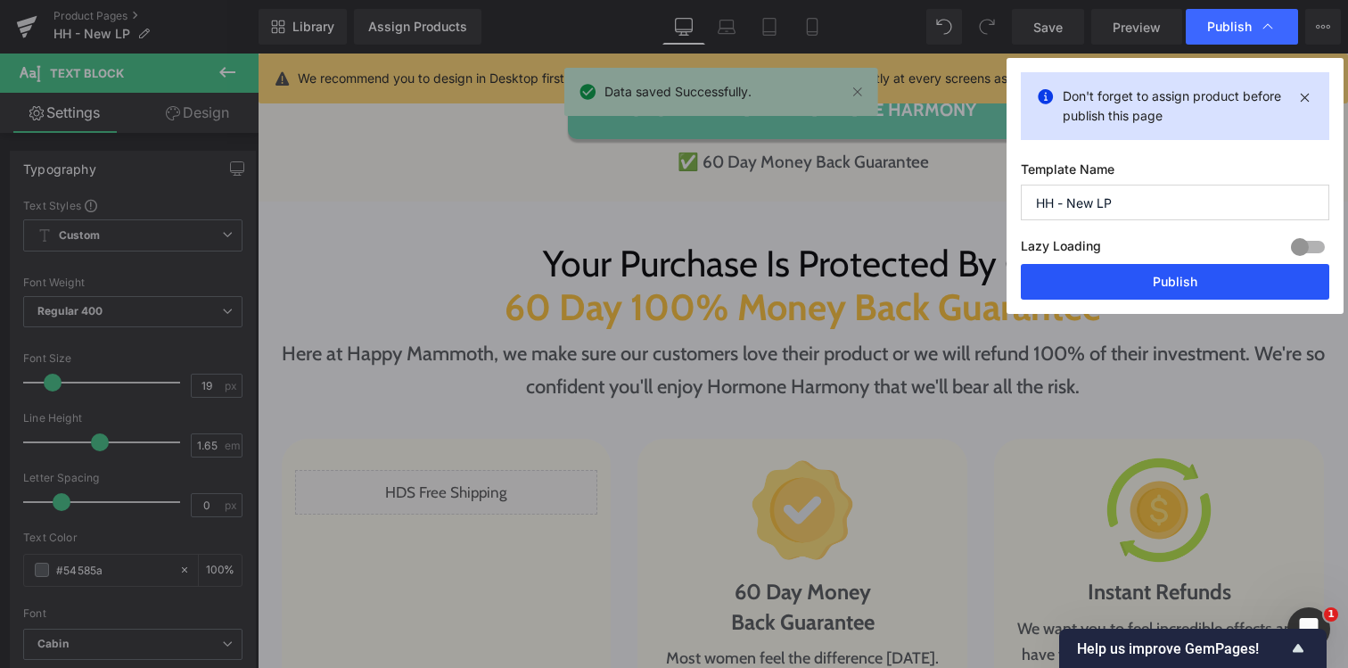
drag, startPoint x: 1182, startPoint y: 278, endPoint x: 923, endPoint y: 225, distance: 264.1
click at [1182, 278] on button "Publish" at bounding box center [1175, 282] width 309 height 36
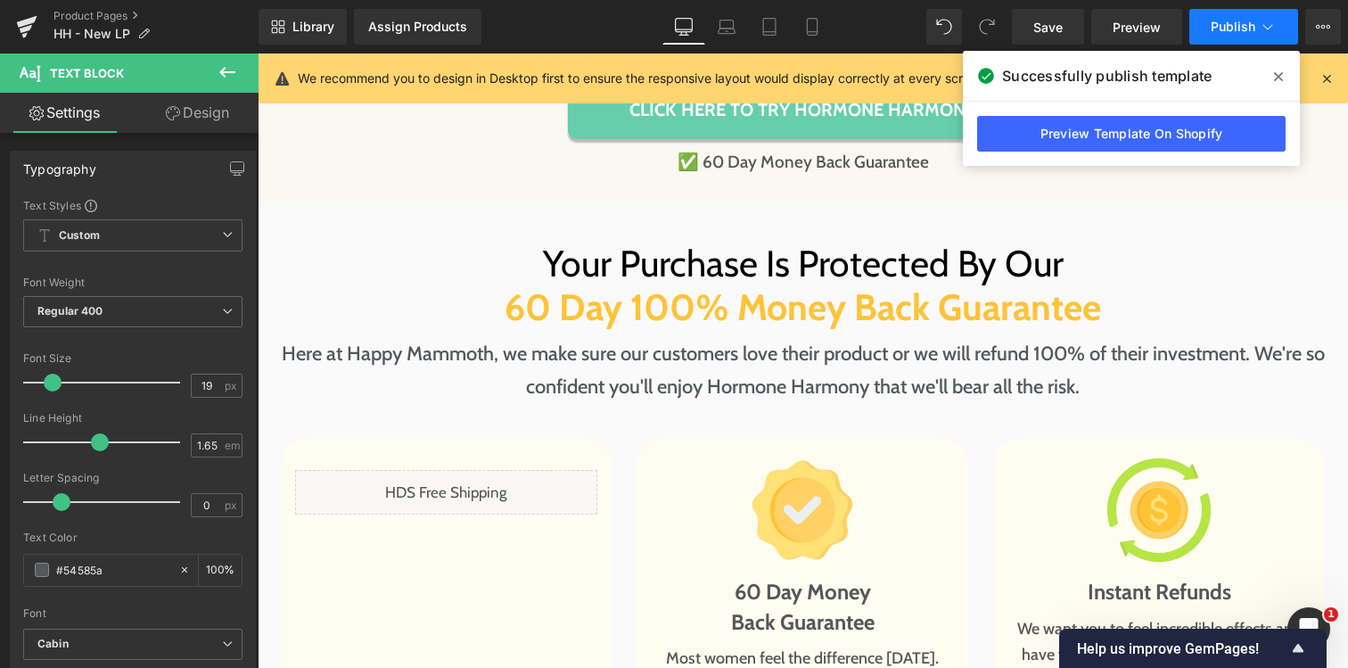
click at [1241, 29] on span "Publish" at bounding box center [1233, 27] width 45 height 14
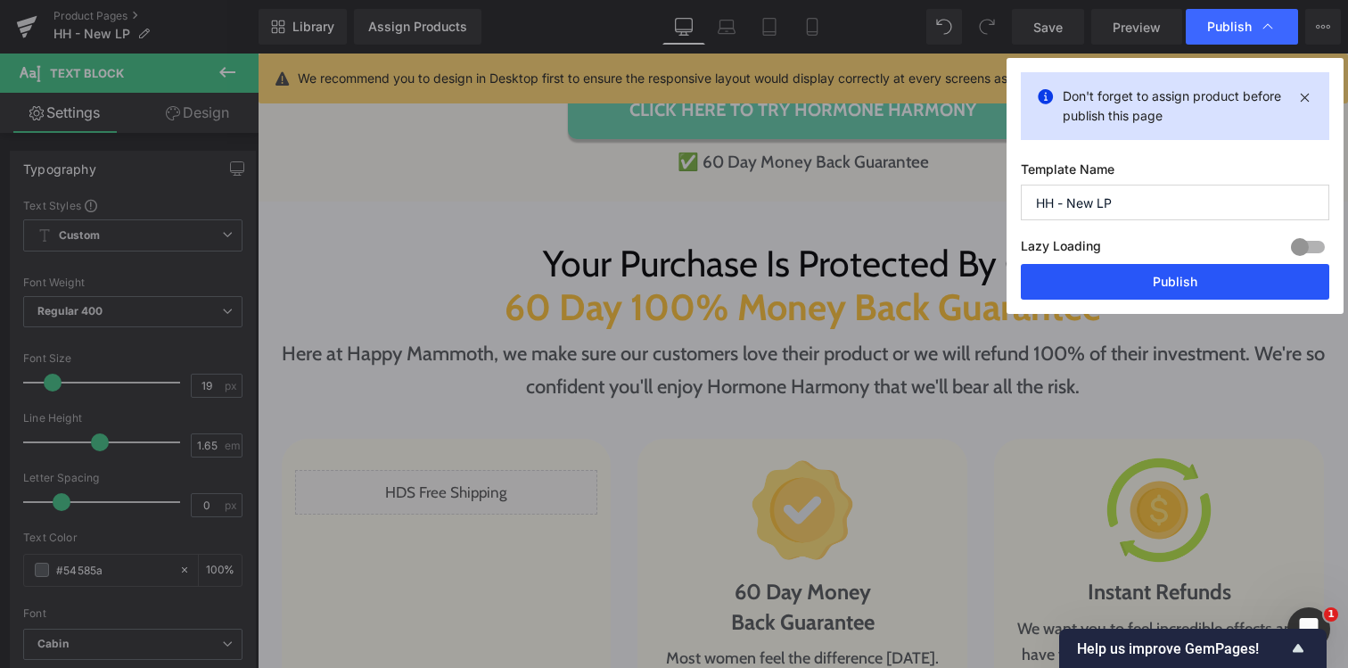
click at [1179, 274] on button "Publish" at bounding box center [1175, 282] width 309 height 36
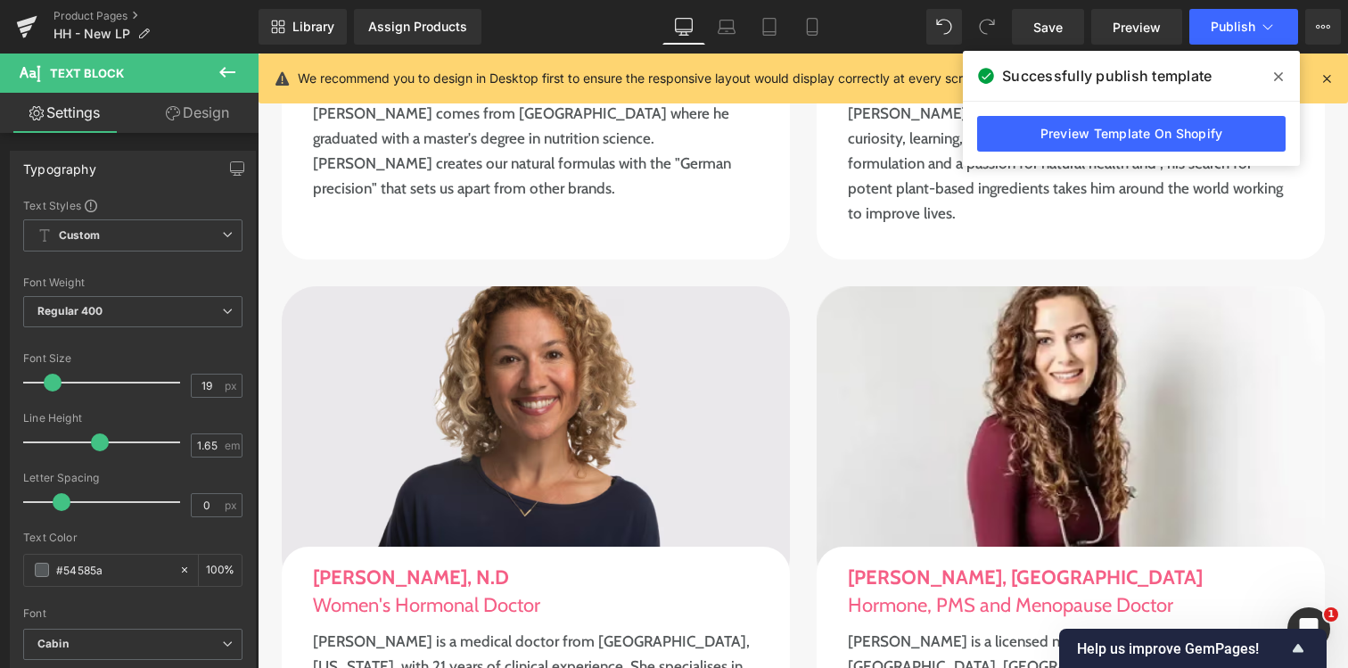
scroll to position [10810, 0]
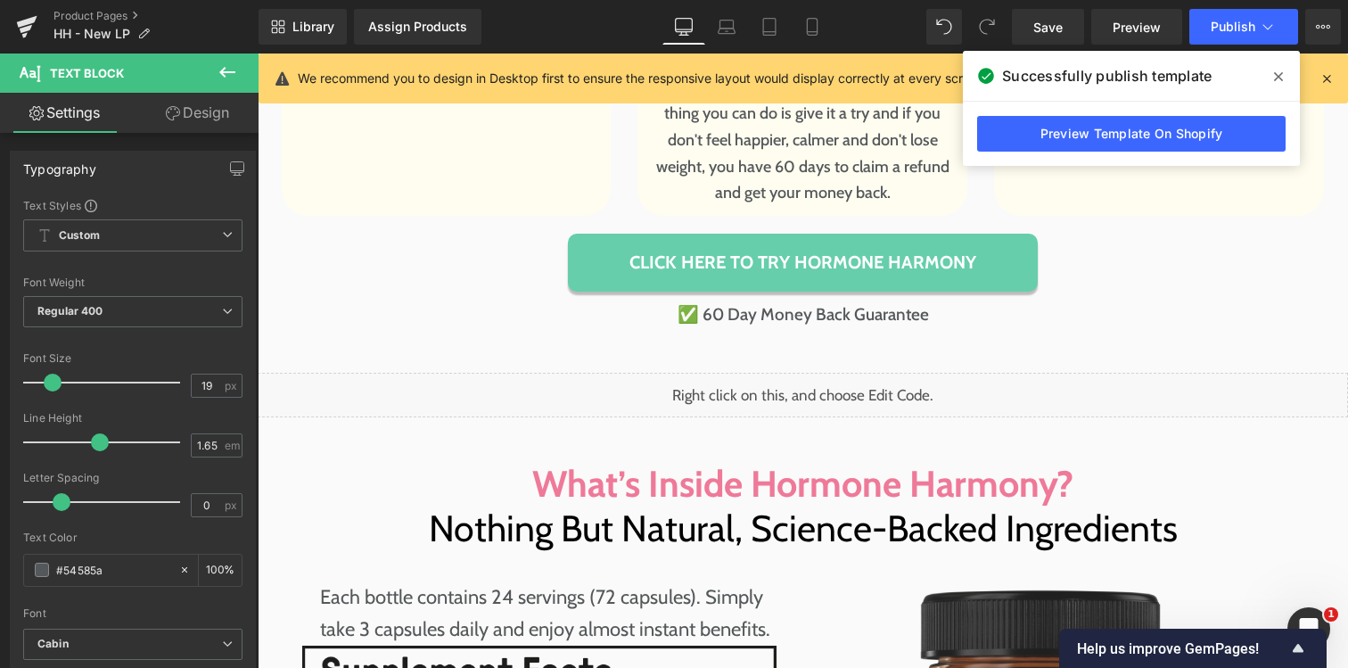
scroll to position [8930, 0]
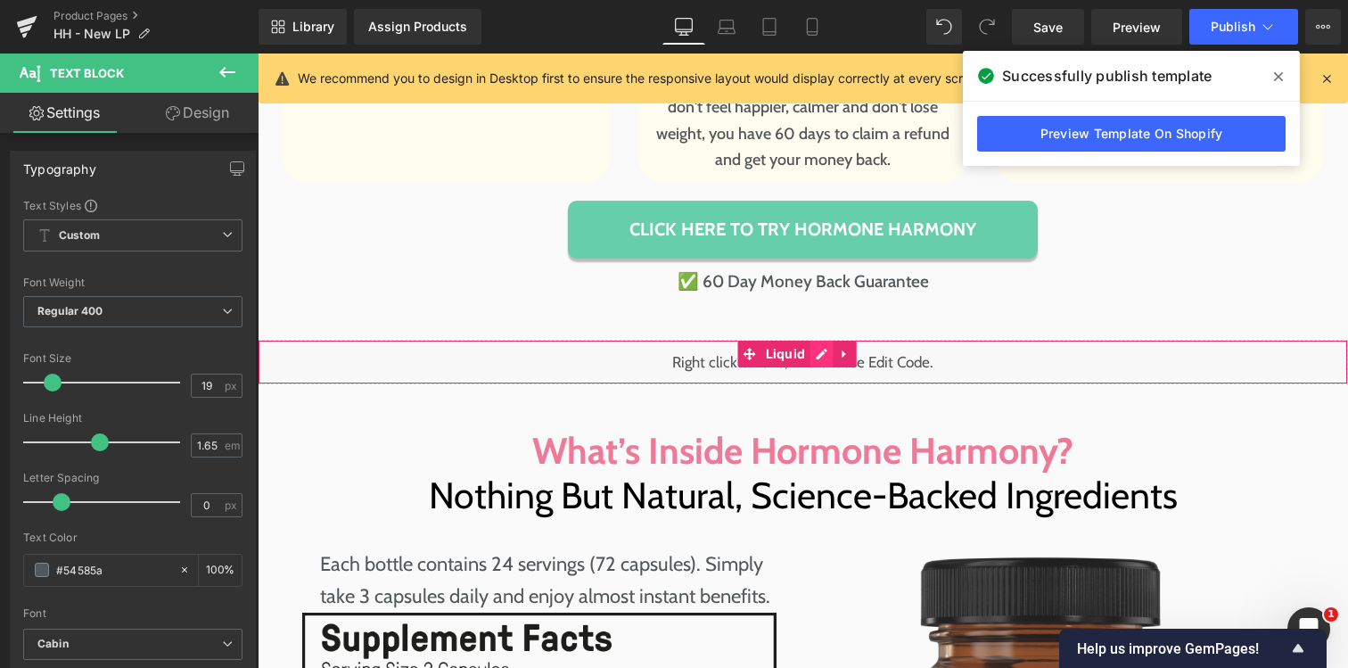
click at [815, 340] on div "Liquid" at bounding box center [803, 362] width 1091 height 45
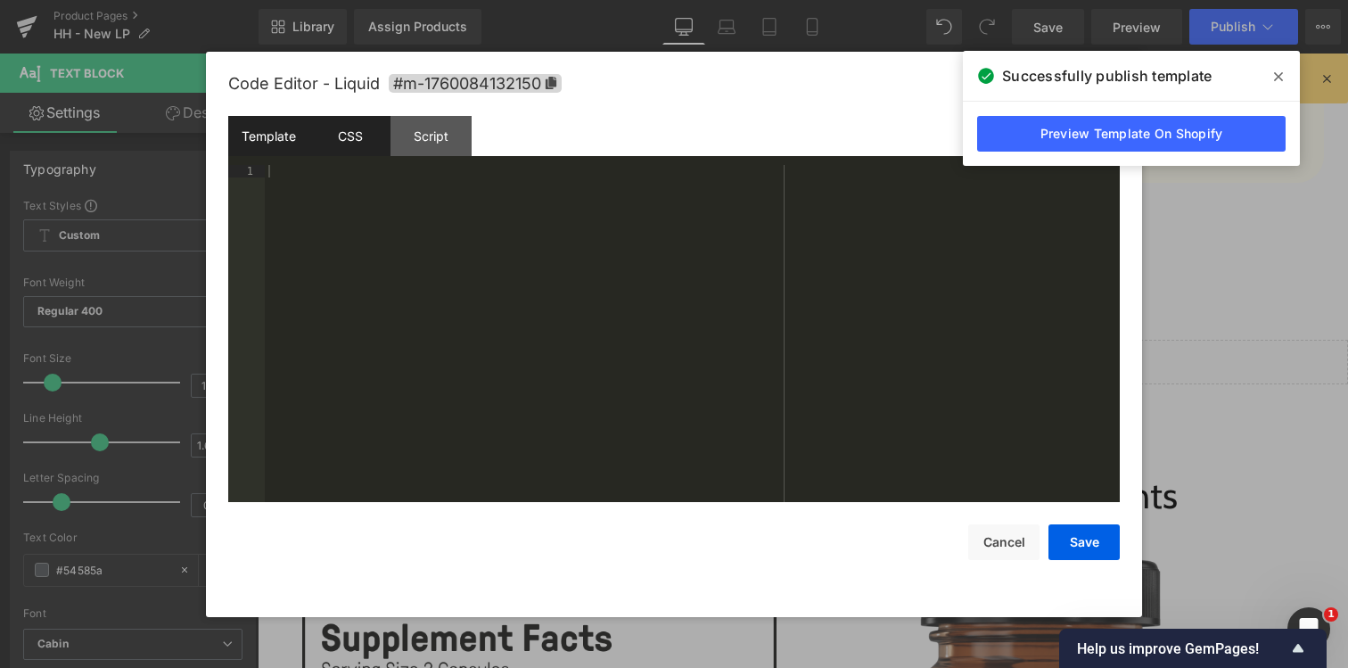
click at [369, 139] on div "CSS" at bounding box center [349, 136] width 81 height 40
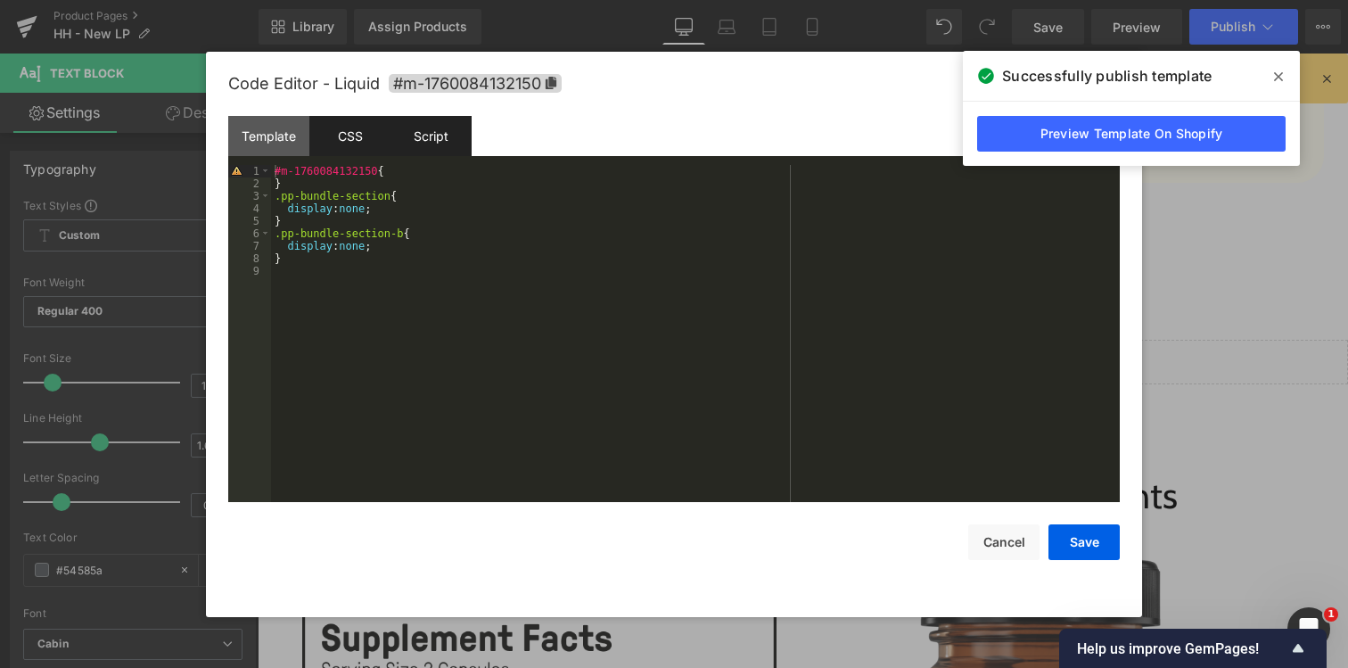
click at [440, 141] on div "Script" at bounding box center [431, 136] width 81 height 40
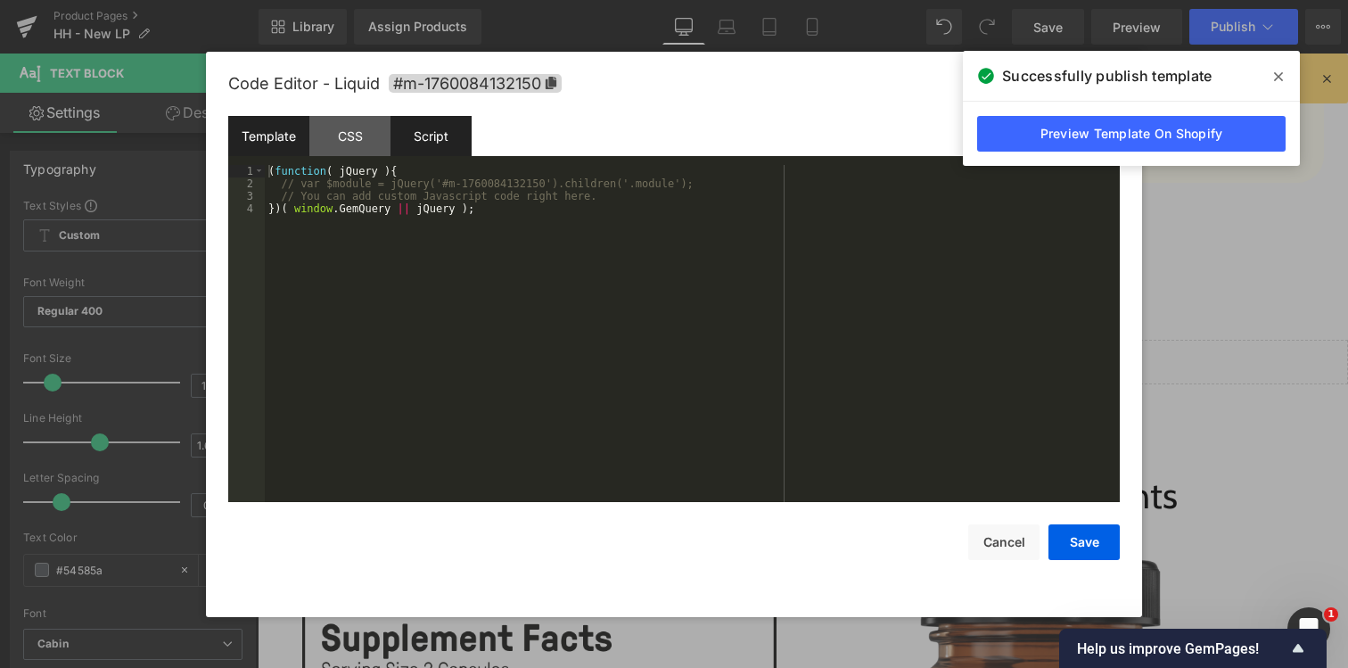
click at [278, 144] on div "Template" at bounding box center [268, 136] width 81 height 40
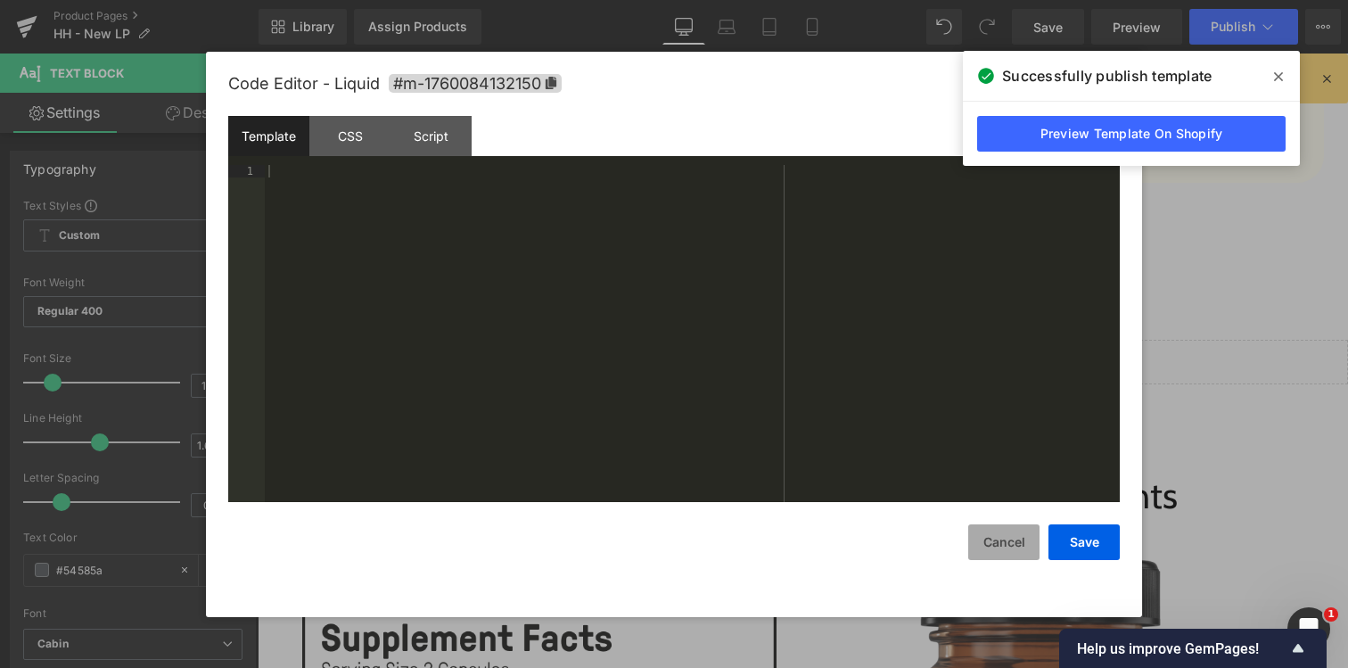
click at [985, 559] on button "Cancel" at bounding box center [1004, 542] width 71 height 36
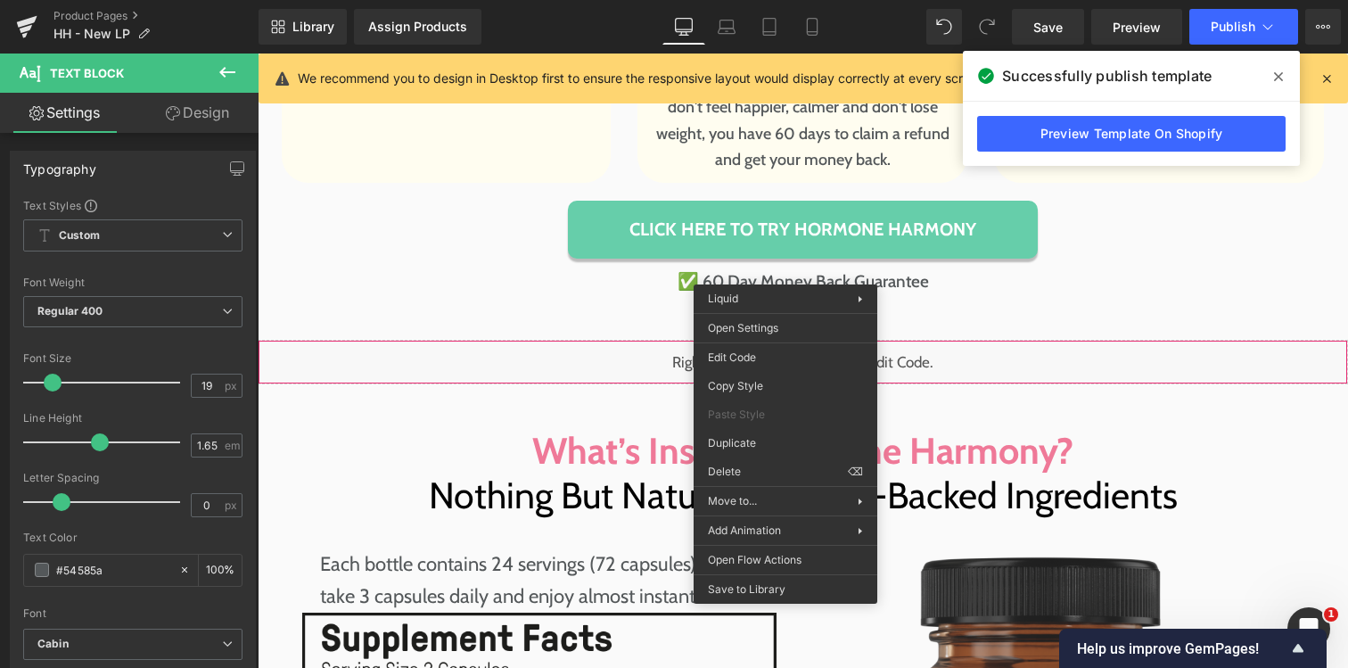
drag, startPoint x: 995, startPoint y: 519, endPoint x: 738, endPoint y: 466, distance: 263.2
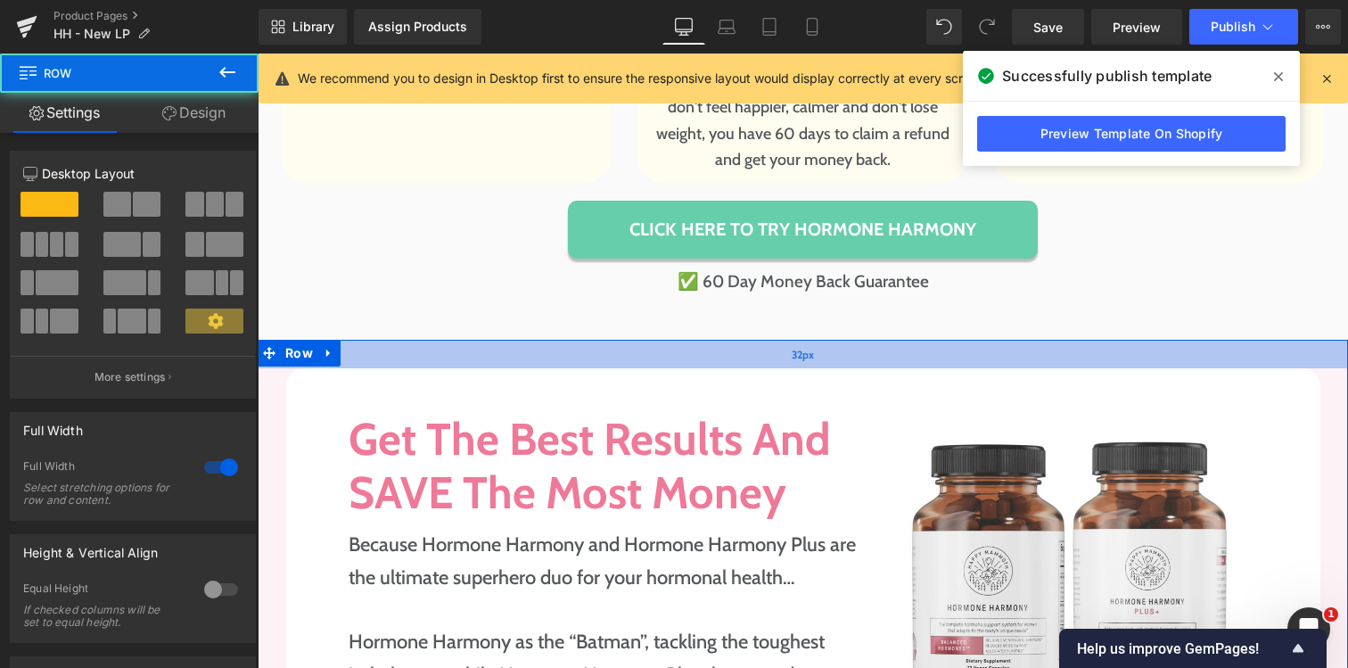
click at [674, 340] on div "32px" at bounding box center [803, 354] width 1091 height 29
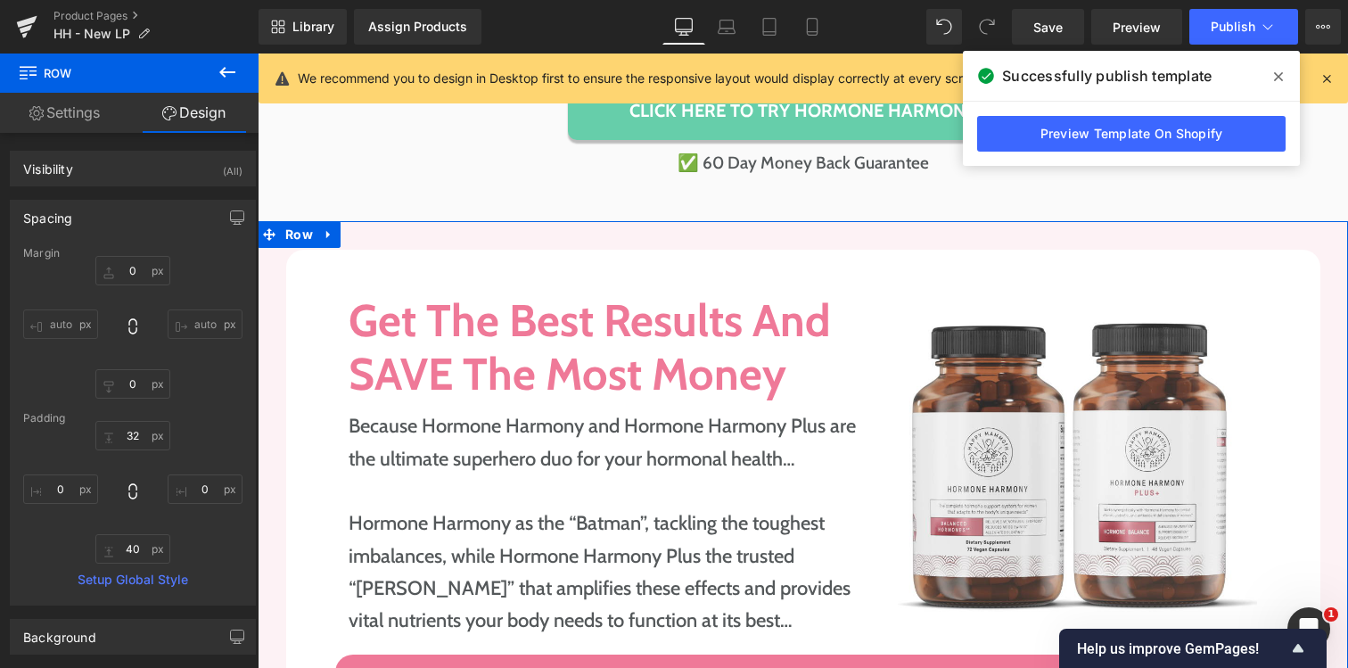
scroll to position [9045, 0]
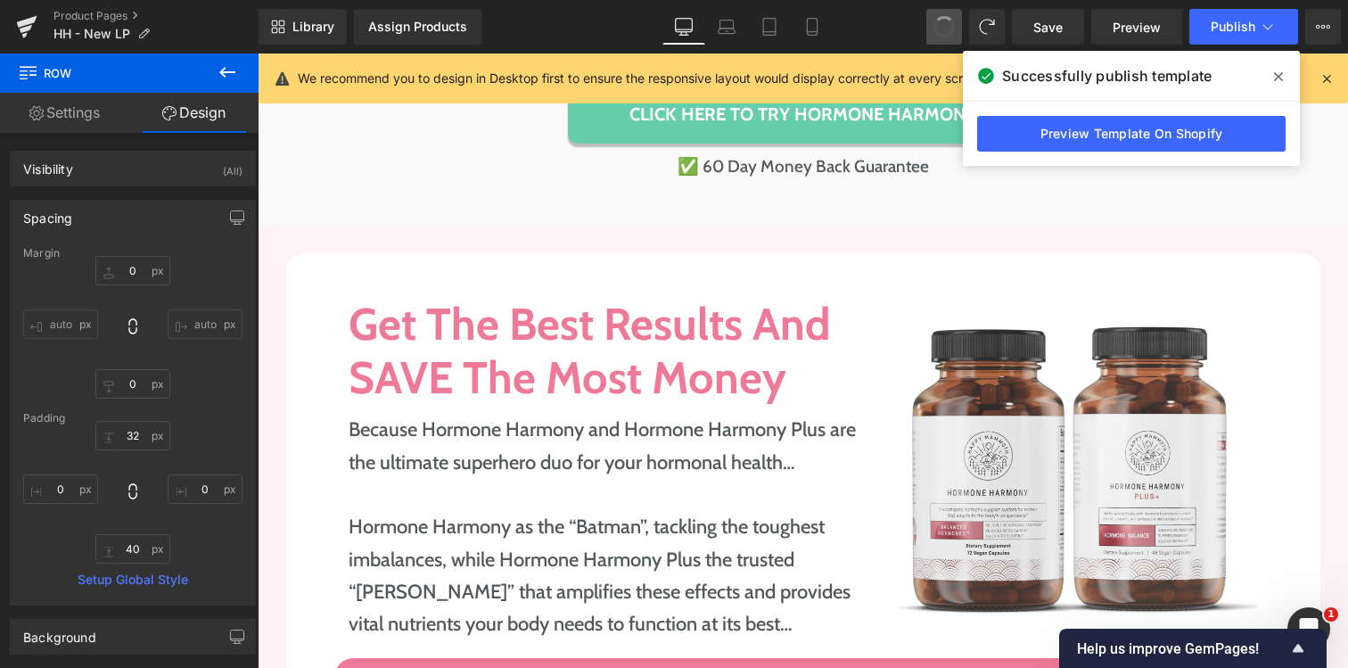
type input "0"
type input "36"
type input "0"
type input "40"
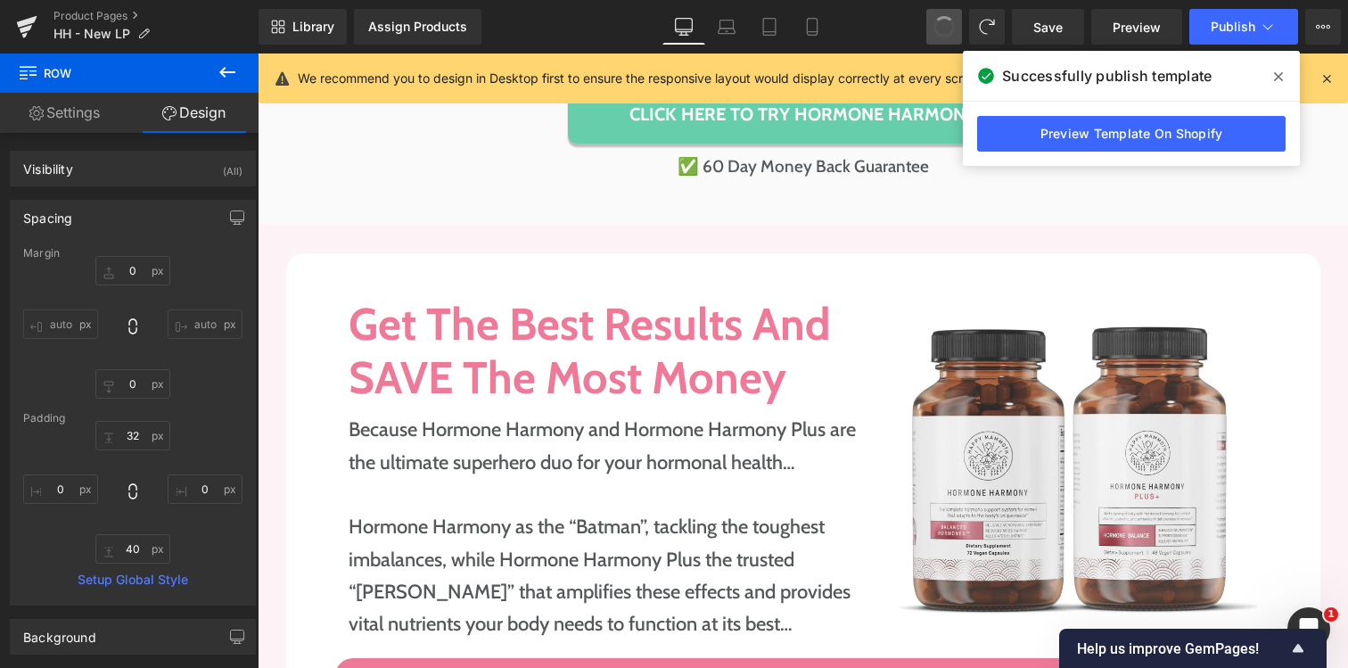
type input "0"
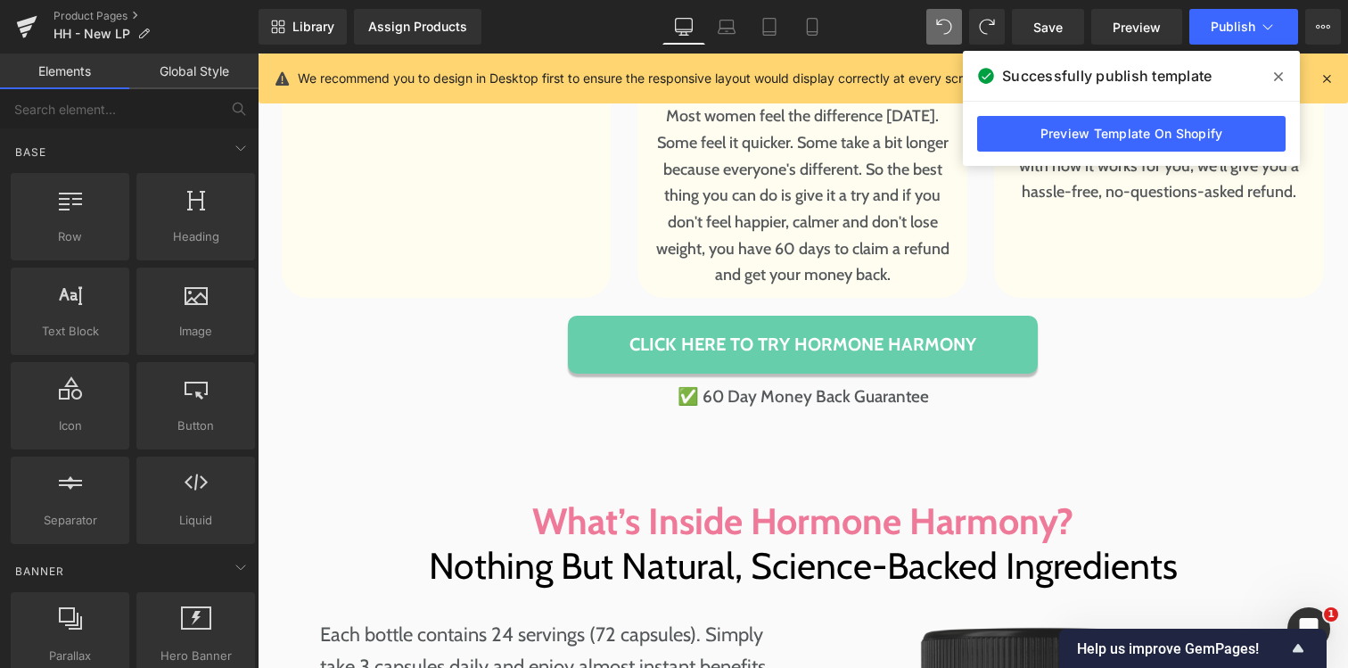
scroll to position [8791, 0]
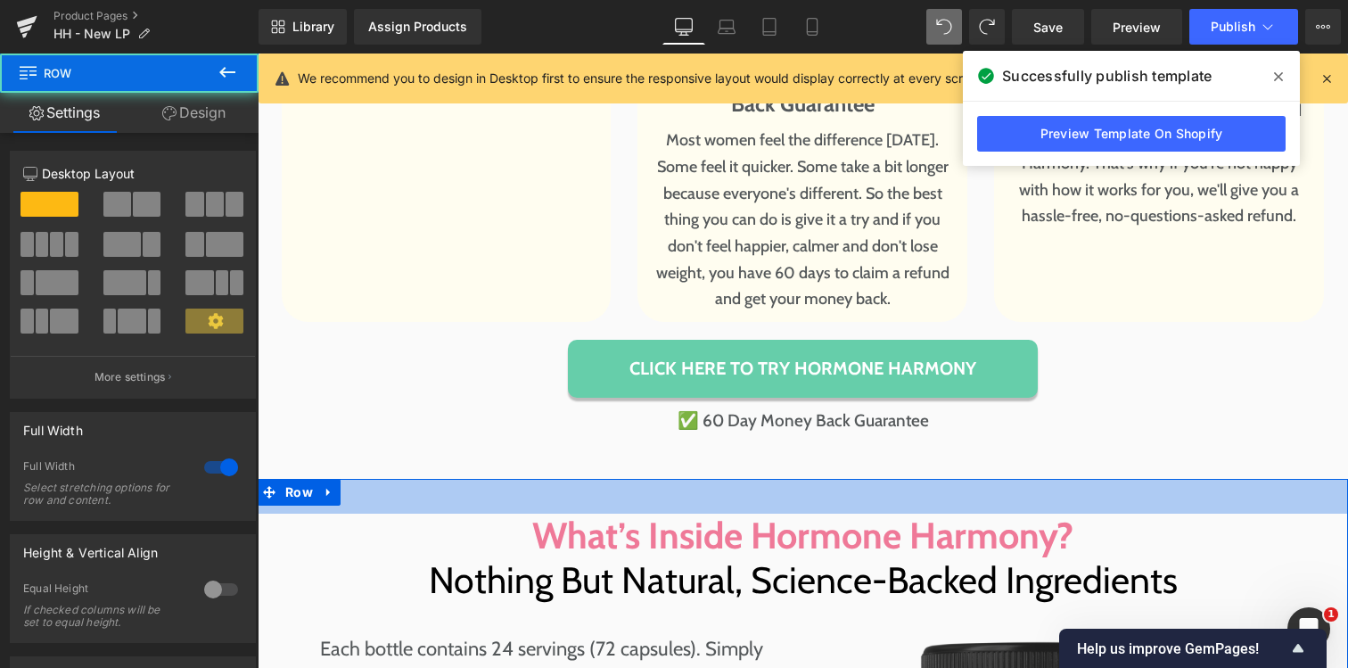
drag, startPoint x: 663, startPoint y: 399, endPoint x: 662, endPoint y: 388, distance: 10.7
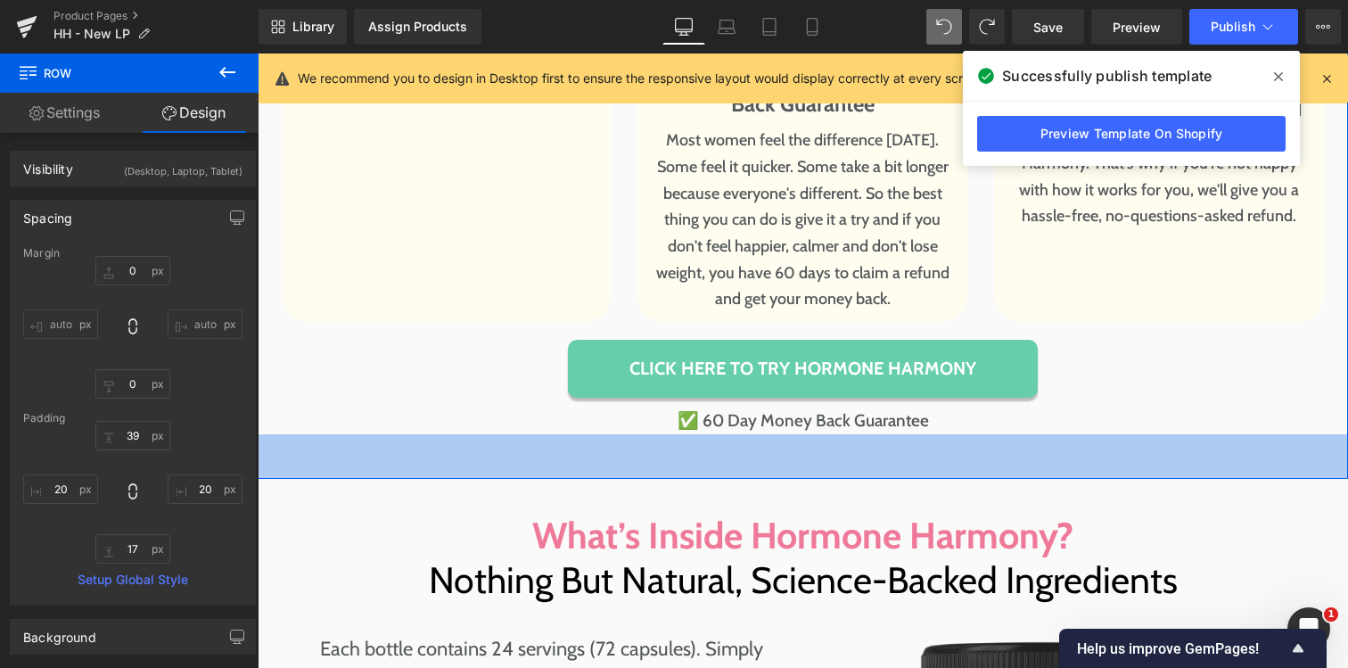
scroll to position [8949, 0]
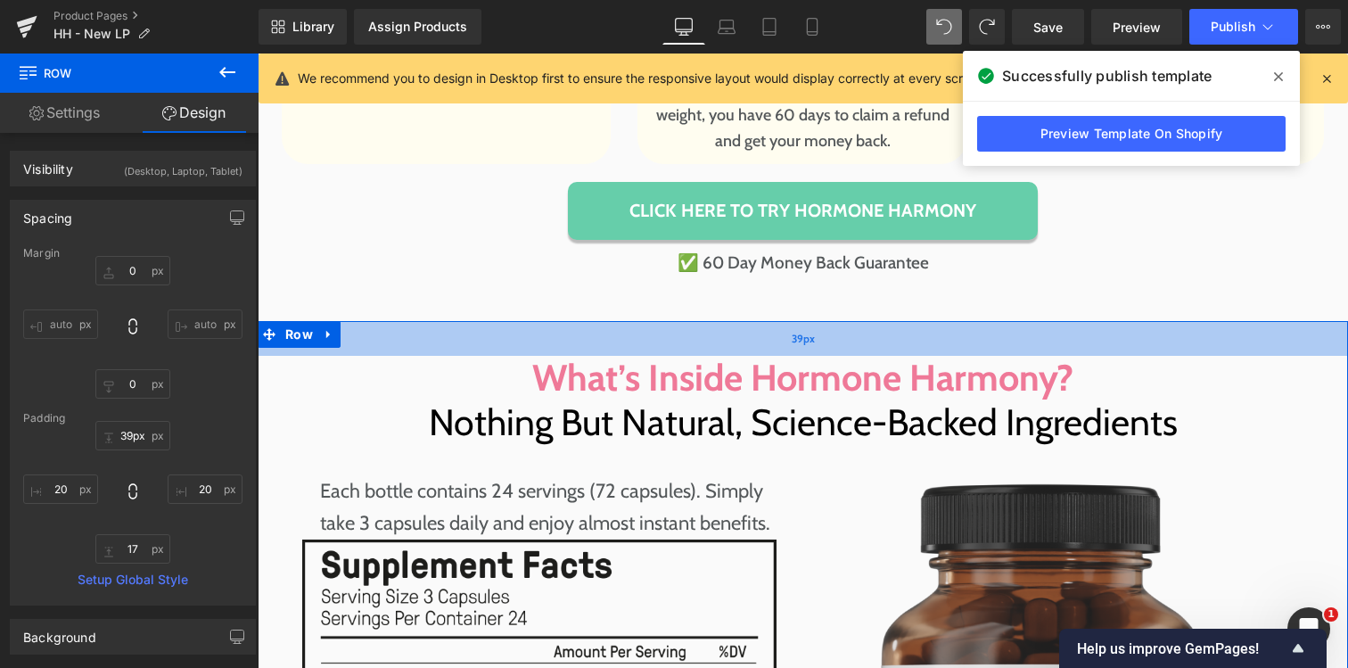
type input "38px"
click at [588, 321] on div "39px" at bounding box center [803, 338] width 1091 height 35
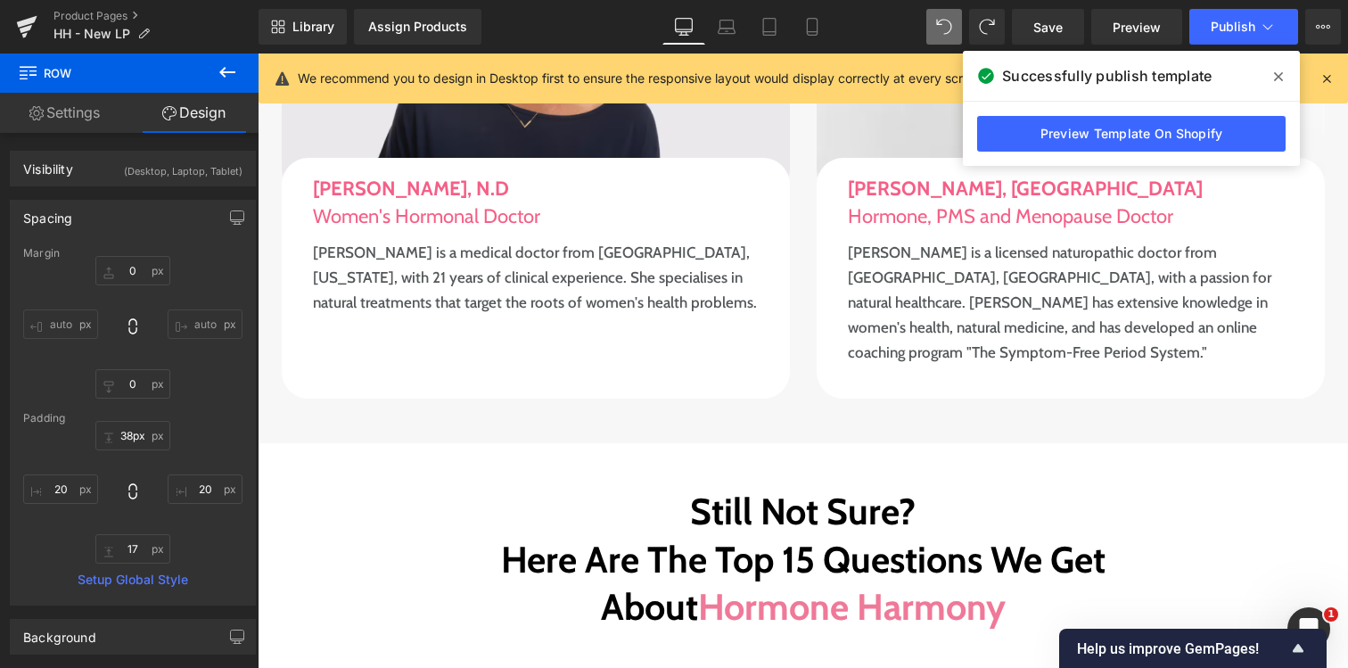
scroll to position [10770, 0]
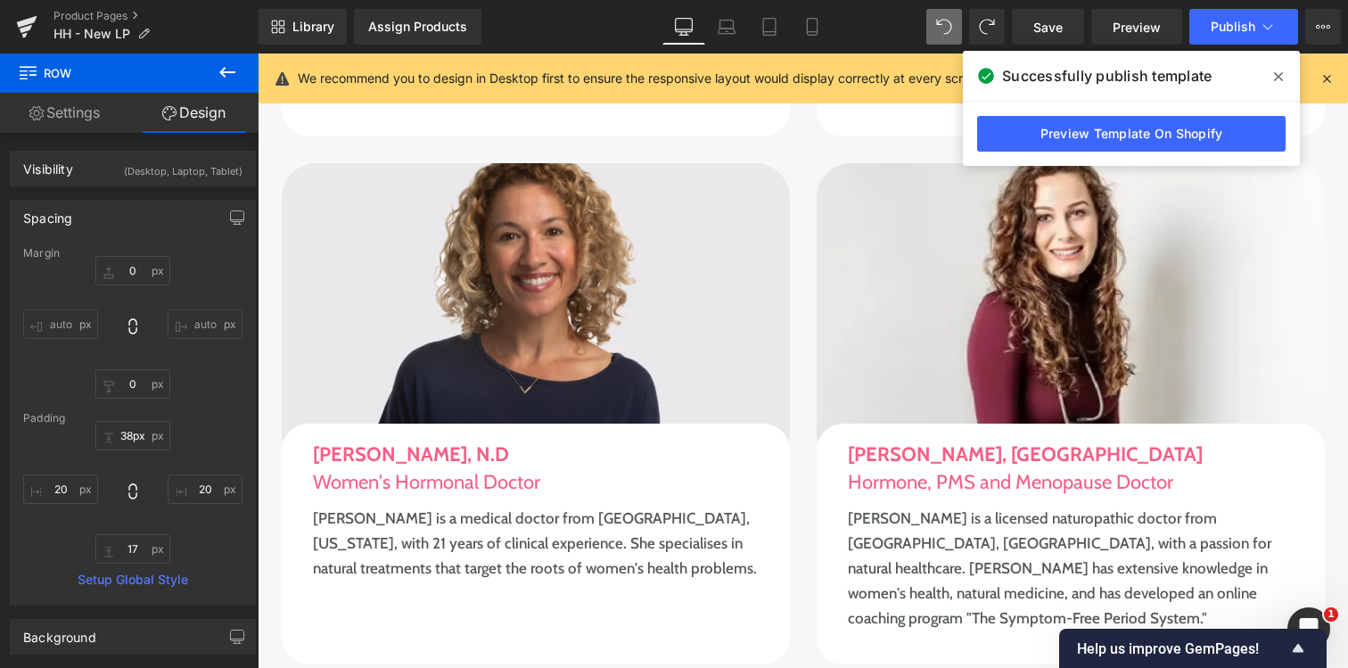
click at [1282, 79] on icon at bounding box center [1278, 76] width 9 height 9
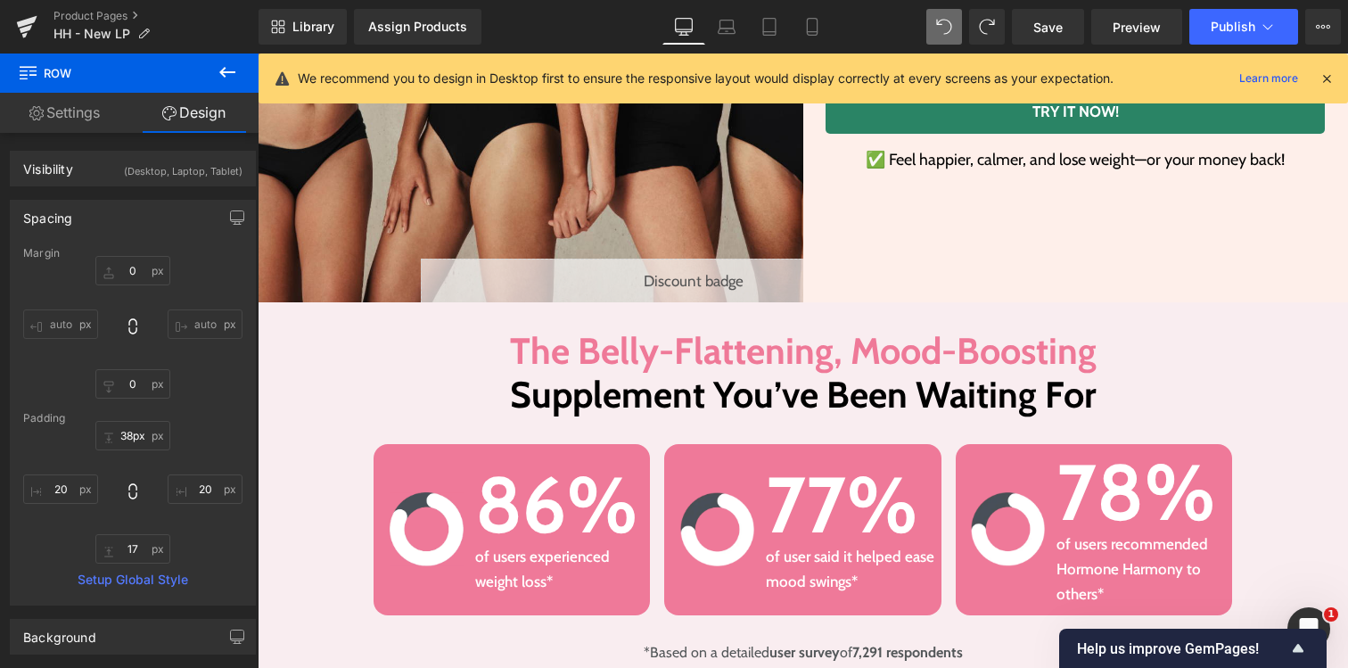
scroll to position [0, 0]
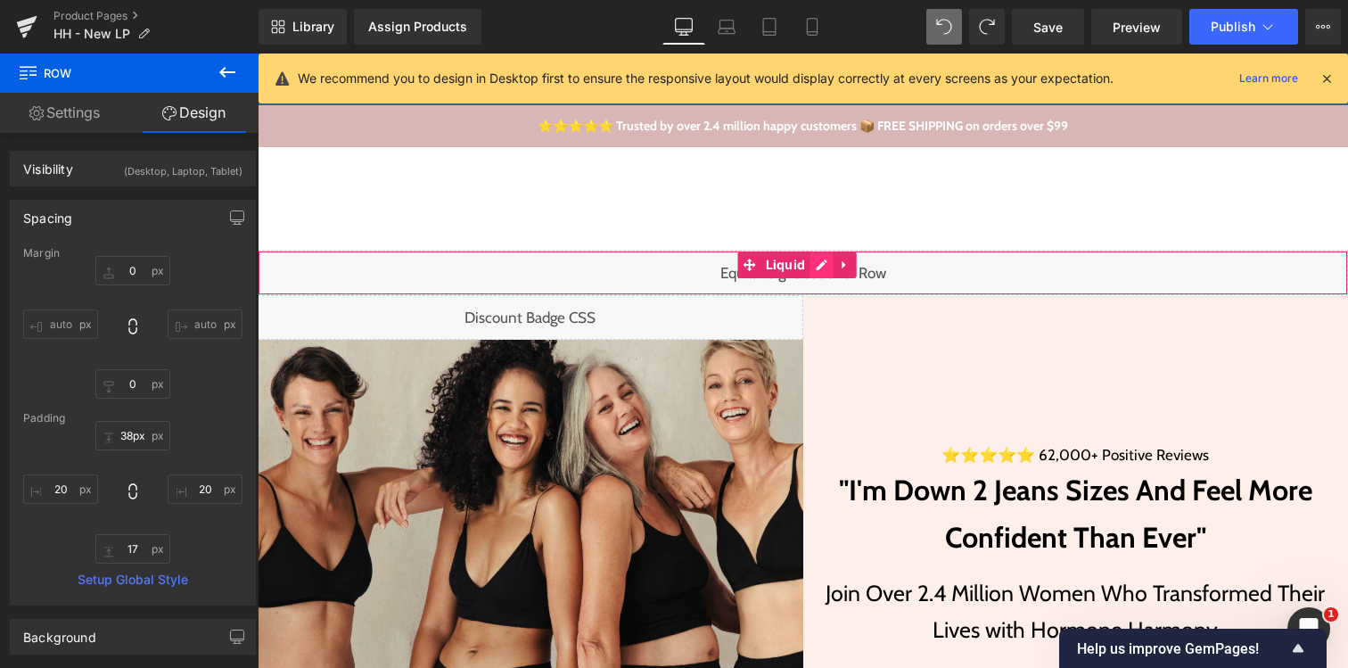
click at [823, 266] on div "Liquid" at bounding box center [803, 273] width 1091 height 45
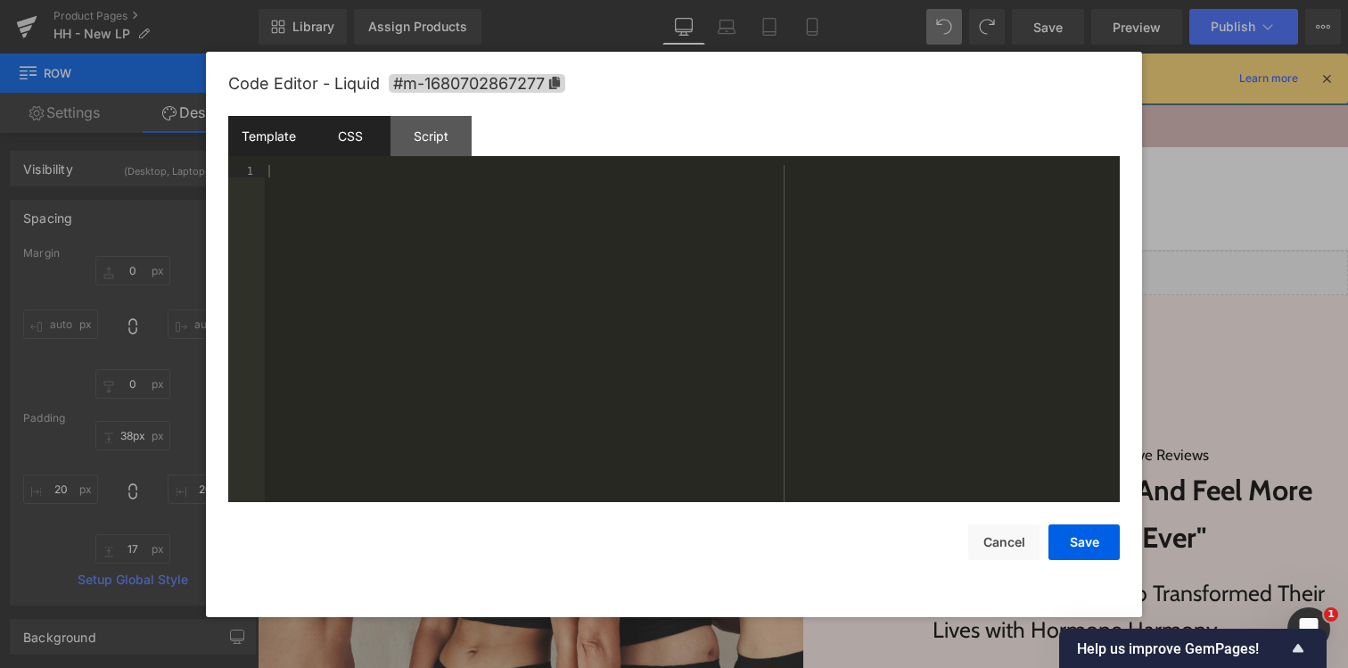
click at [380, 144] on div "CSS" at bounding box center [349, 136] width 81 height 40
click at [416, 143] on div "Script" at bounding box center [431, 136] width 81 height 40
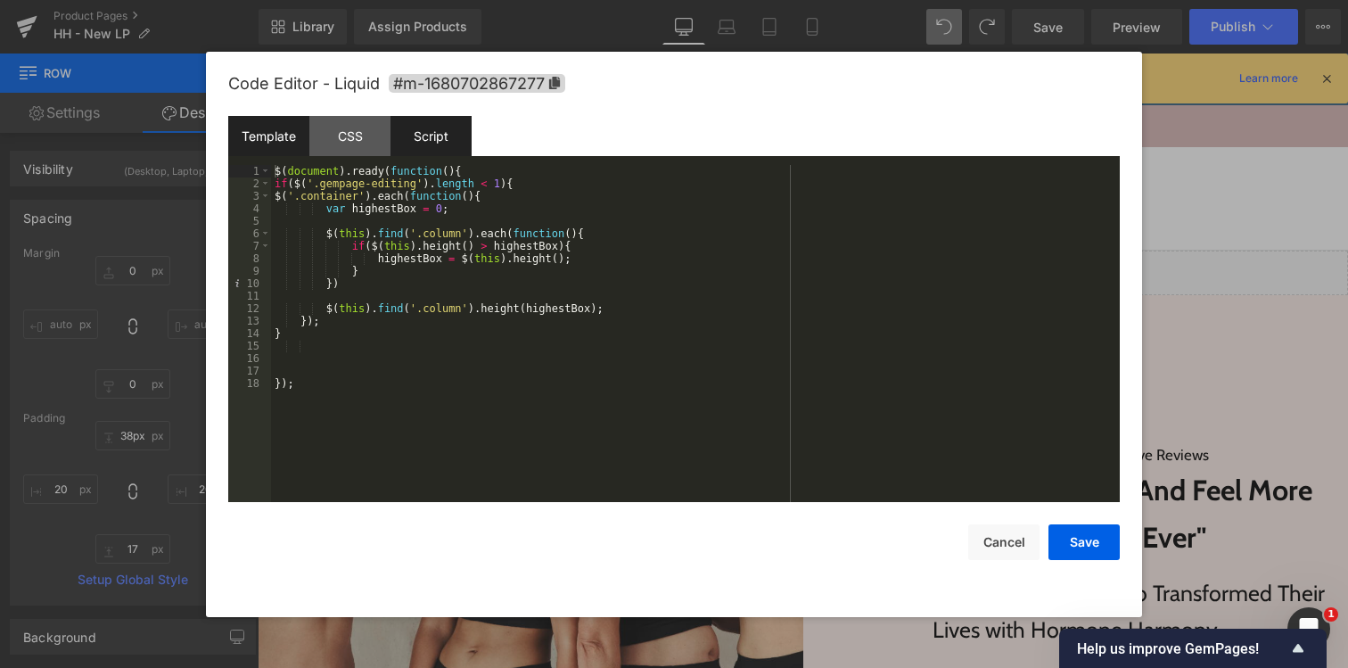
click at [249, 140] on div "Template" at bounding box center [268, 136] width 81 height 40
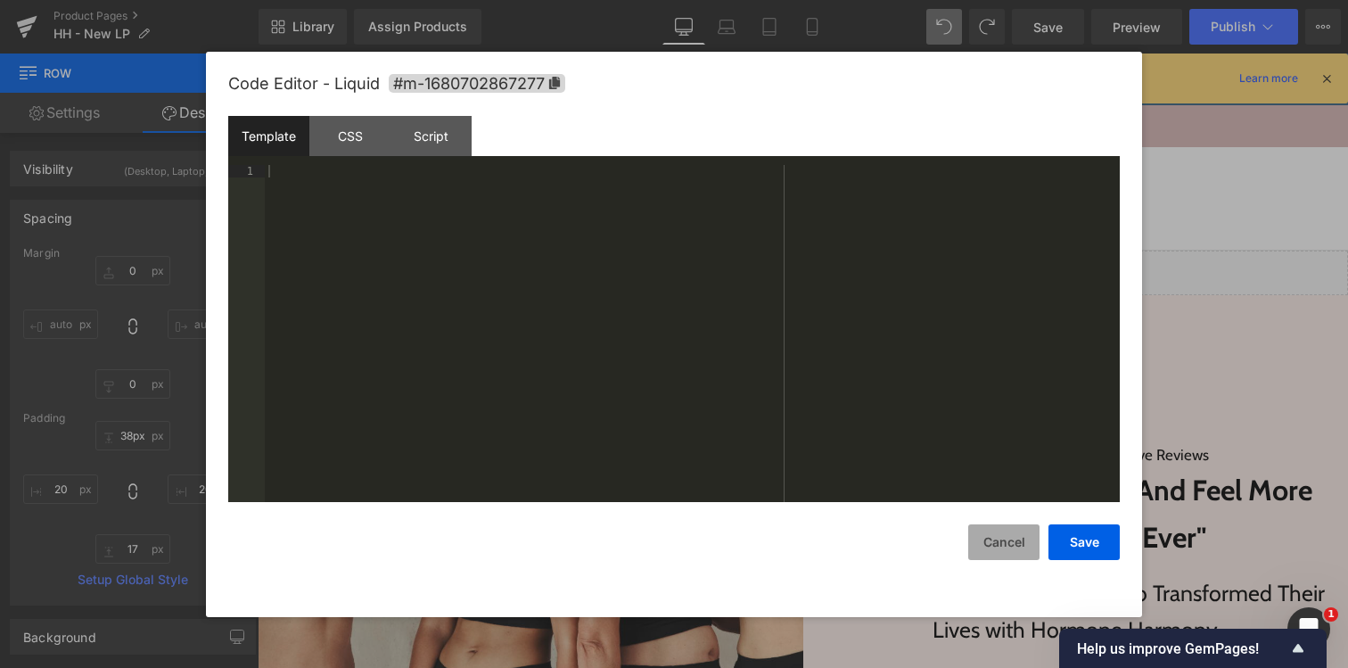
click at [1002, 534] on button "Cancel" at bounding box center [1004, 542] width 71 height 36
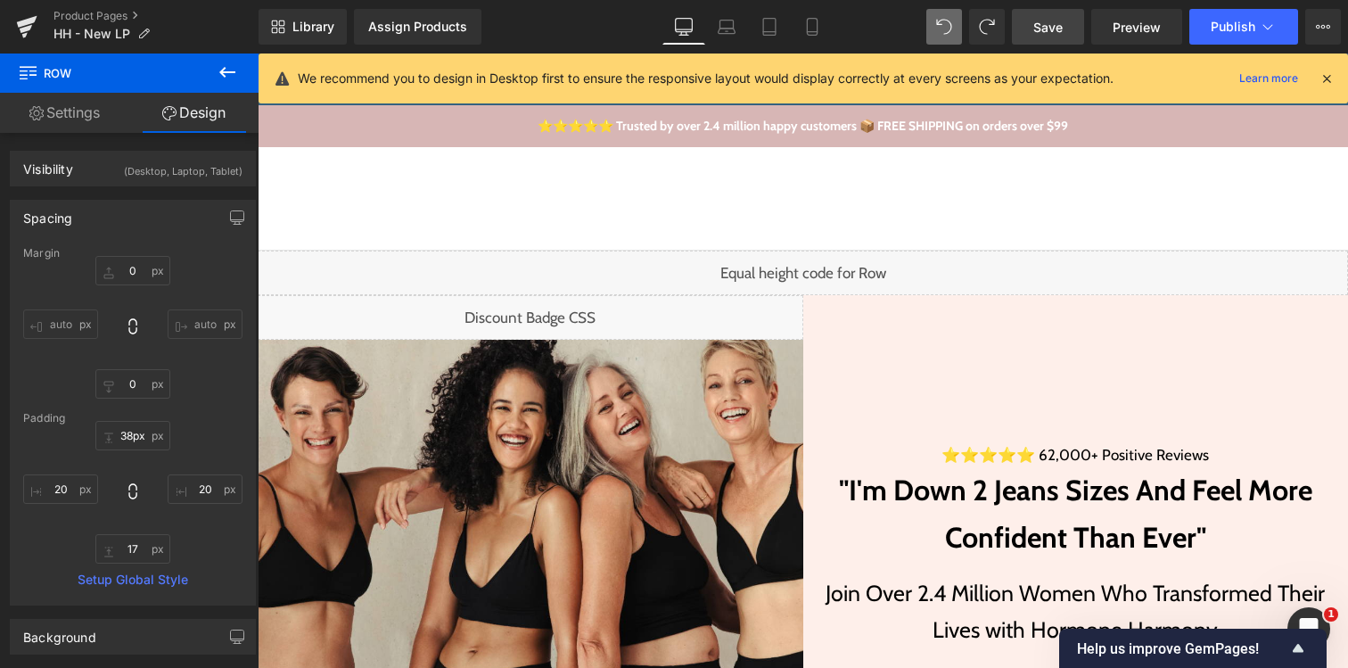
click at [1052, 33] on span "Save" at bounding box center [1048, 27] width 29 height 19
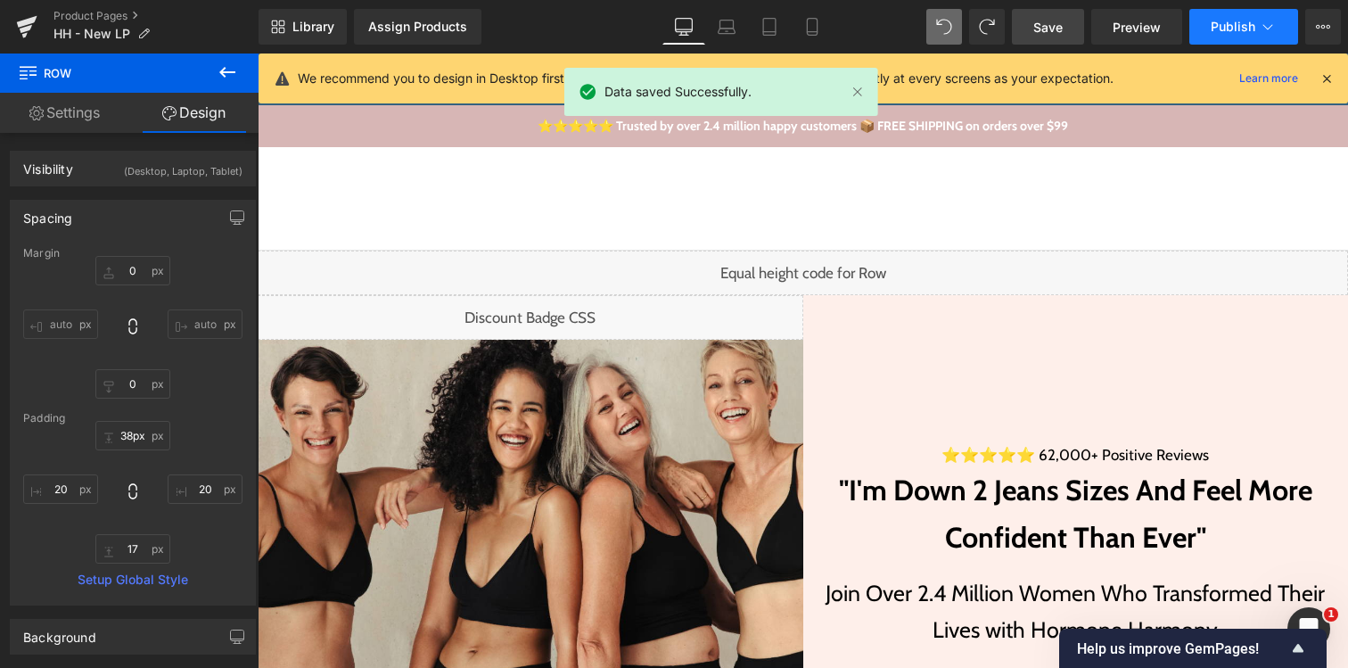
click at [1237, 31] on span "Publish" at bounding box center [1233, 27] width 45 height 14
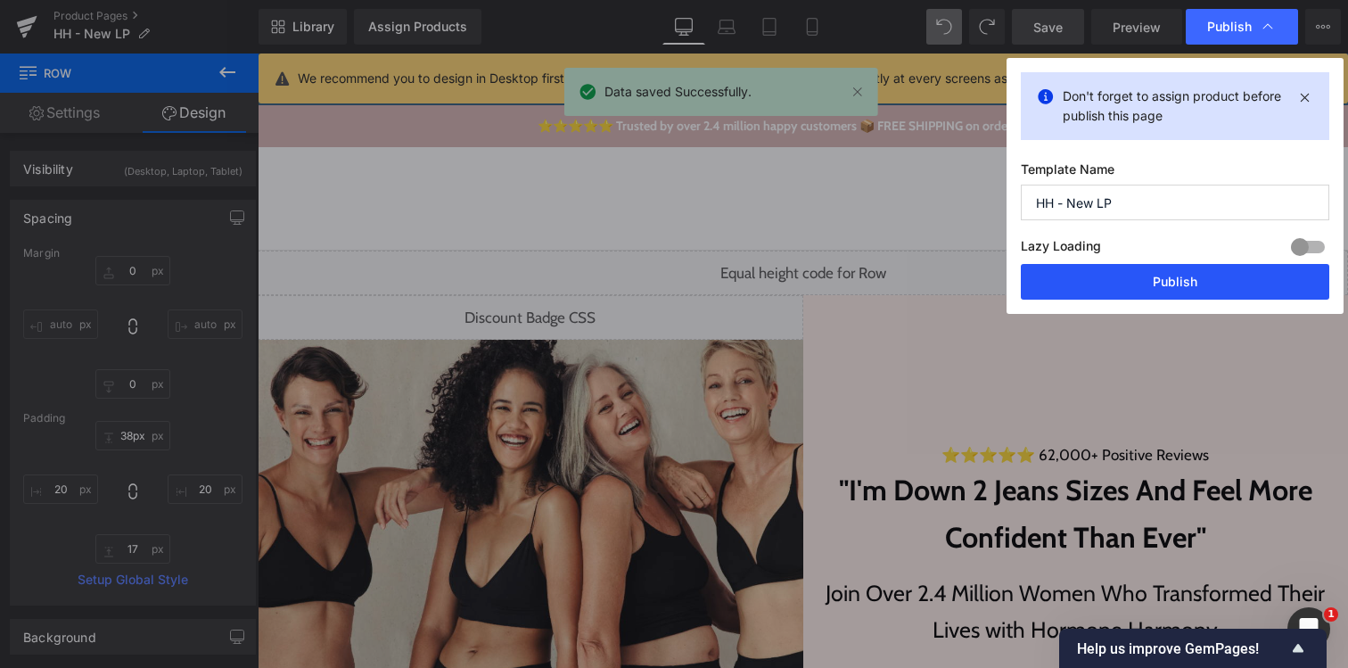
click at [1172, 278] on button "Publish" at bounding box center [1175, 282] width 309 height 36
